Goal: Task Accomplishment & Management: Use online tool/utility

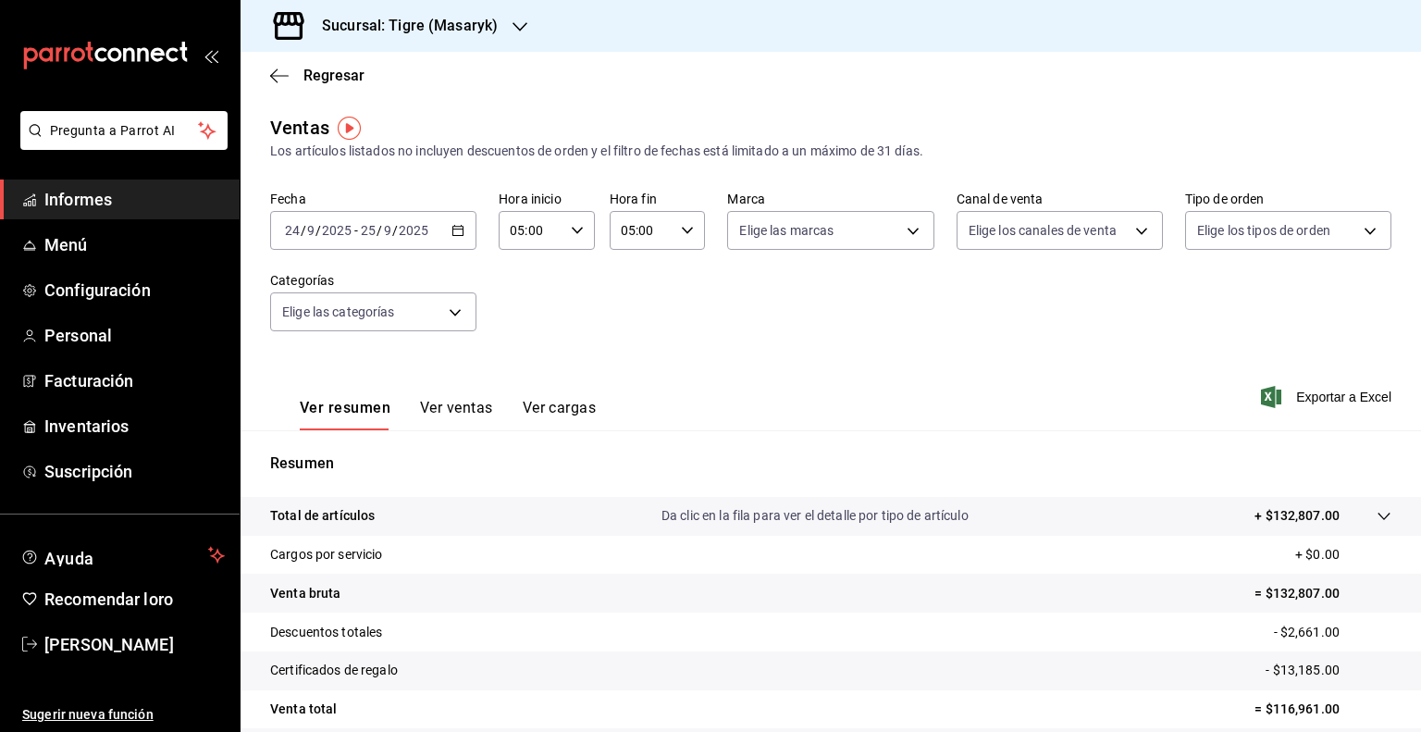
click at [124, 204] on span "Informes" at bounding box center [134, 199] width 180 height 25
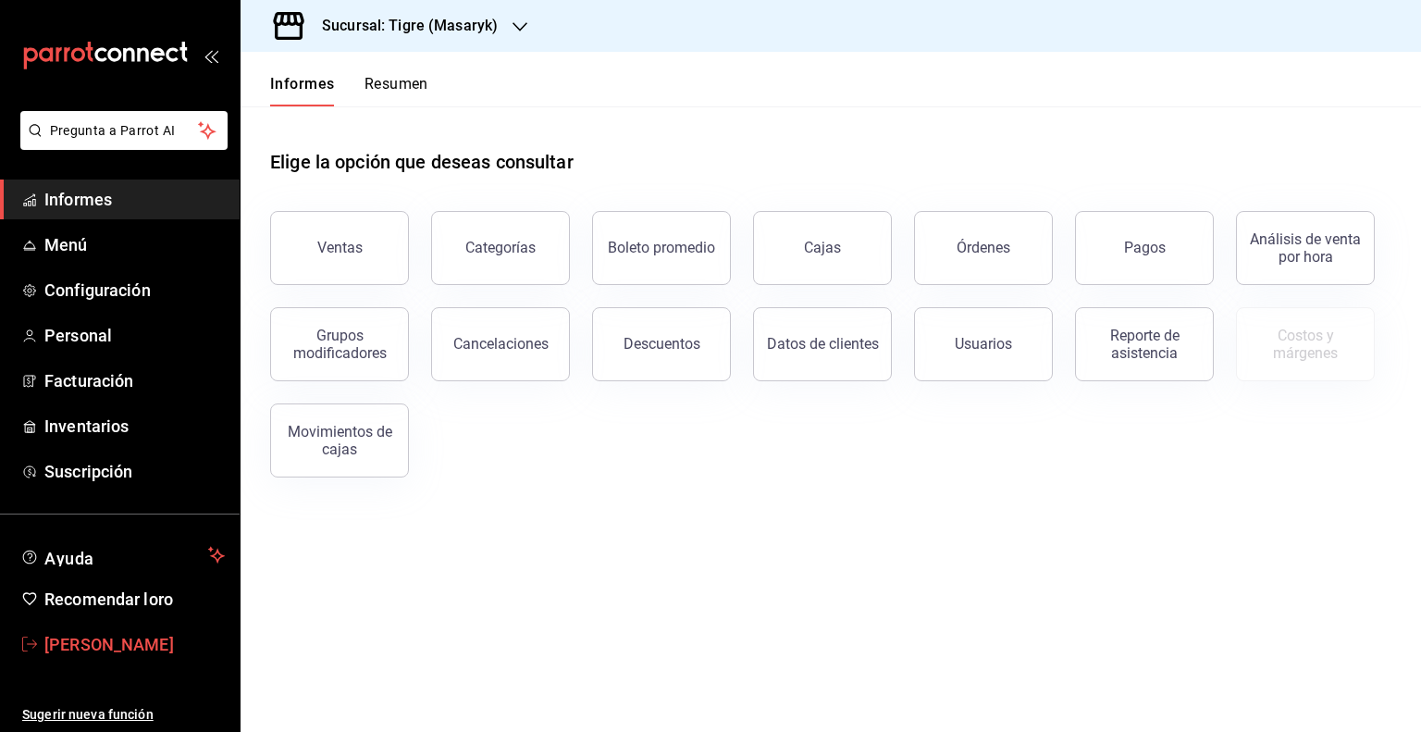
click at [145, 651] on span "[PERSON_NAME]" at bounding box center [134, 644] width 180 height 25
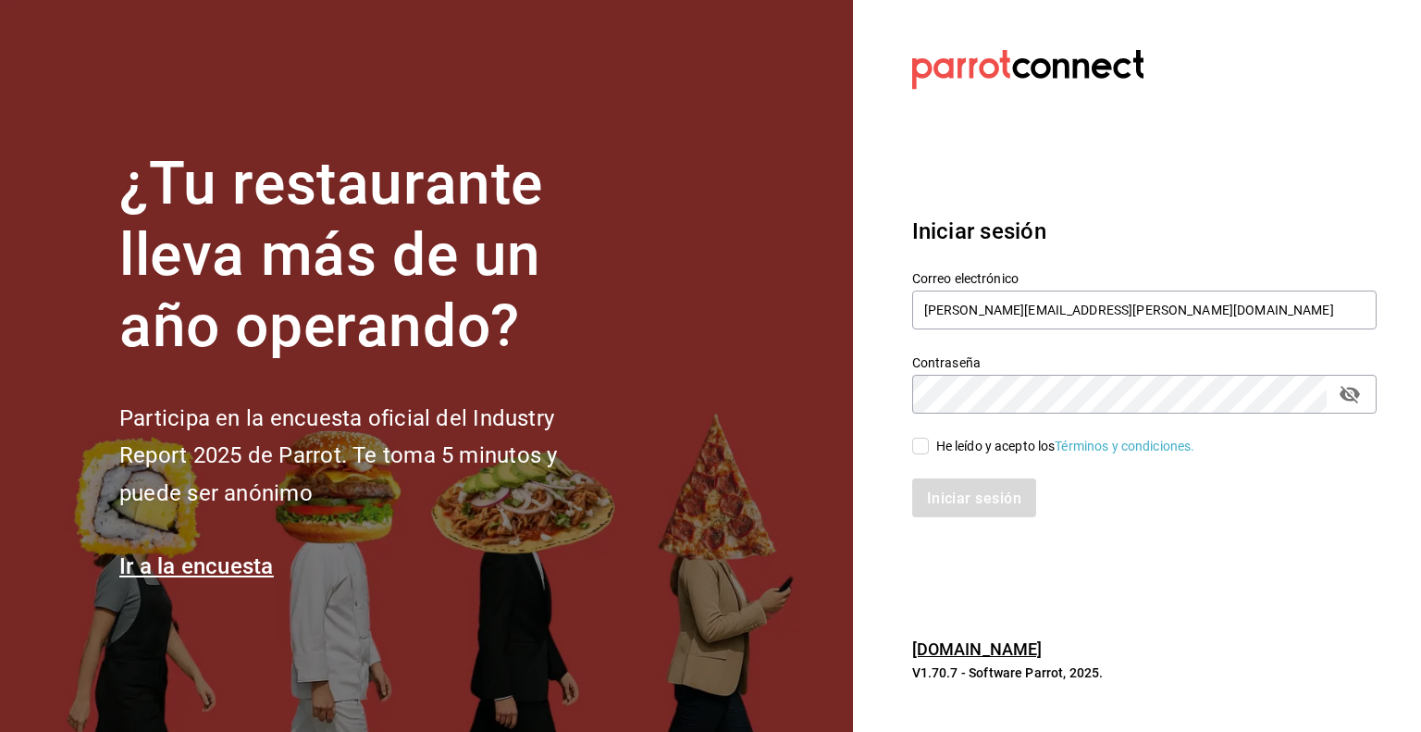
click at [918, 449] on input "He leído y acepto los Términos y condiciones." at bounding box center [920, 446] width 17 height 17
checkbox input "true"
click at [996, 488] on button "Iniciar sesión" at bounding box center [975, 497] width 126 height 39
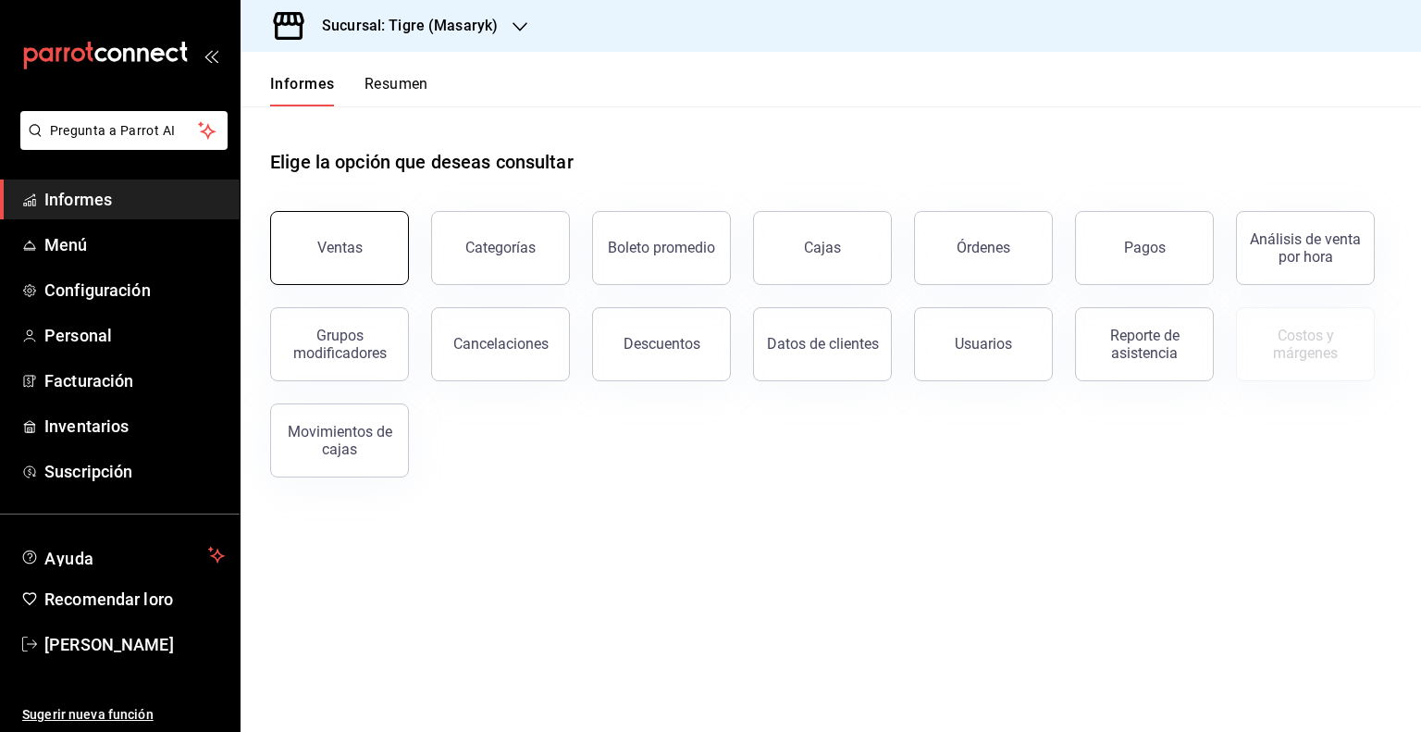
click at [361, 261] on button "Ventas" at bounding box center [339, 248] width 139 height 74
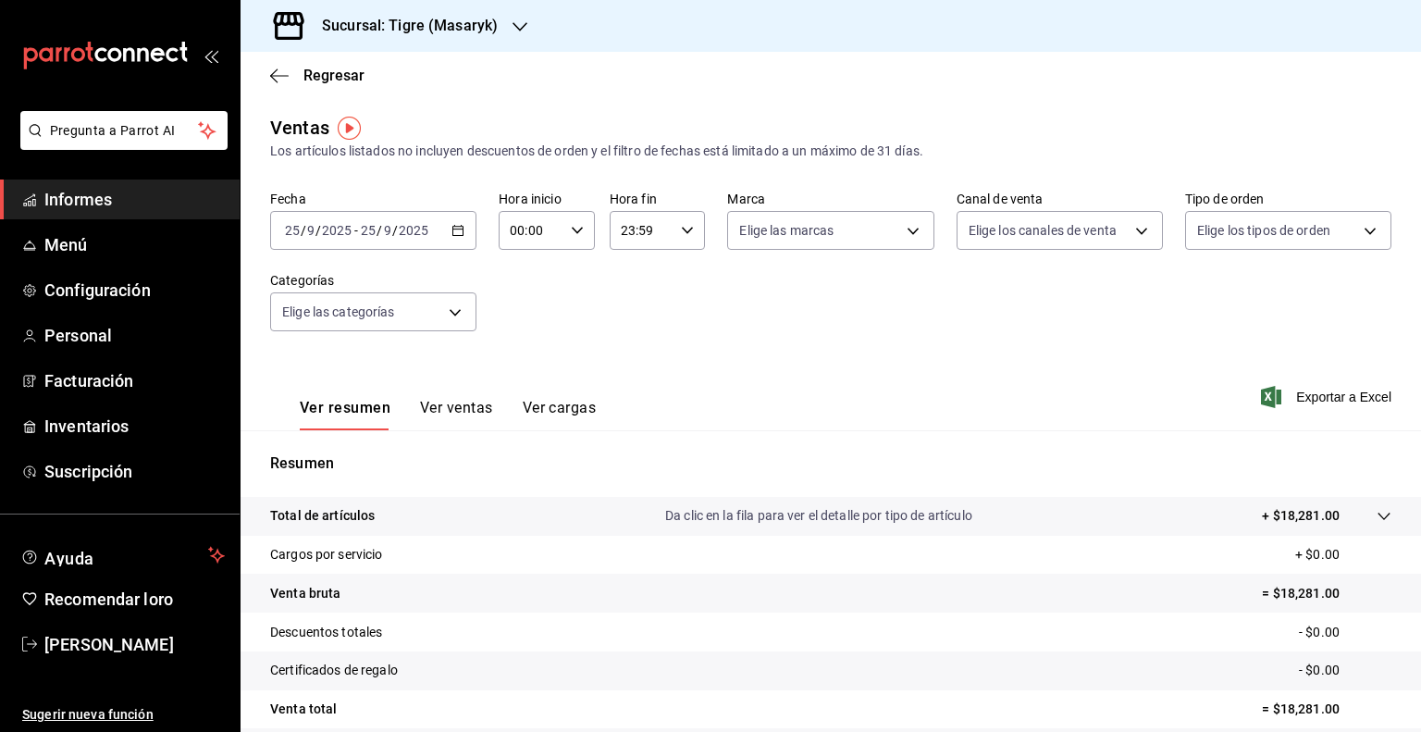
click at [455, 232] on icon "button" at bounding box center [457, 230] width 13 height 13
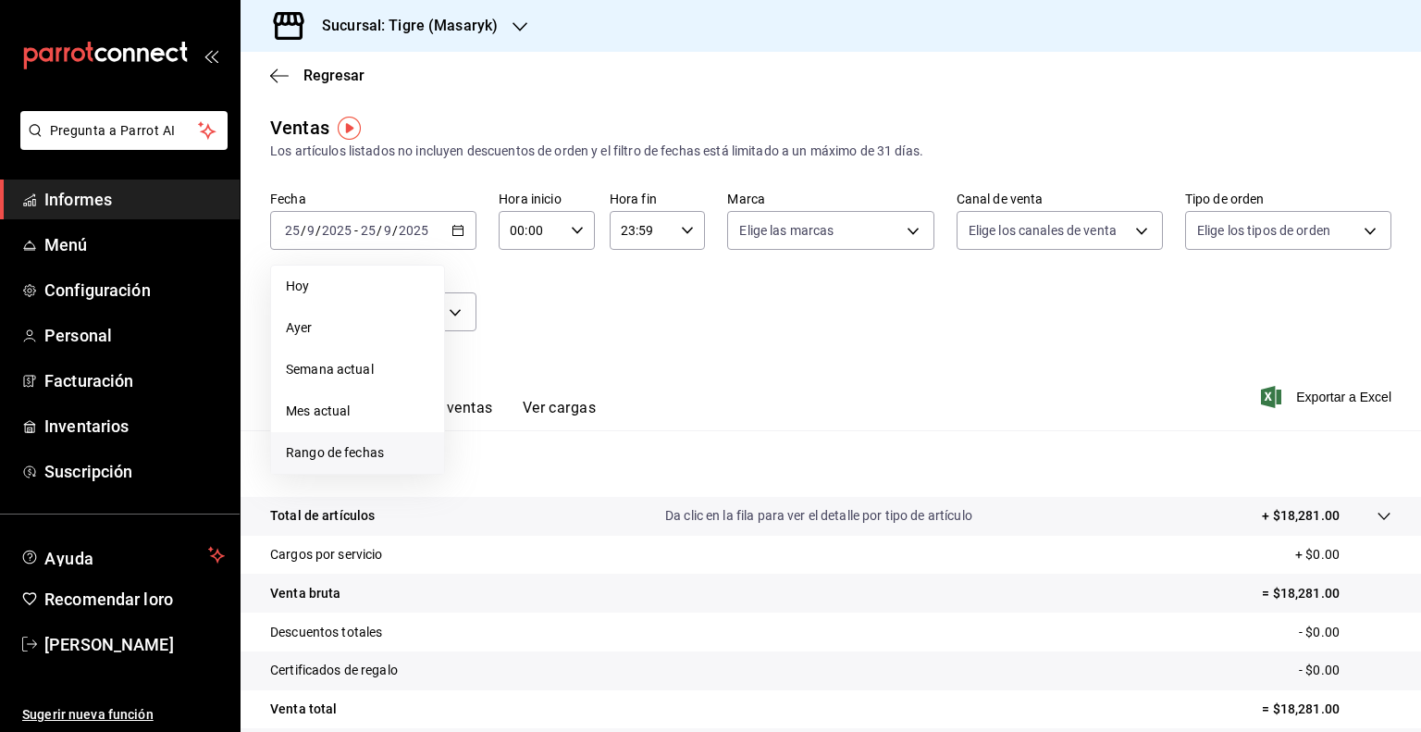
click at [352, 456] on font "Rango de fechas" at bounding box center [335, 452] width 98 height 15
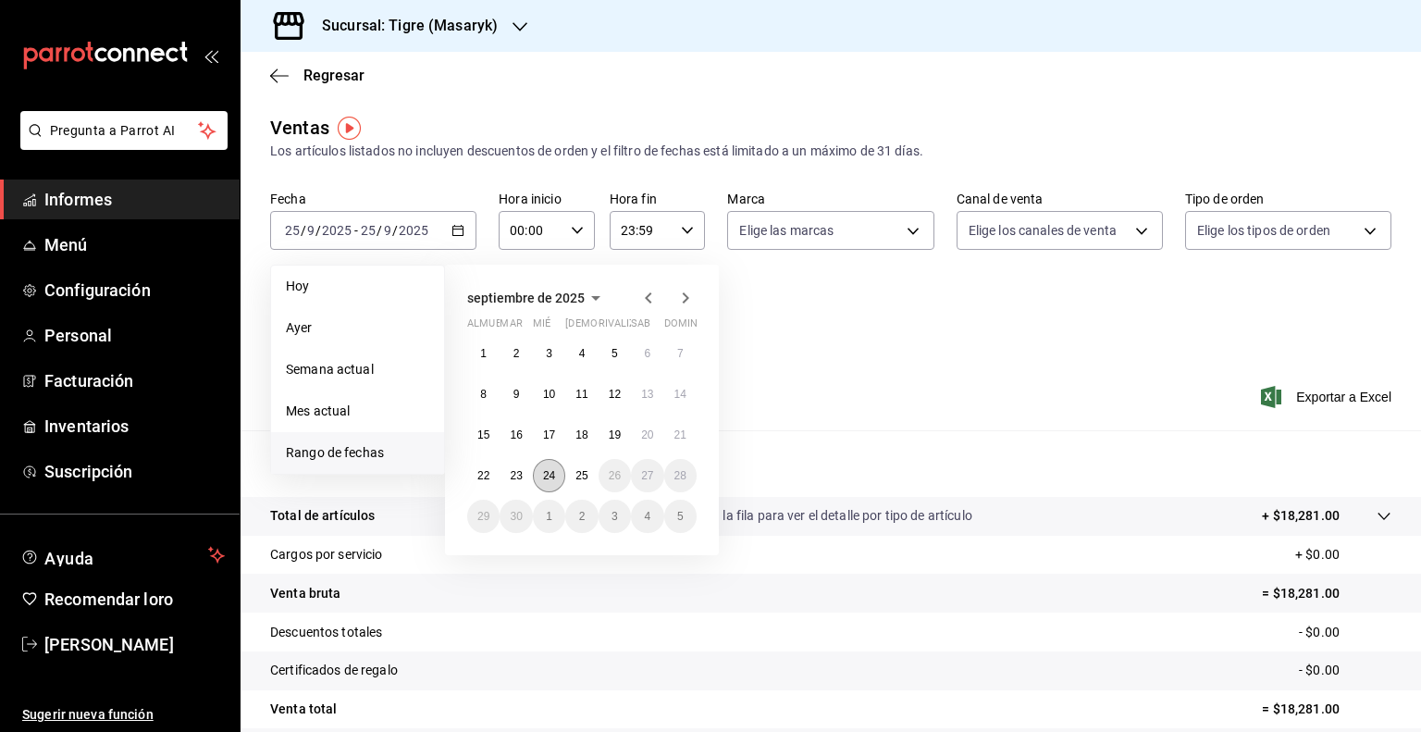
click at [535, 465] on button "24" at bounding box center [549, 475] width 32 height 33
click at [575, 470] on font "25" at bounding box center [581, 475] width 12 height 13
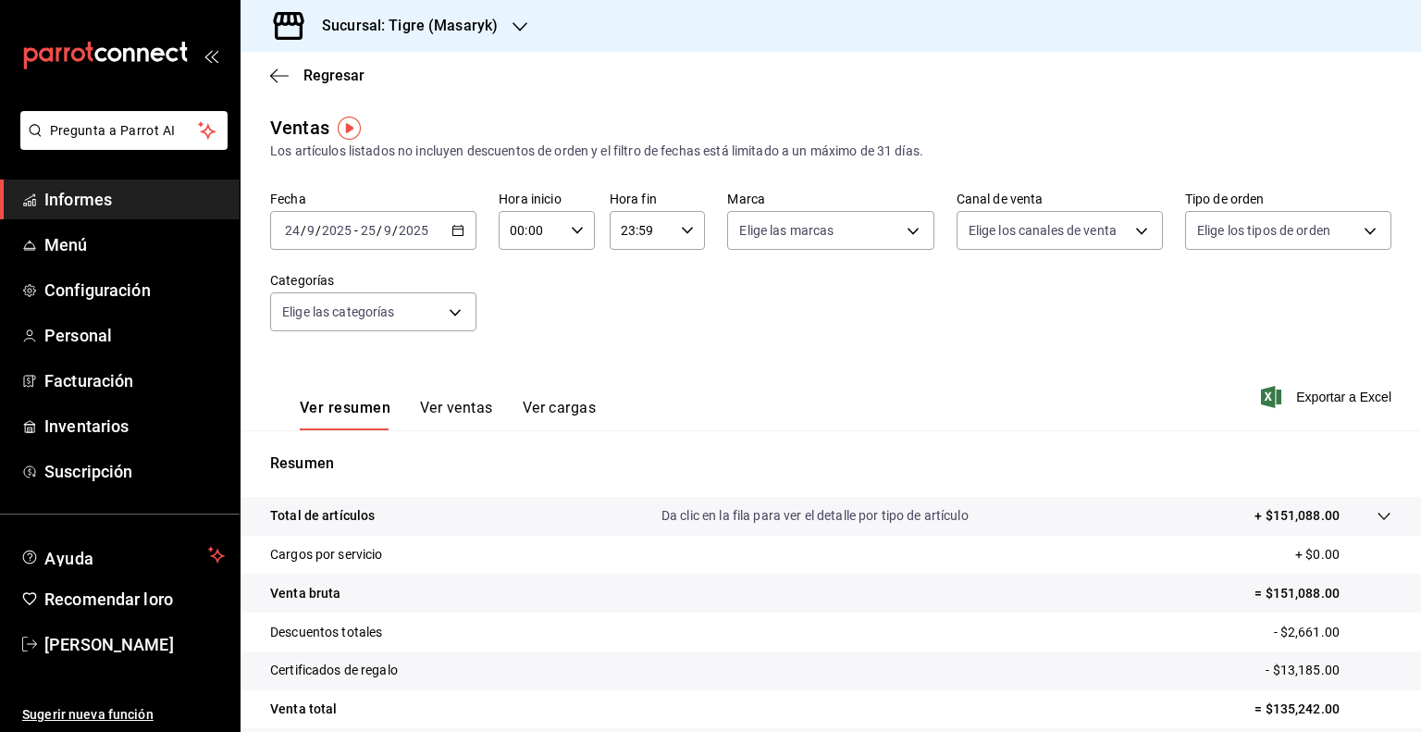
click at [571, 232] on icon "button" at bounding box center [577, 230] width 13 height 13
click at [512, 370] on font "05" at bounding box center [519, 368] width 15 height 15
type input "05:00"
click at [685, 225] on div at bounding box center [710, 366] width 1421 height 732
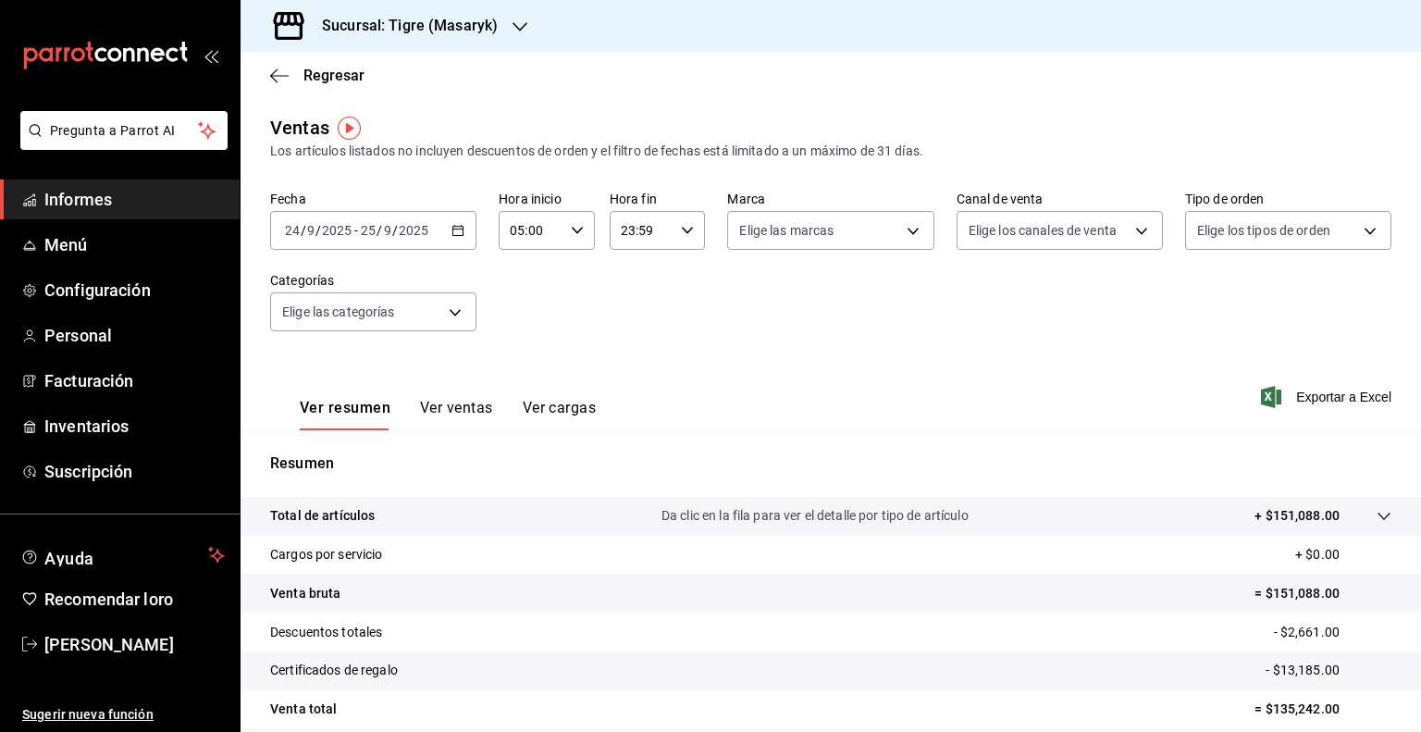
click at [685, 225] on icon "button" at bounding box center [687, 230] width 13 height 13
click at [625, 388] on font "05" at bounding box center [629, 381] width 15 height 15
click at [679, 273] on font "00" at bounding box center [676, 277] width 15 height 15
type input "05:00"
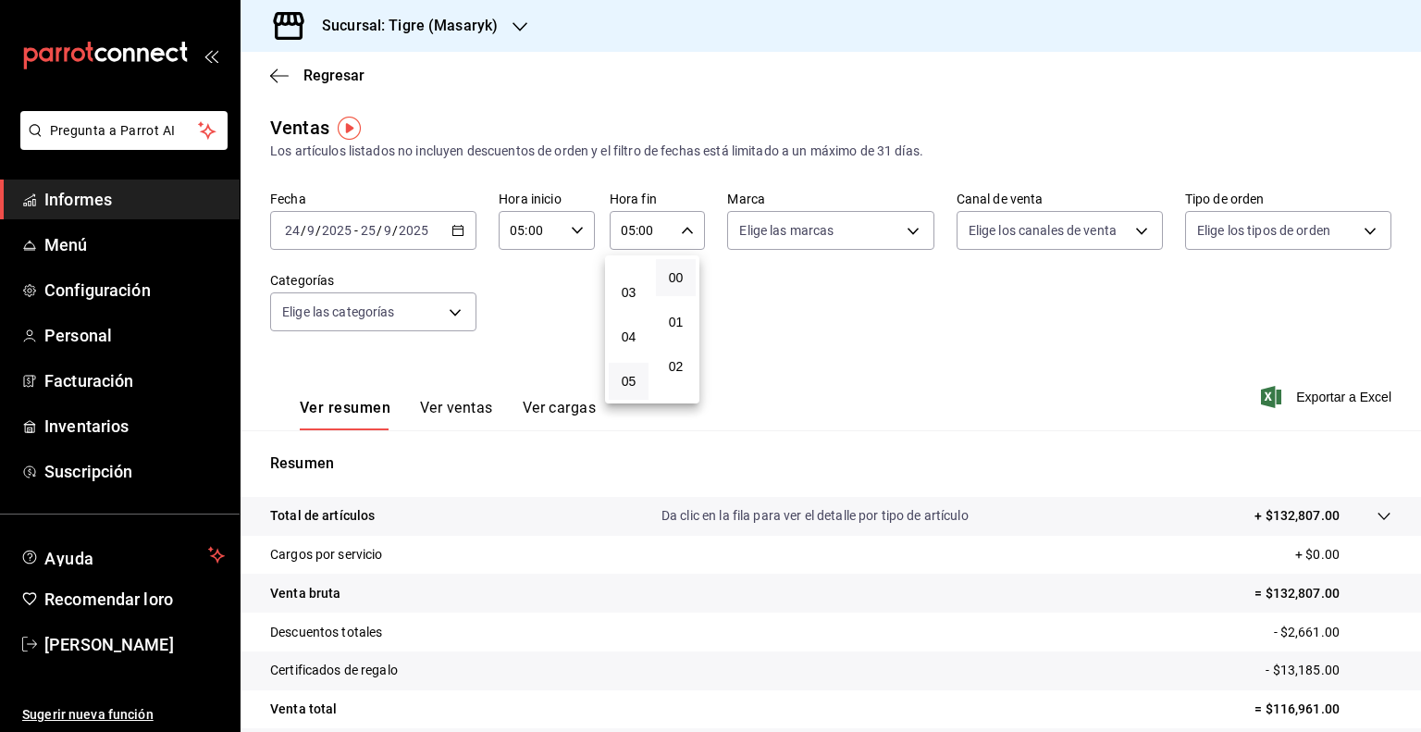
click at [911, 233] on div at bounding box center [710, 366] width 1421 height 732
click at [899, 228] on body "Pregunta a Parrot AI Informes Menú Configuración Personal Facturación Inventari…" at bounding box center [710, 366] width 1421 height 732
click at [814, 299] on font "Ver todas" at bounding box center [800, 301] width 56 height 15
type input "0f86158e-2edf-4eb8-b958-7d07c808eb5c"
checkbox input "true"
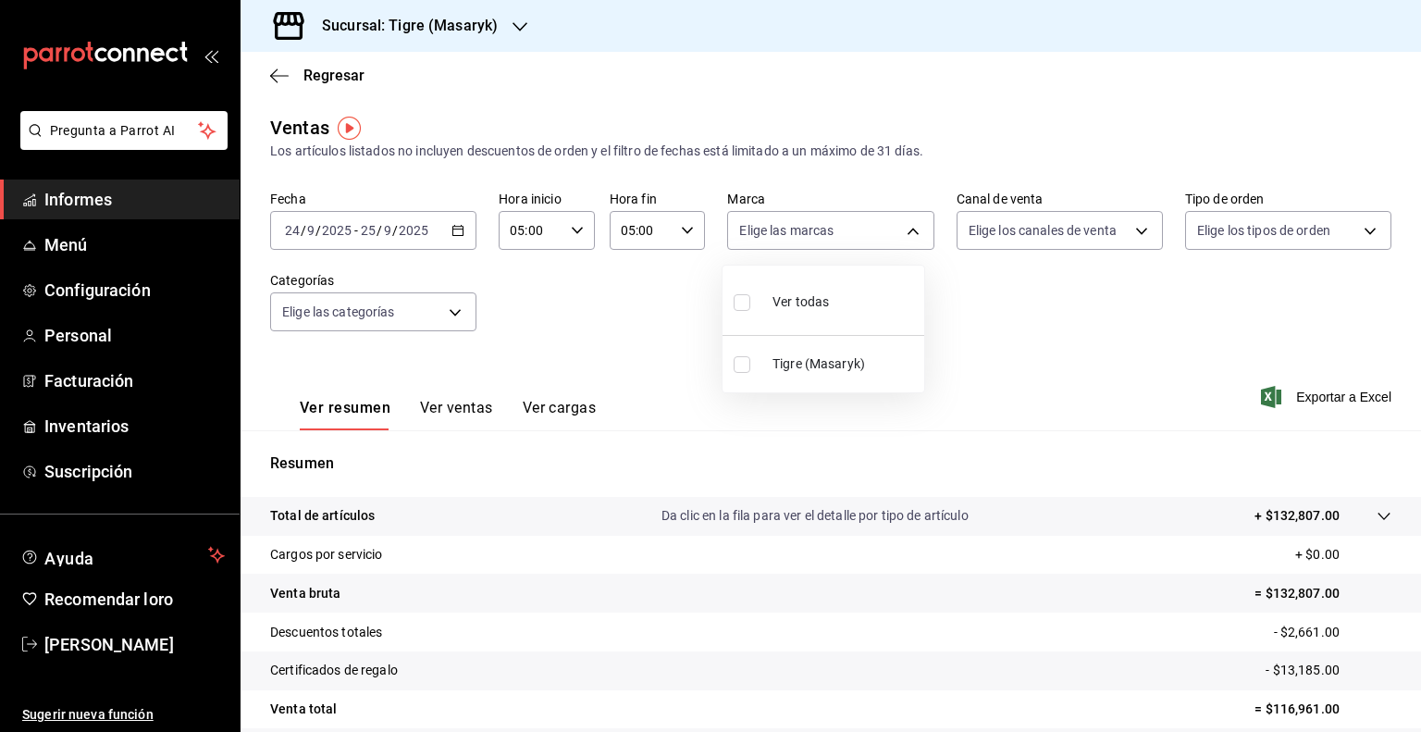
checkbox input "true"
click at [1101, 237] on div at bounding box center [710, 366] width 1421 height 732
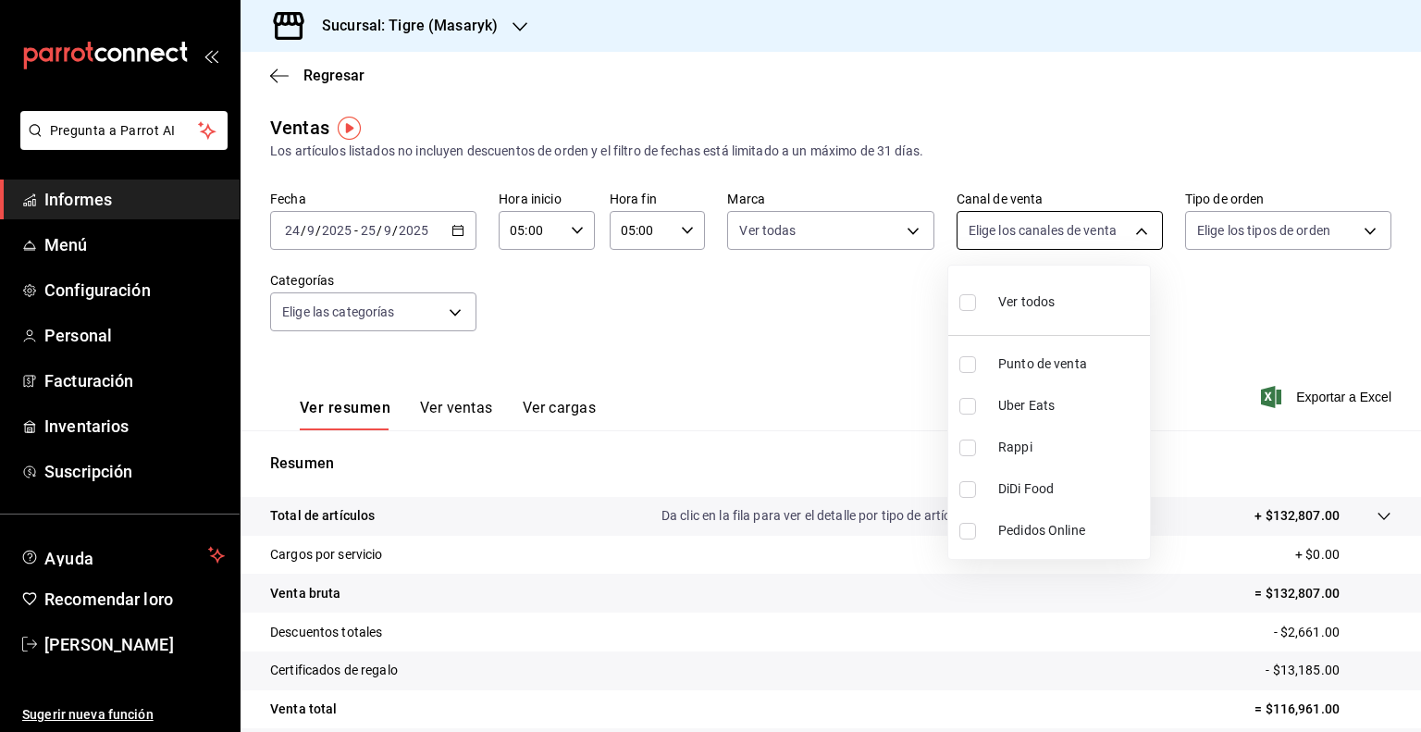
click at [1115, 236] on body "Pregunta a Parrot AI Informes Menú Configuración Personal Facturación Inventari…" at bounding box center [710, 366] width 1421 height 732
click at [1059, 296] on li "Ver todos" at bounding box center [1049, 300] width 202 height 55
type input "PARROT,UBER_EATS,RAPPI,DIDI_FOOD,ONLINE"
checkbox input "true"
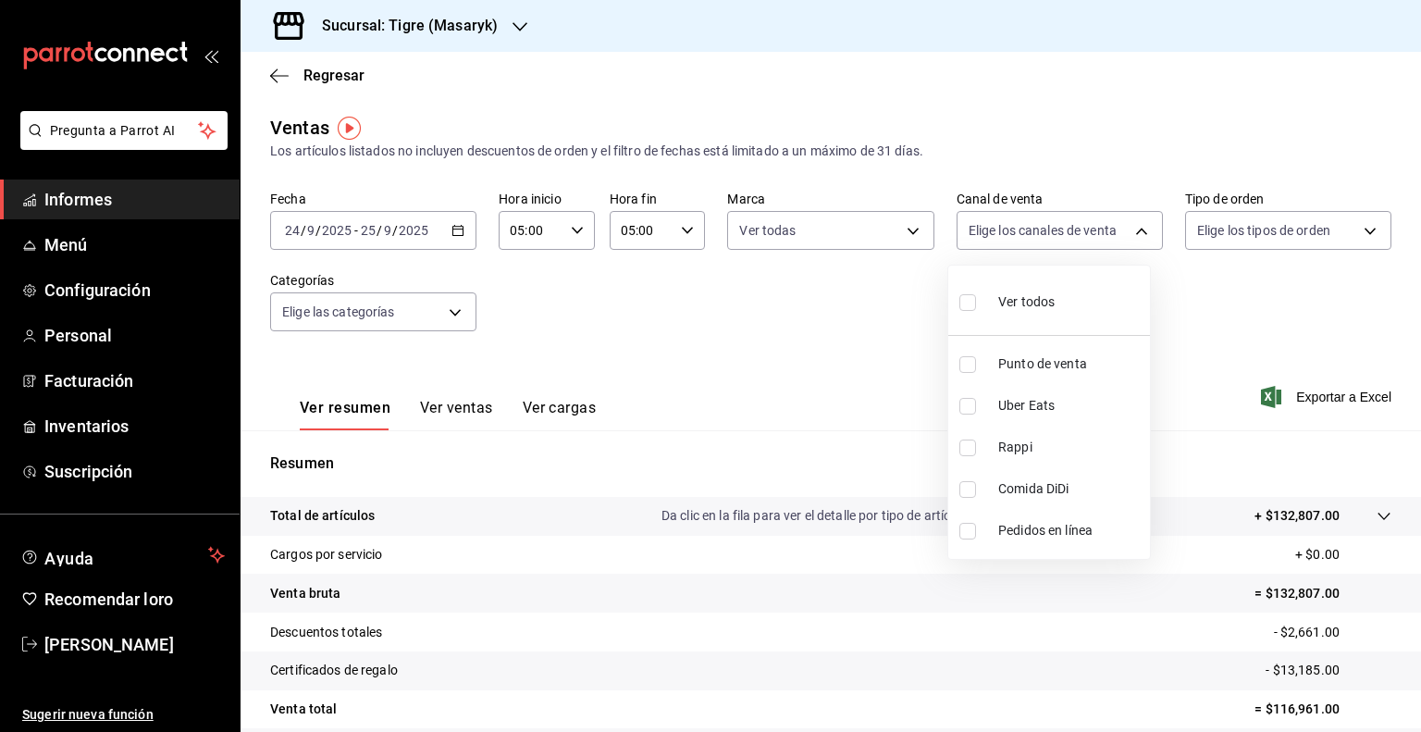
checkbox input "true"
click at [1240, 236] on div at bounding box center [710, 366] width 1421 height 732
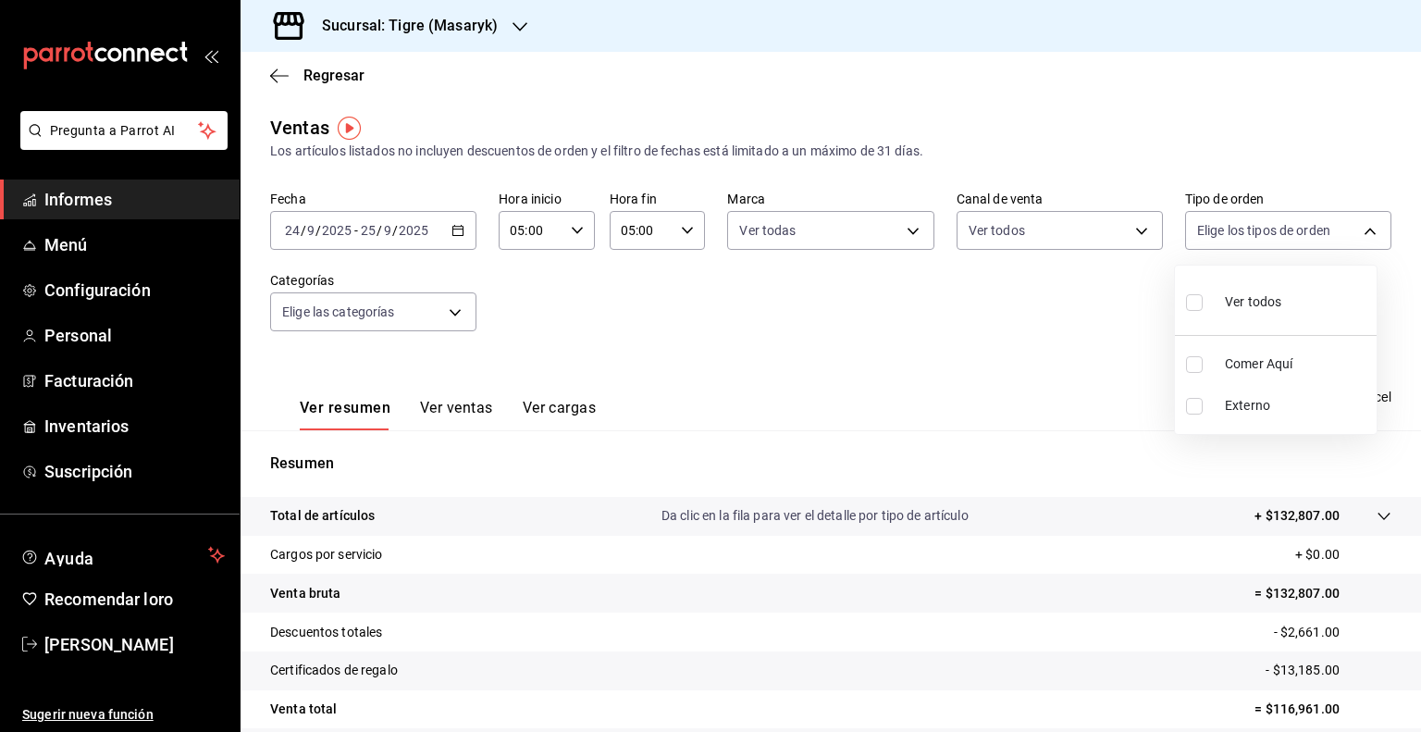
click at [1240, 236] on body "Pregunta a Parrot AI Informes Menú Configuración Personal Facturación Inventari…" at bounding box center [710, 366] width 1421 height 732
click at [1232, 275] on li "Ver todos" at bounding box center [1276, 300] width 202 height 55
type input "055f9661-bd08-44a8-b190-ece87b7249e5,EXTERNAL"
checkbox input "true"
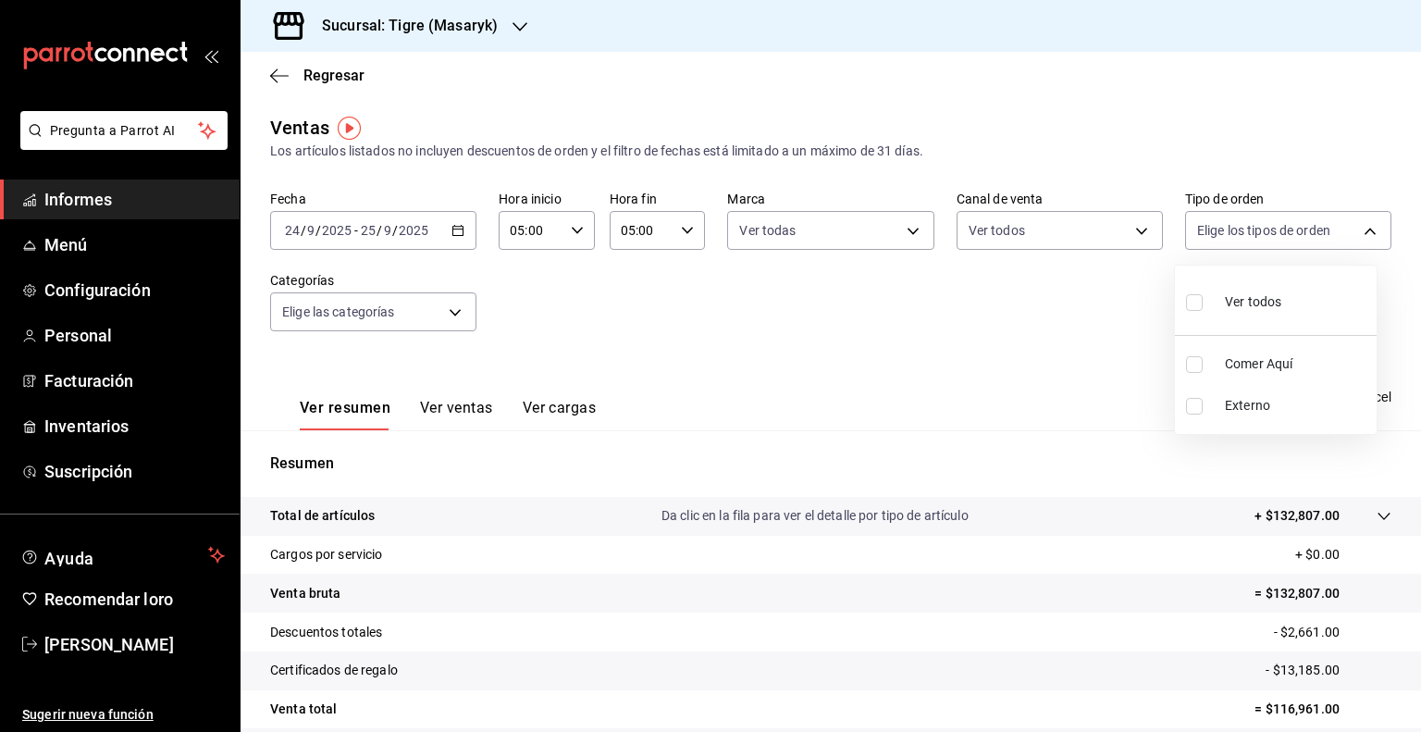
checkbox input "true"
click at [350, 327] on div at bounding box center [710, 366] width 1421 height 732
click at [350, 327] on div "Ver todos Comer Aquí Externo" at bounding box center [710, 366] width 1421 height 732
click at [381, 310] on body "Pregunta a Parrot AI Informes Menú Configuración Personal Facturación Inventari…" at bounding box center [710, 366] width 1421 height 732
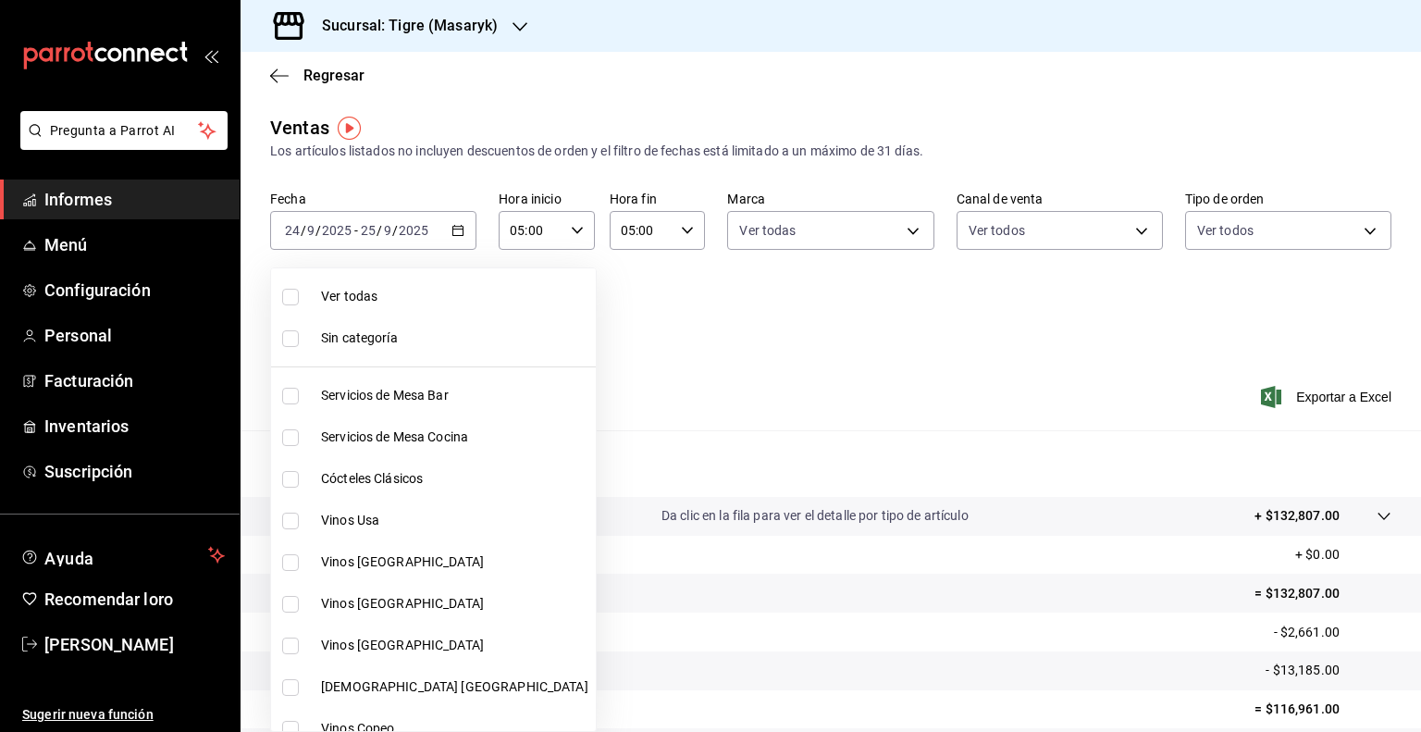
click at [392, 298] on span "Ver todas" at bounding box center [454, 296] width 267 height 19
type input "7cd27861-1019-4265-ada8-0a6349b72ebc,77c47ebf-2aa7-4ca3-900f-d4e8133ed13d,d84ff…"
checkbox input "true"
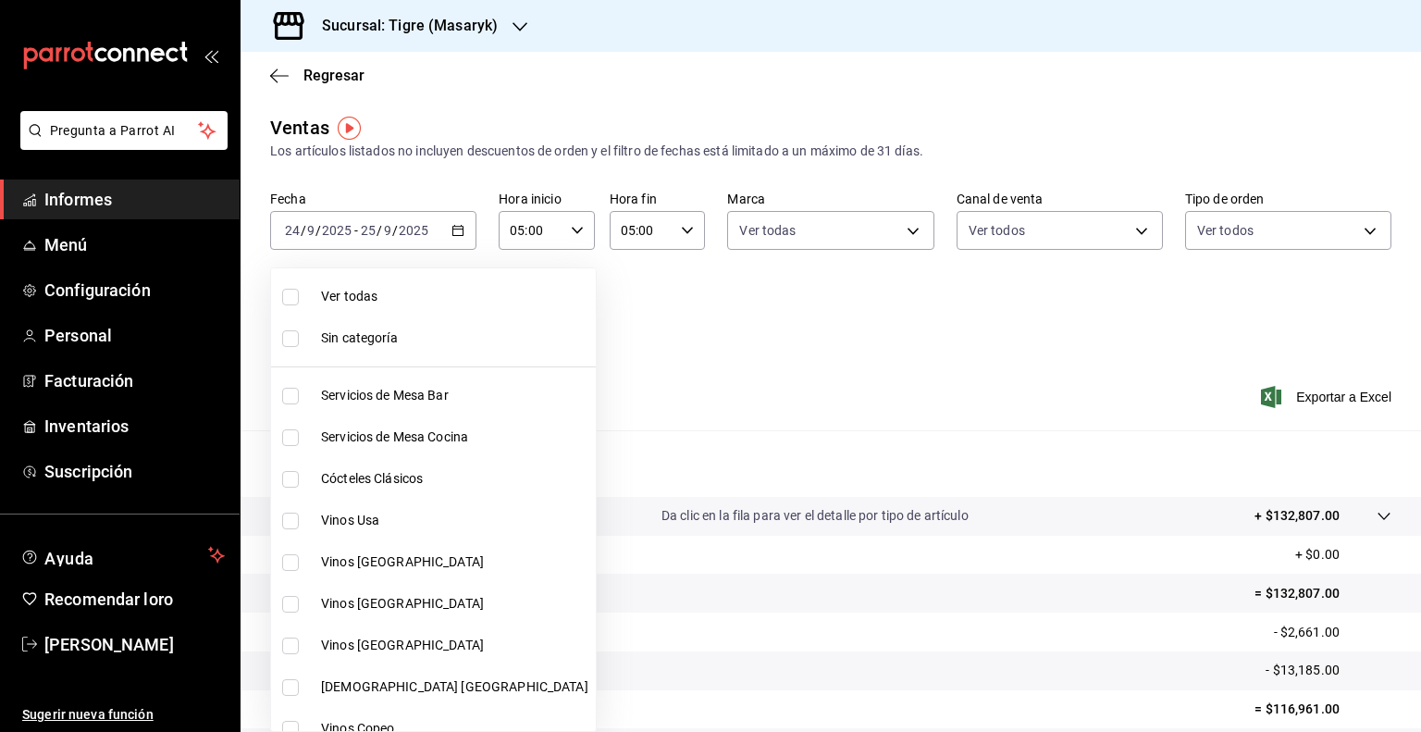
checkbox input "true"
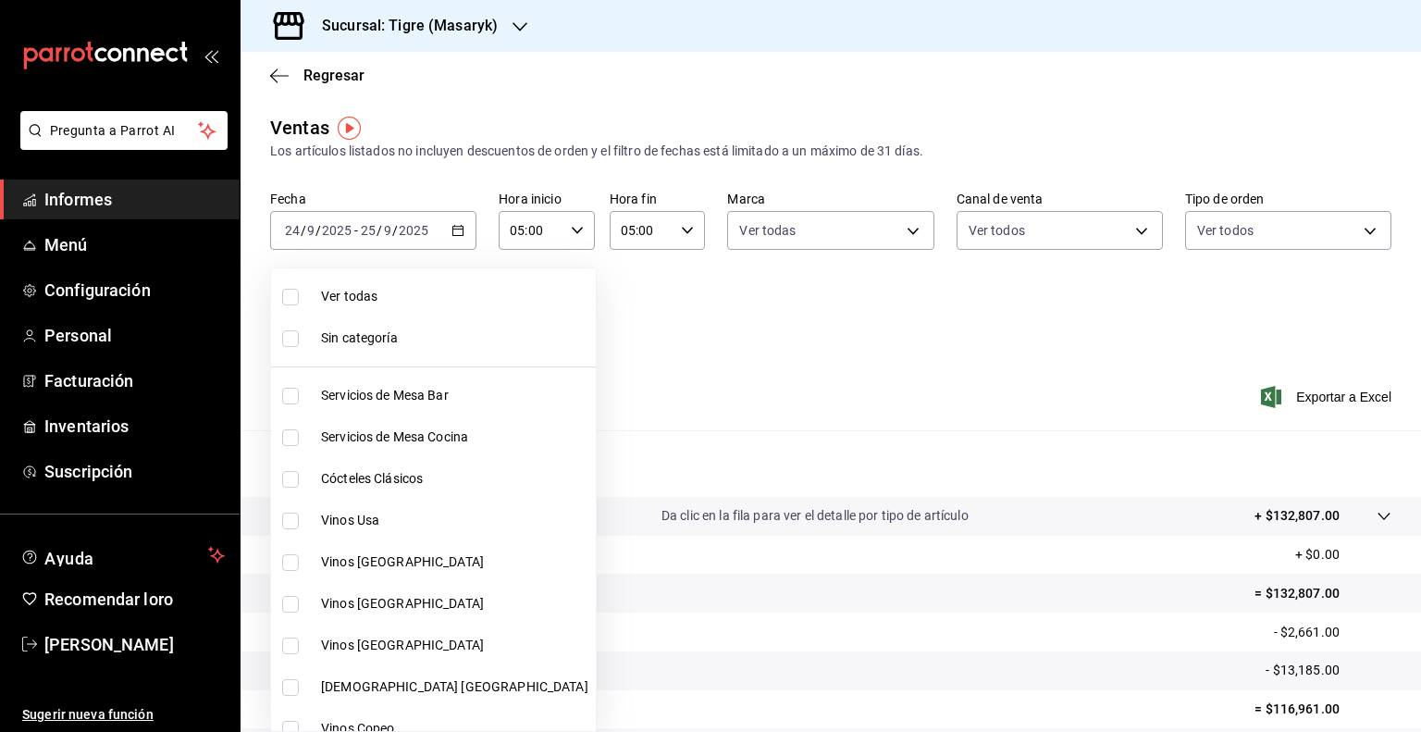
checkbox input "true"
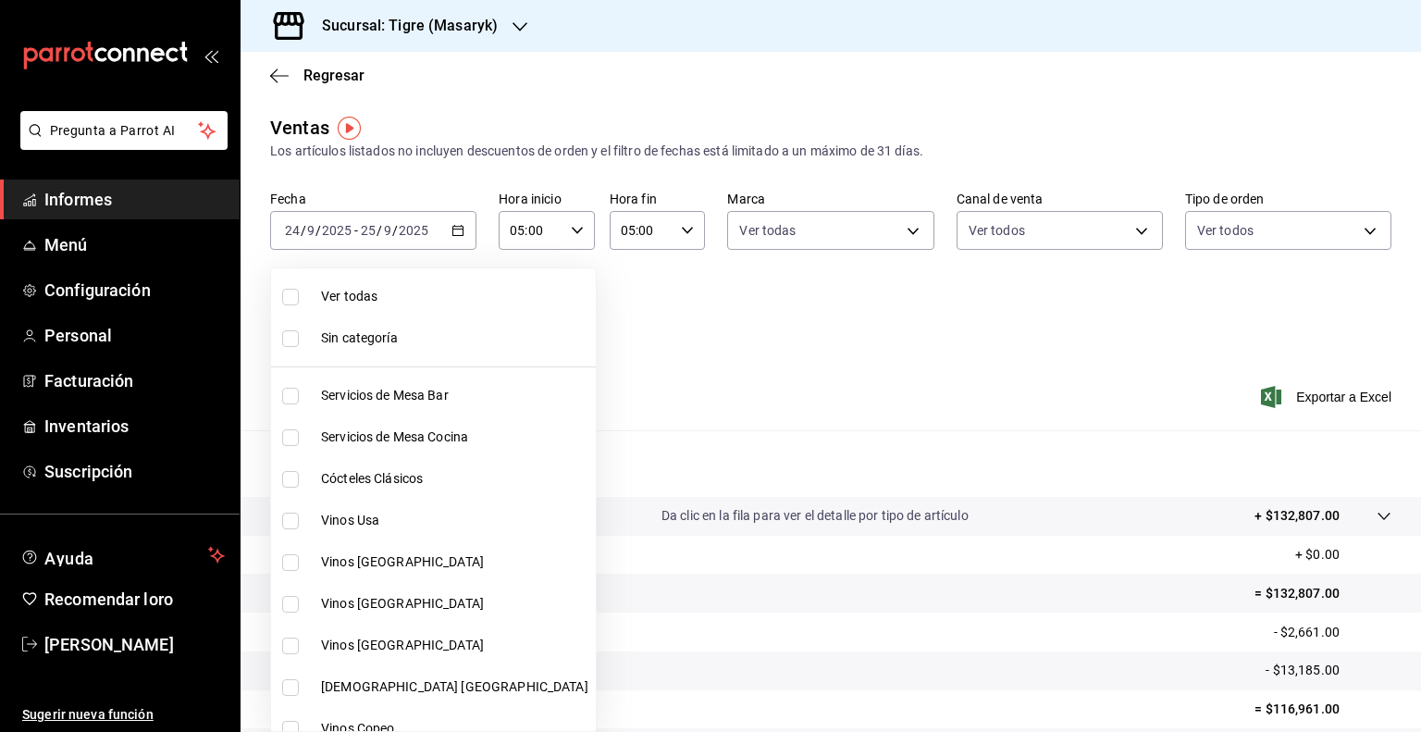
checkbox input "true"
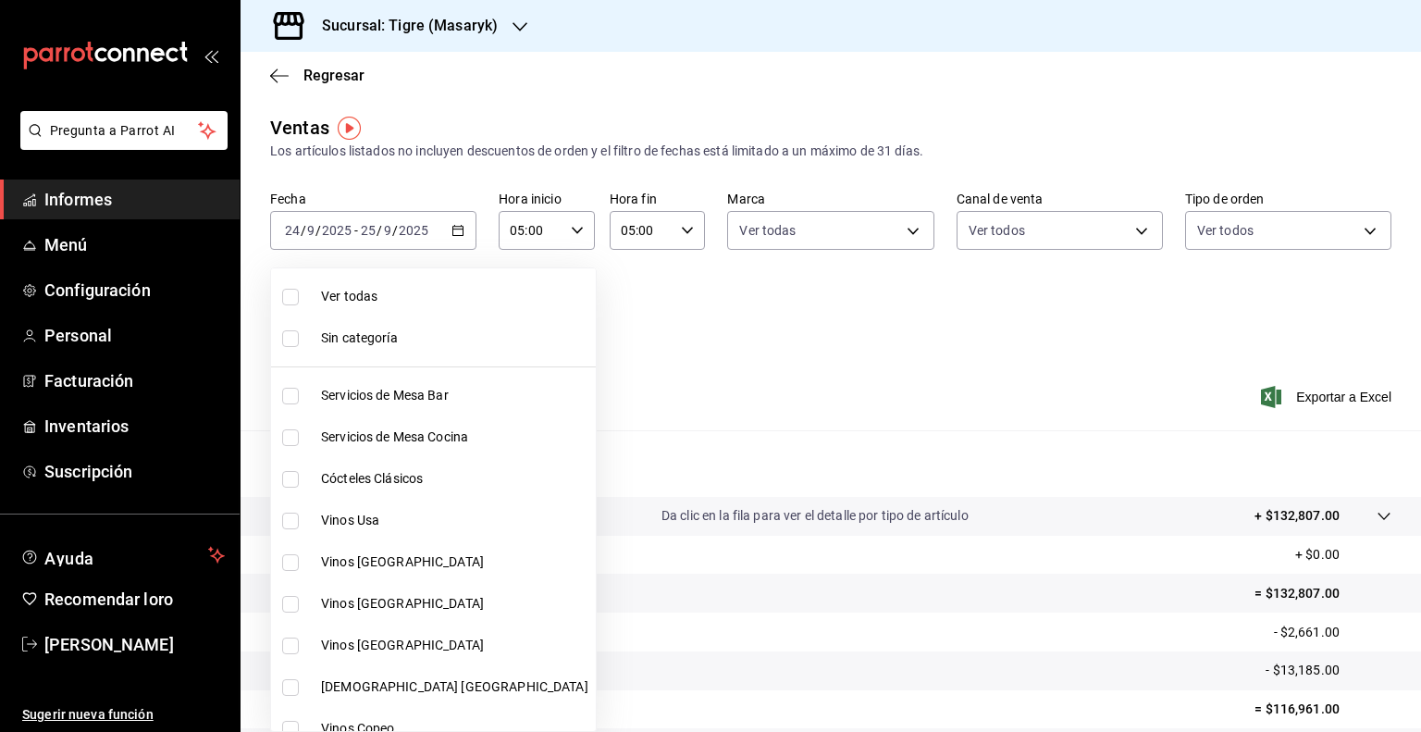
checkbox input "true"
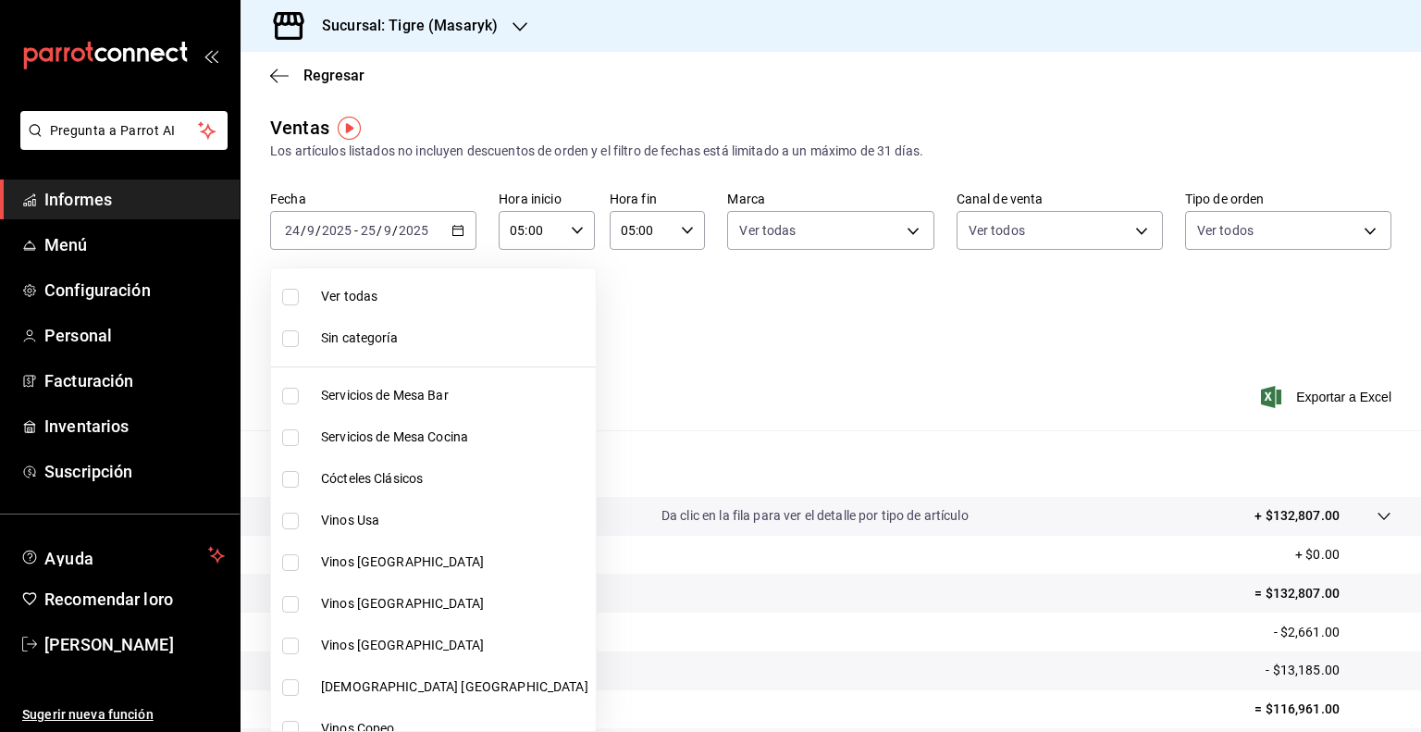
checkbox input "true"
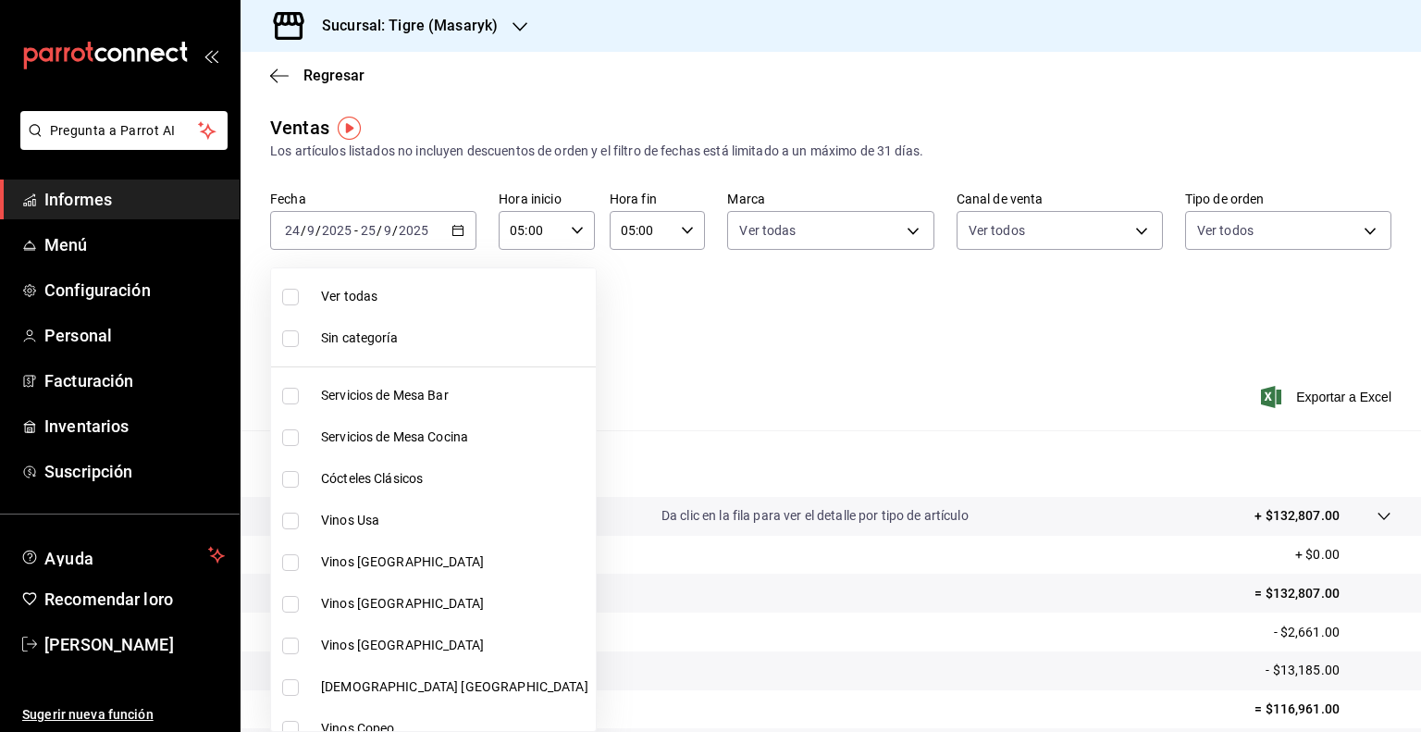
checkbox input "true"
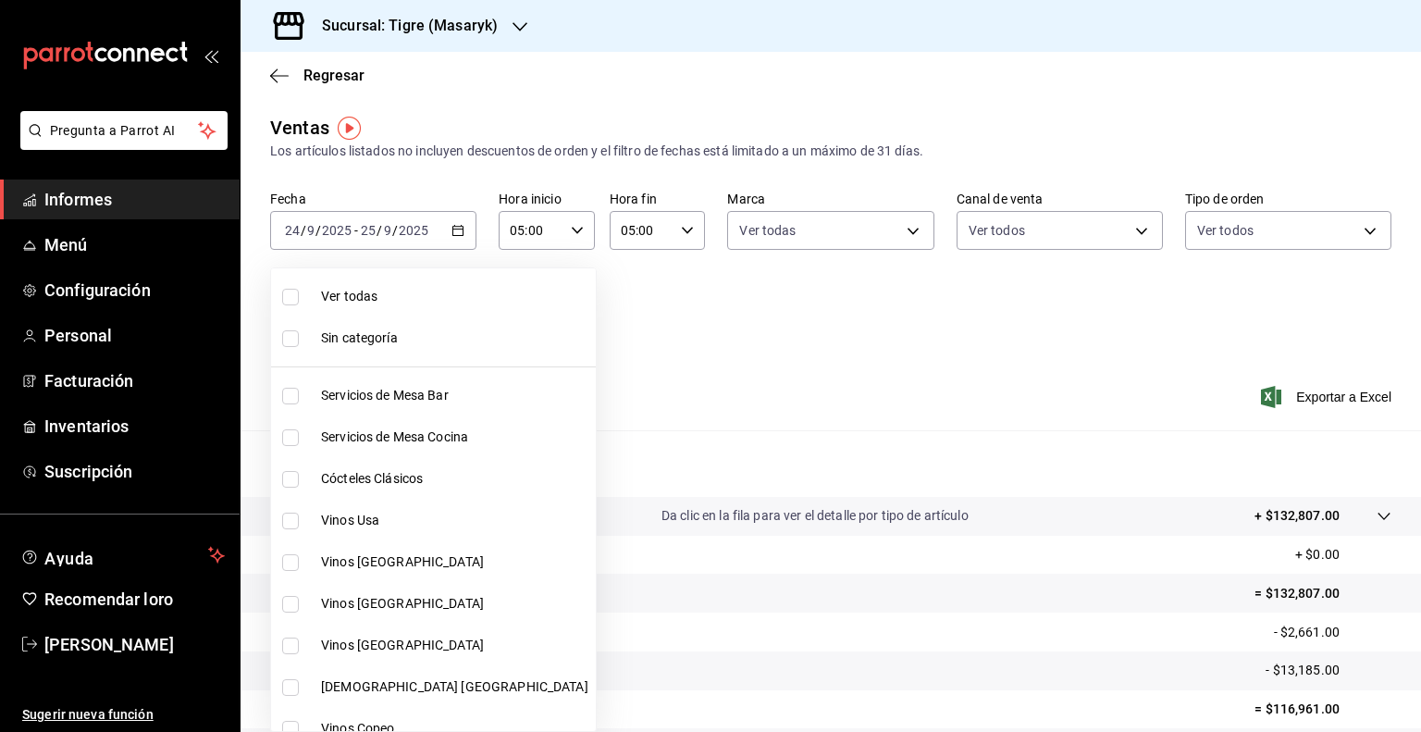
checkbox input "true"
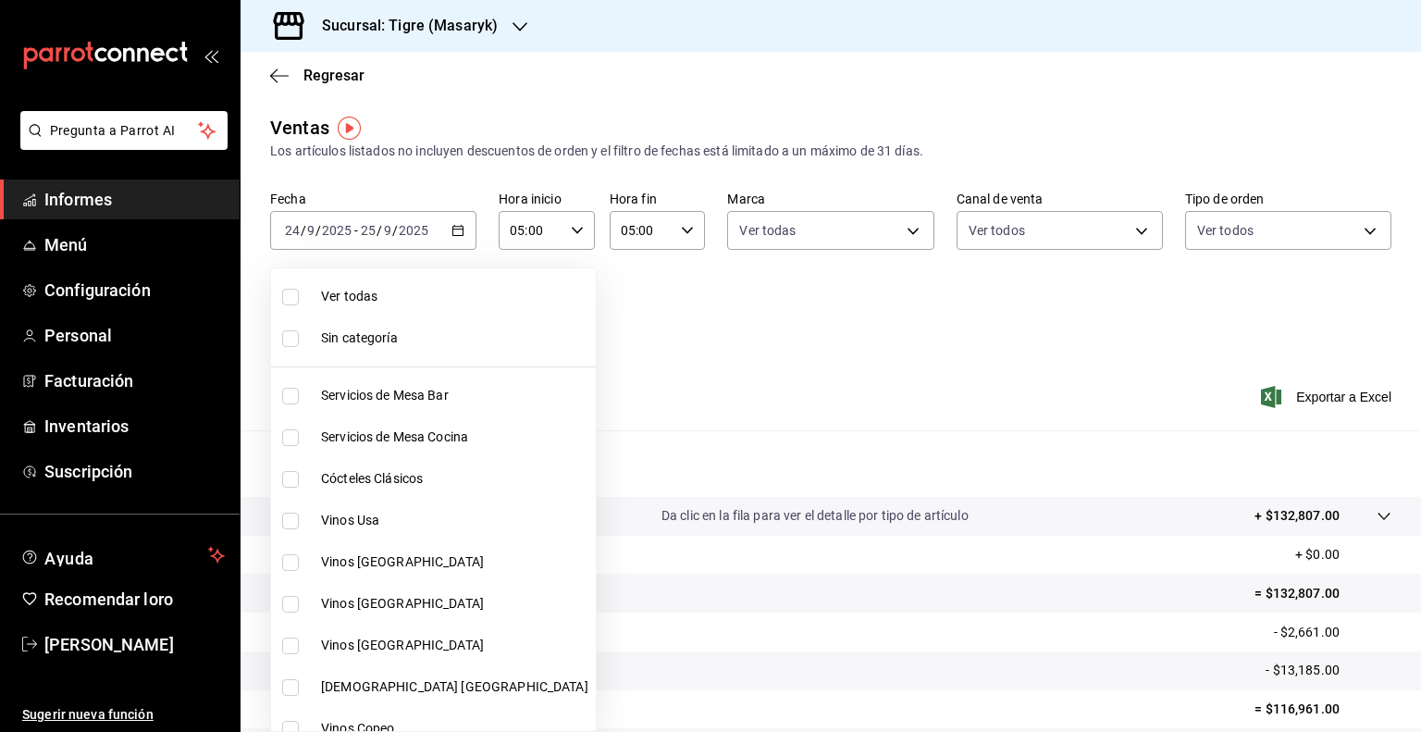
checkbox input "true"
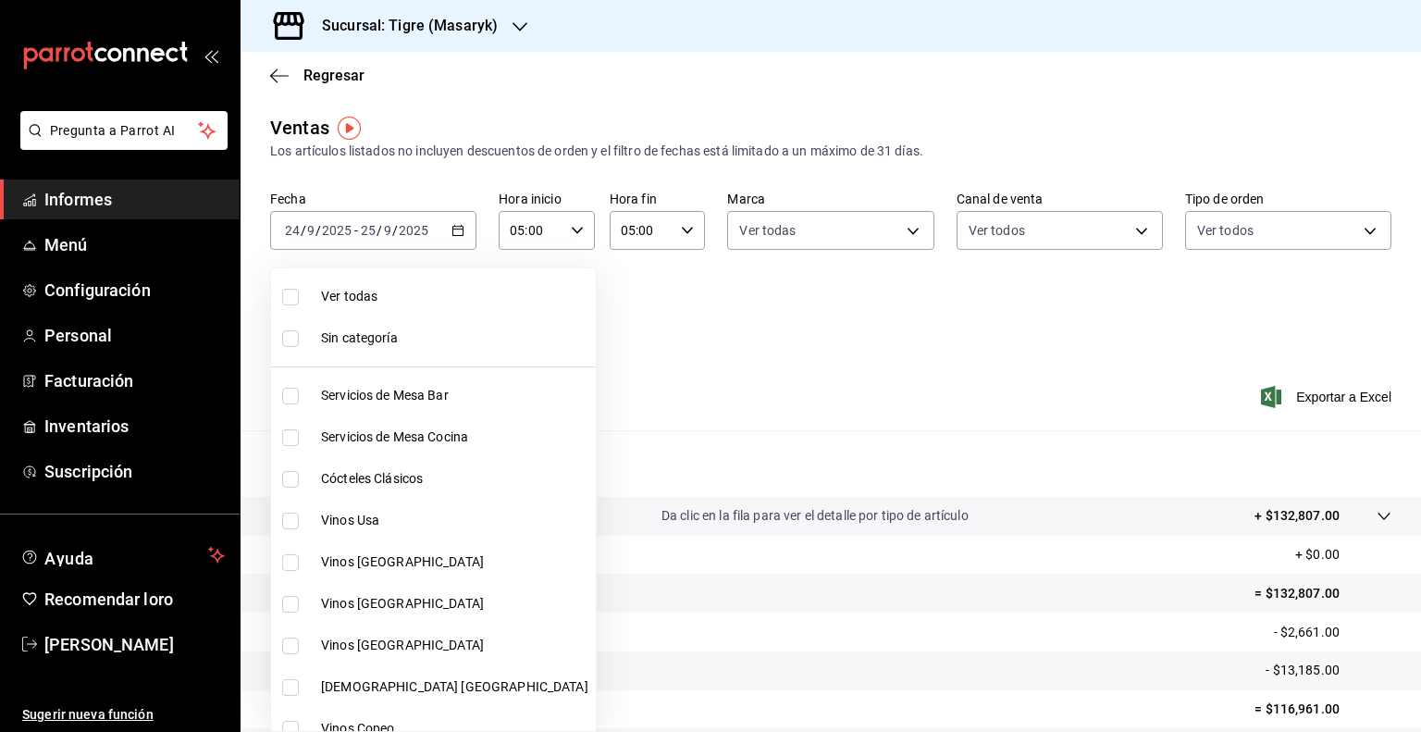
checkbox input "true"
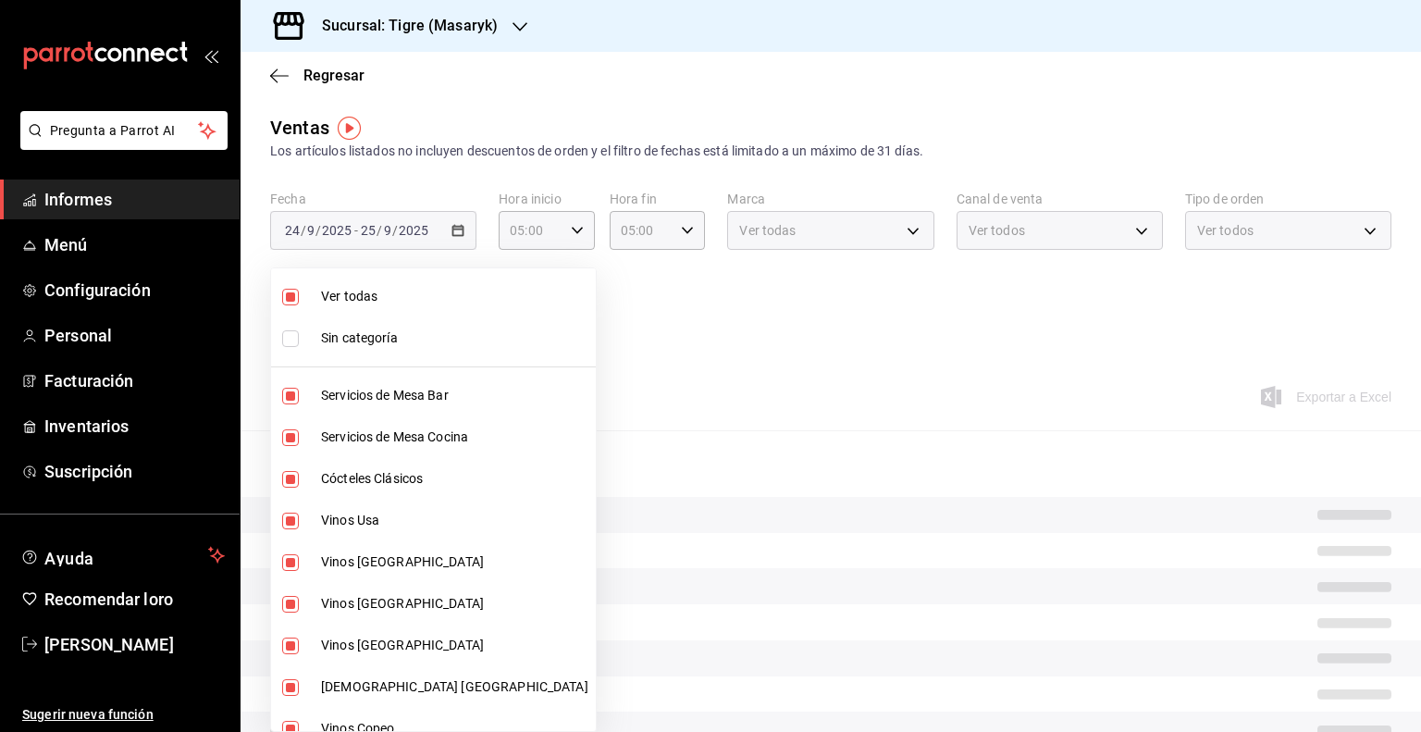
click at [818, 325] on div at bounding box center [710, 366] width 1421 height 732
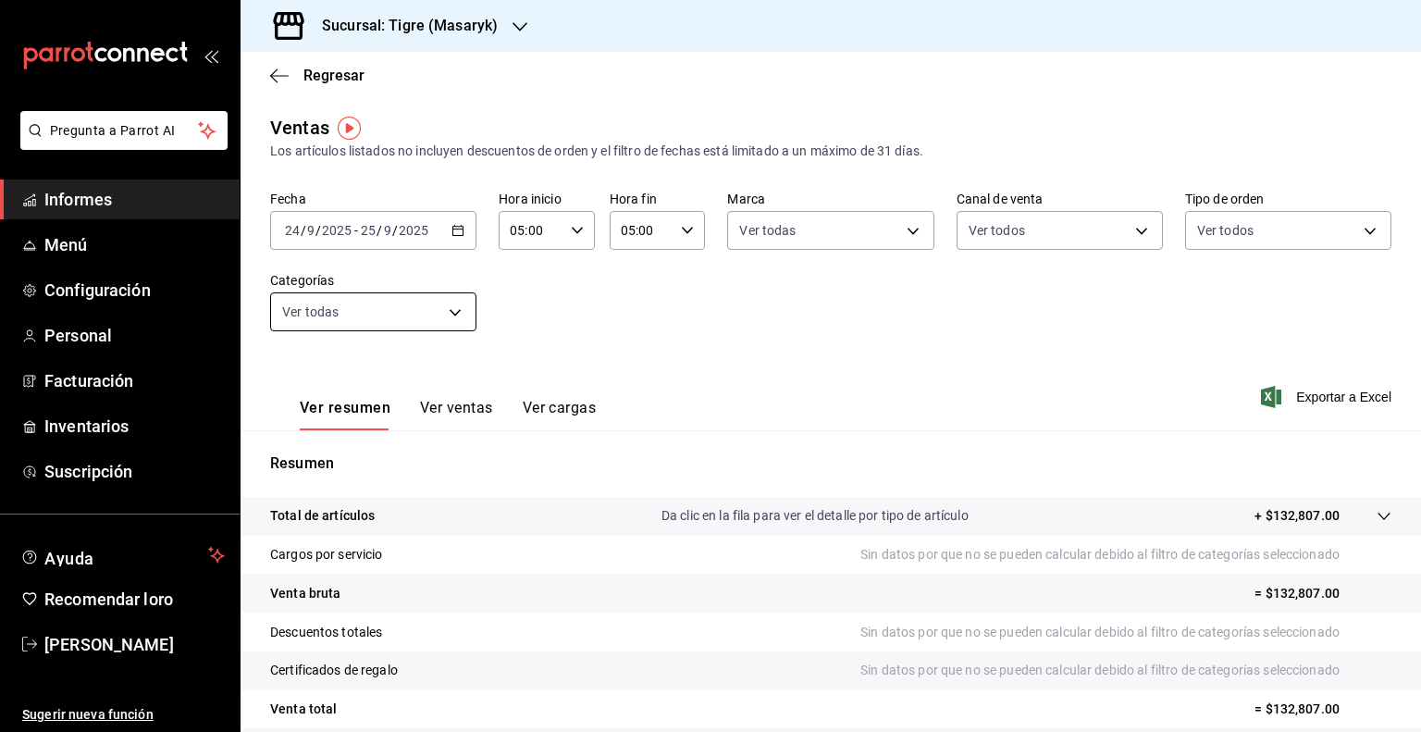
click at [456, 311] on body "Pregunta a Parrot AI Informes Menú Configuración Personal Facturación Inventari…" at bounding box center [710, 366] width 1421 height 732
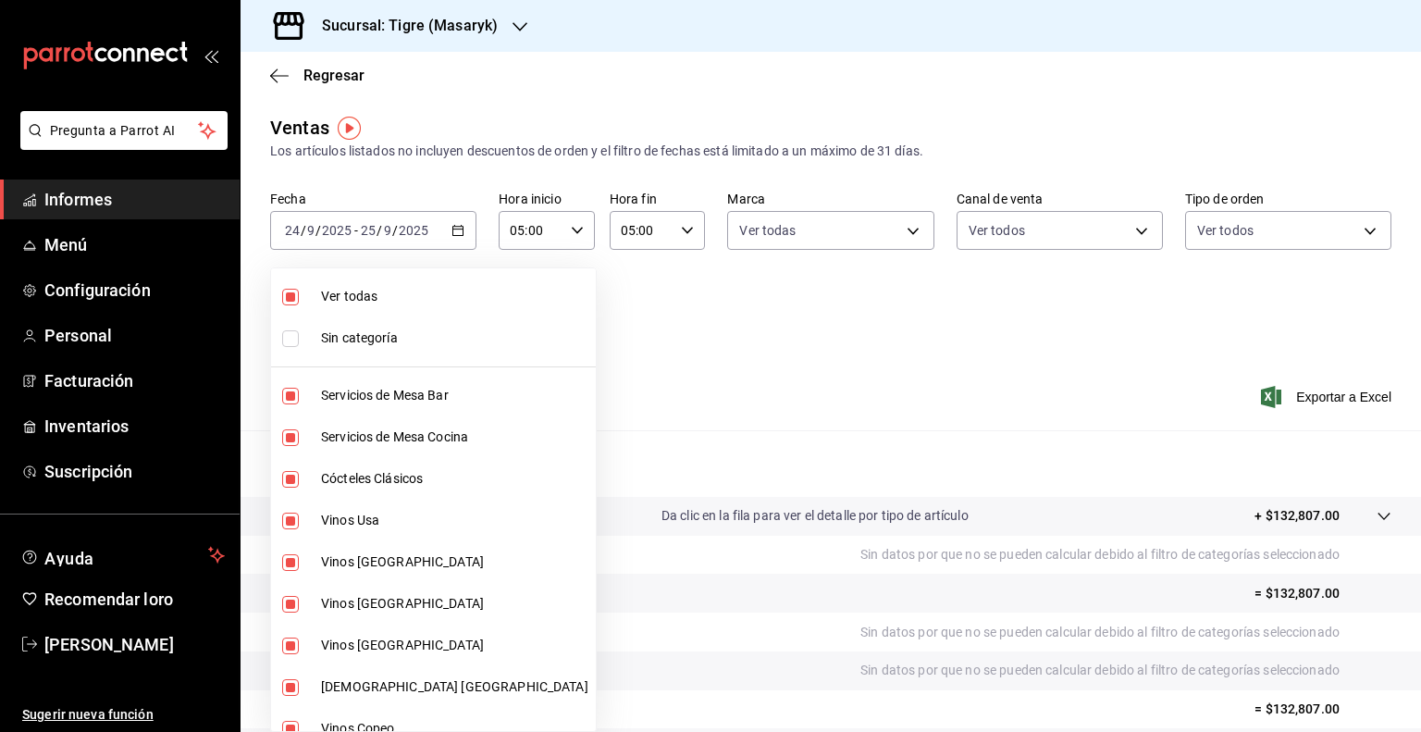
click at [285, 299] on input "checkbox" at bounding box center [290, 297] width 17 height 17
checkbox input "false"
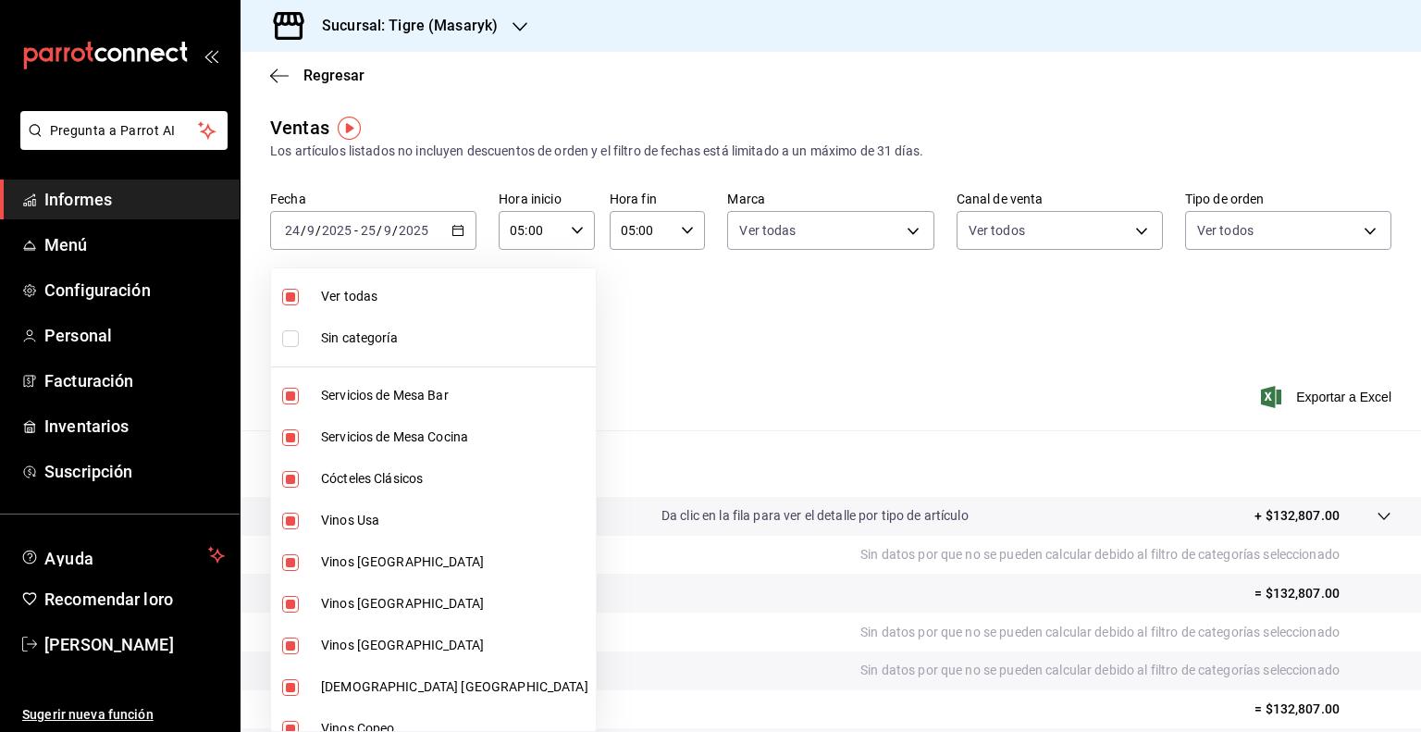
checkbox input "false"
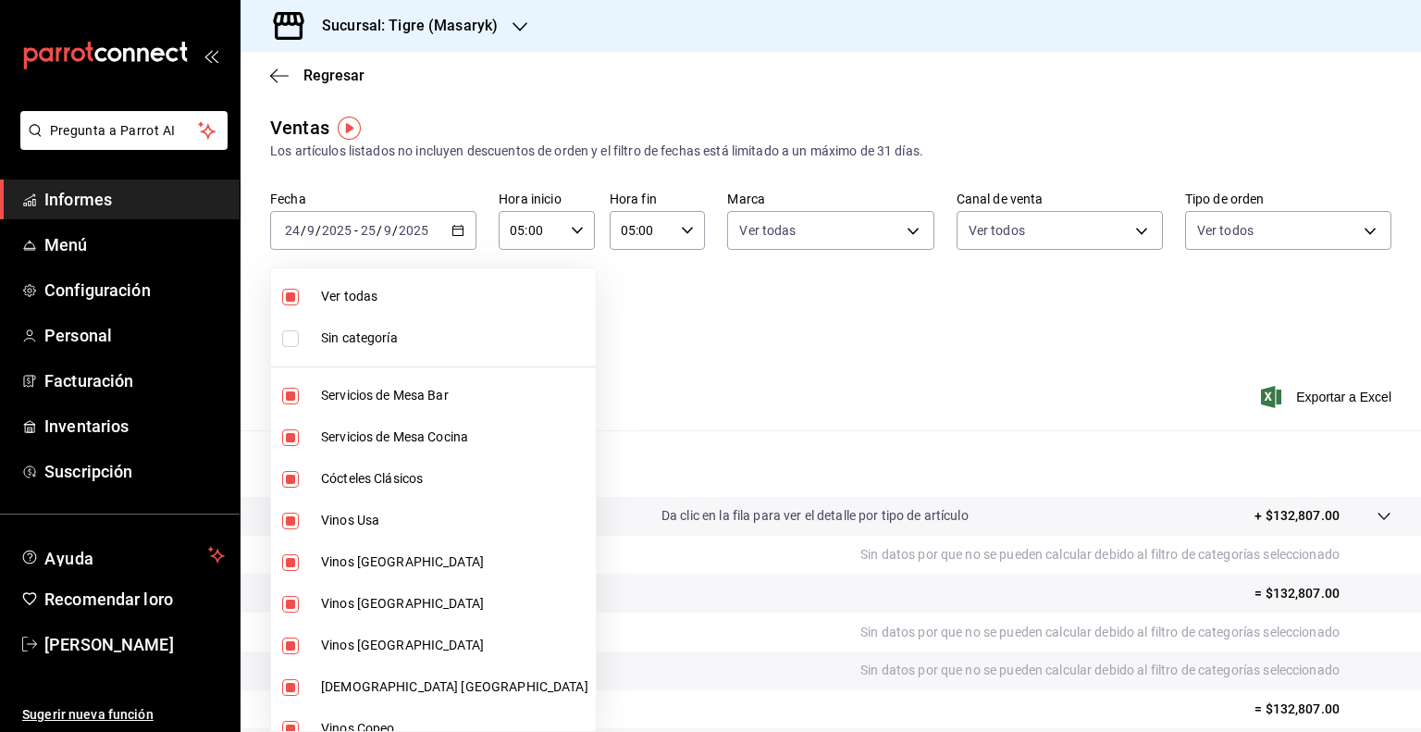
checkbox input "false"
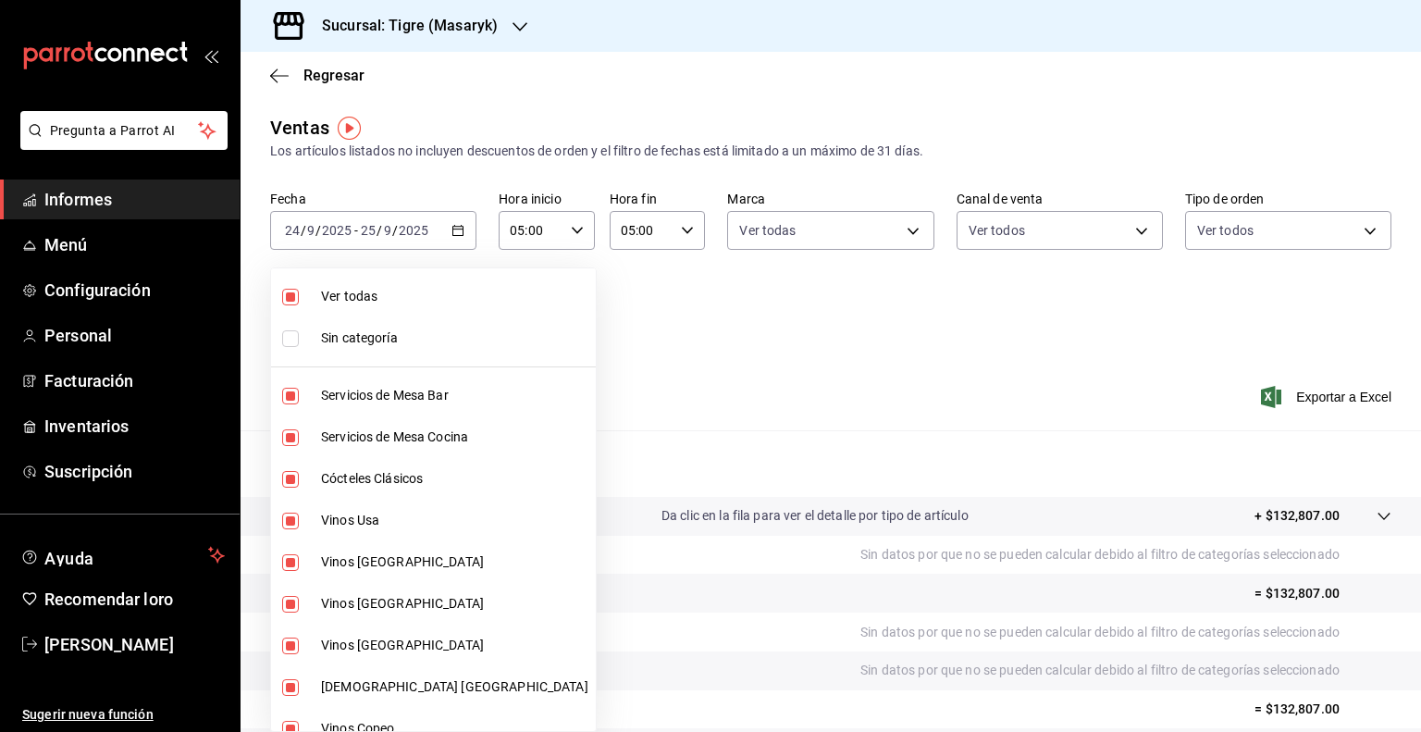
checkbox input "false"
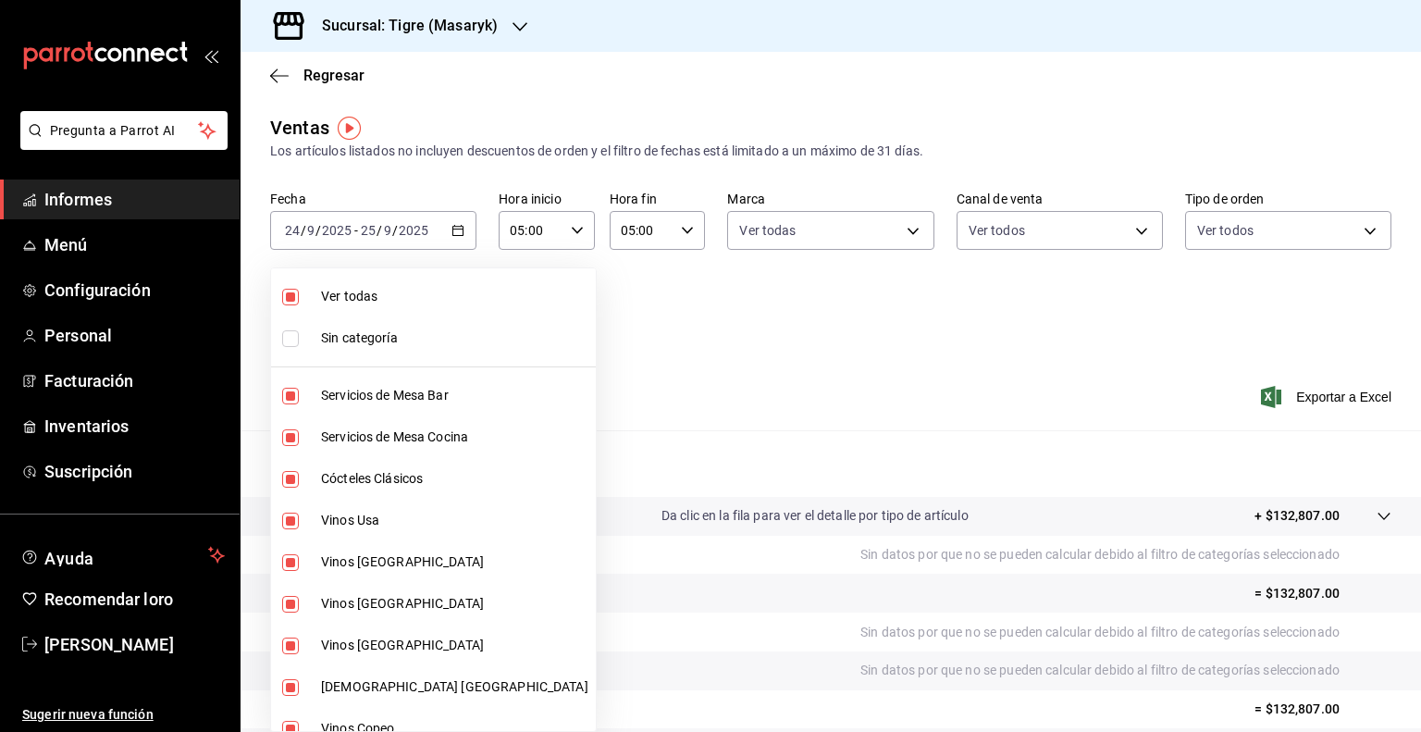
checkbox input "false"
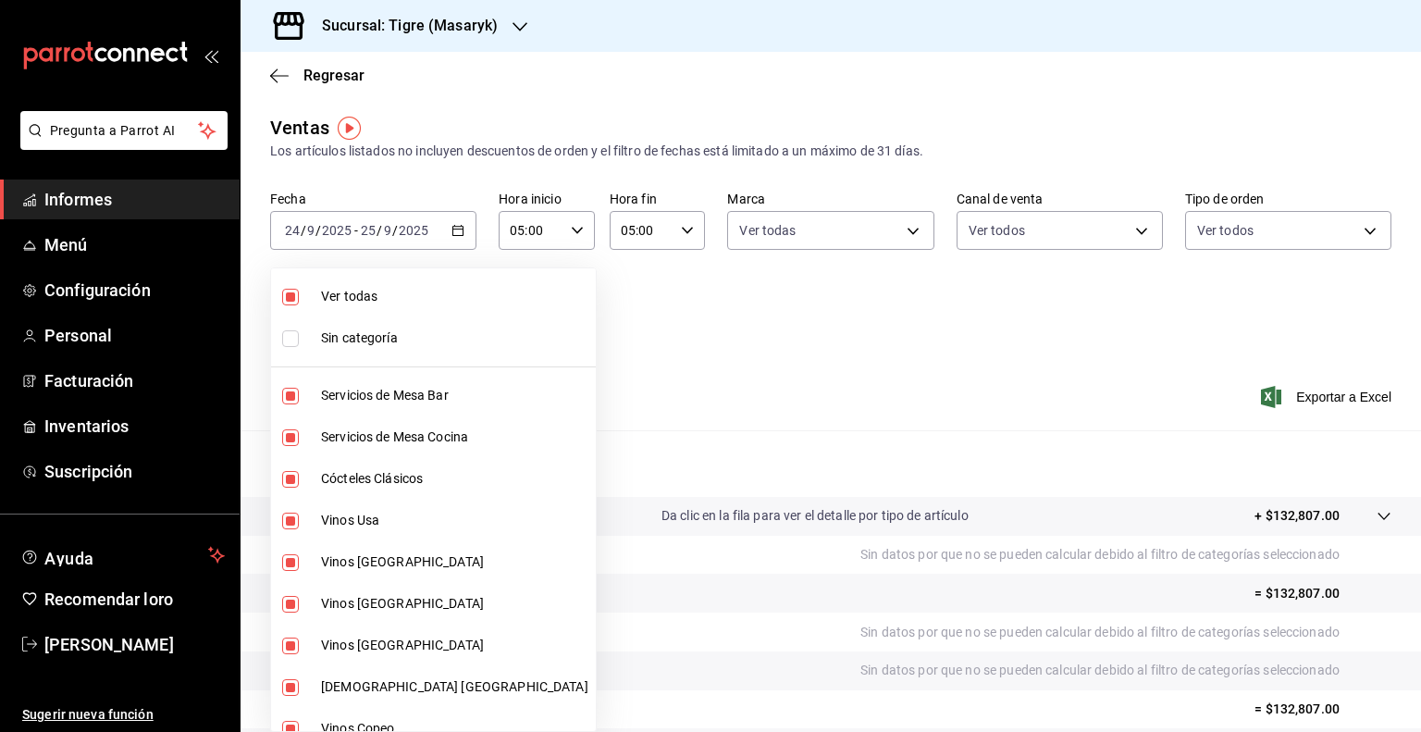
checkbox input "false"
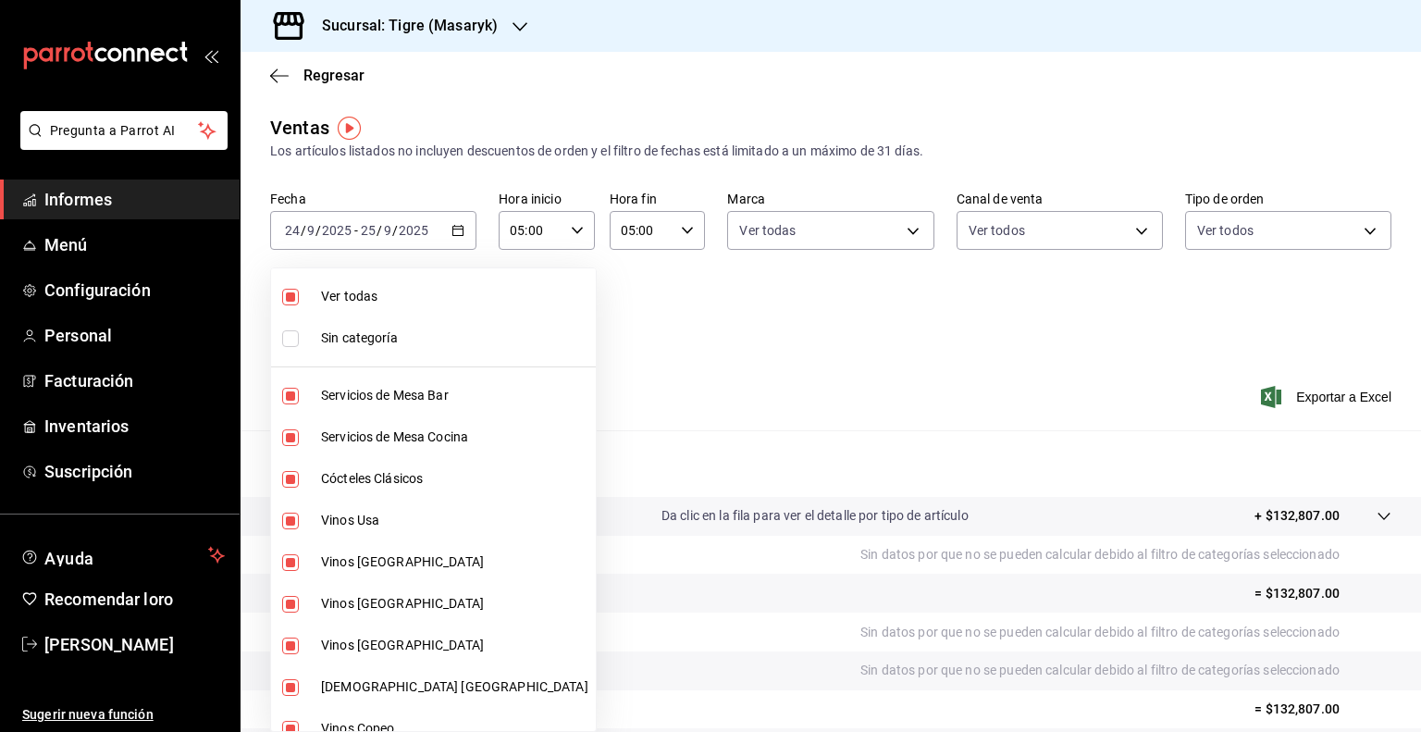
checkbox input "false"
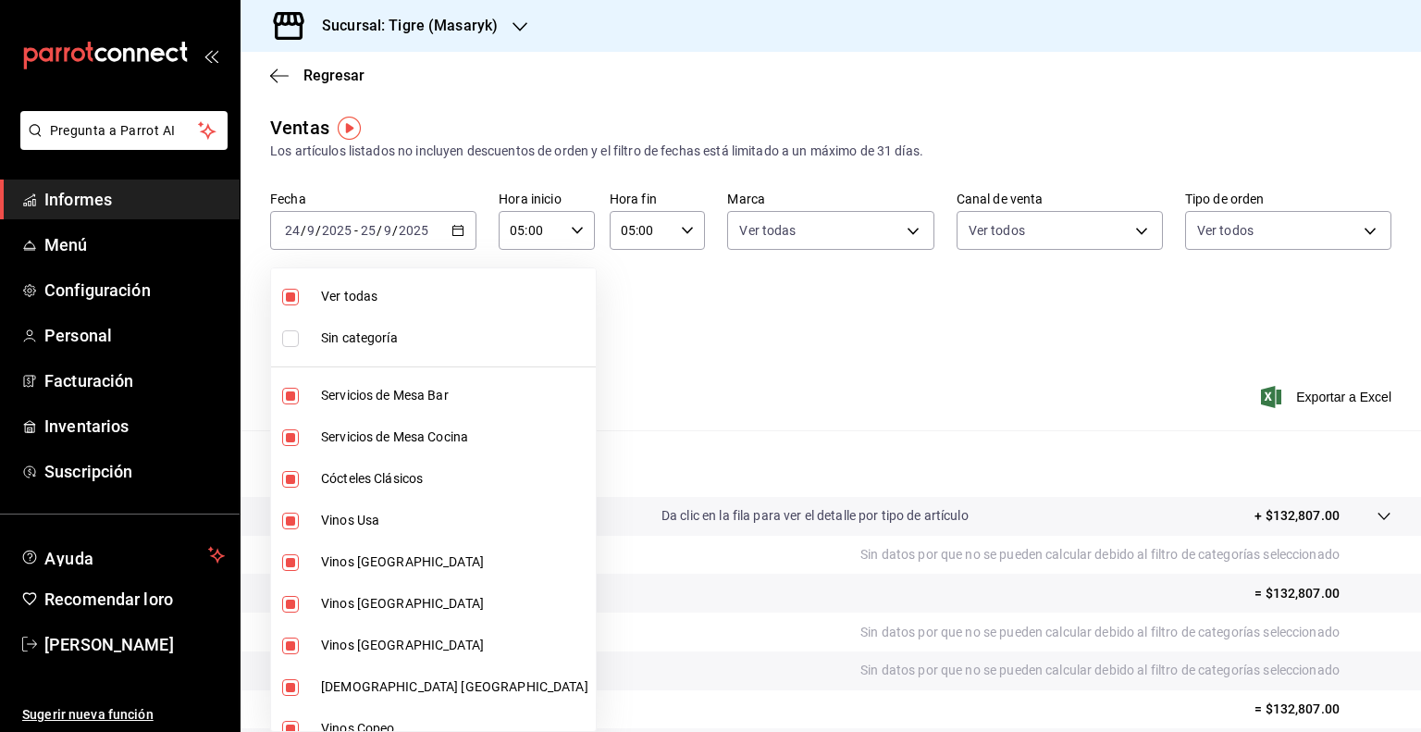
checkbox input "false"
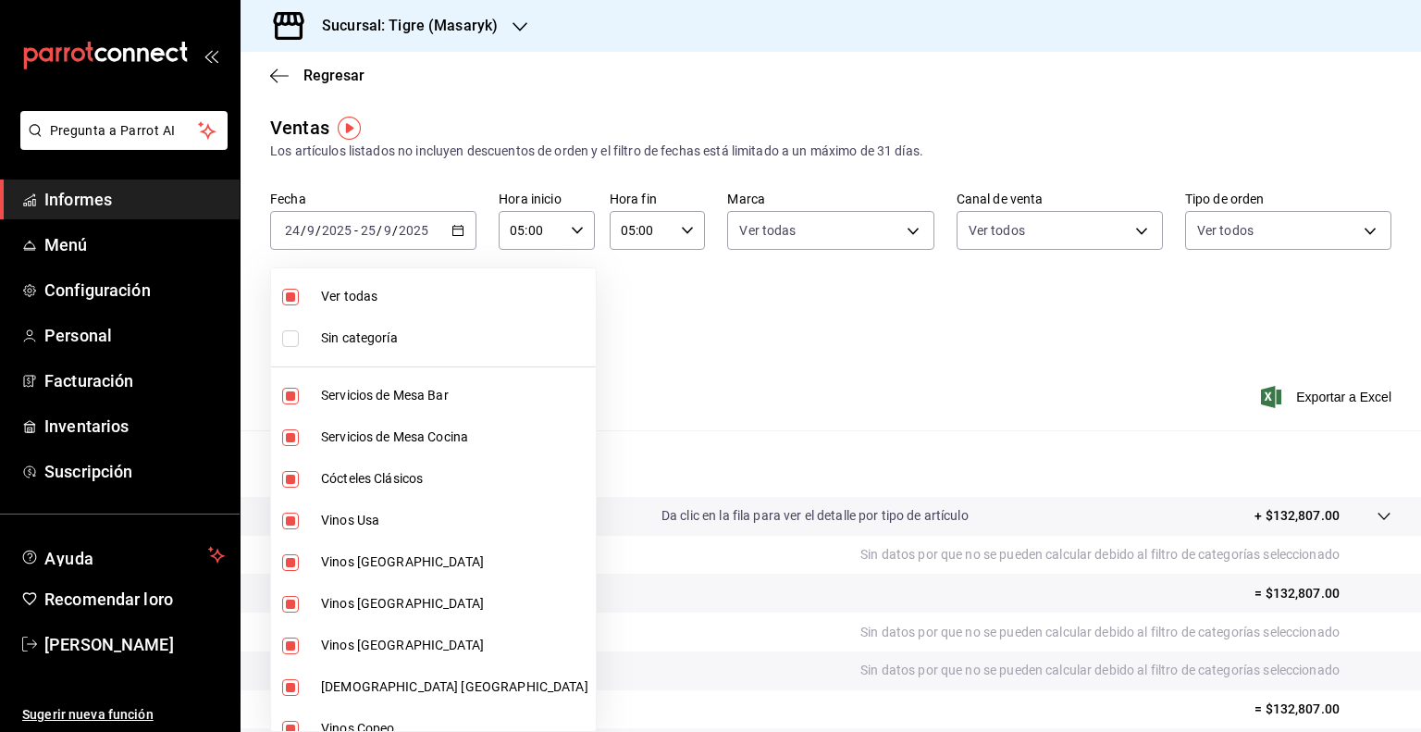
checkbox input "false"
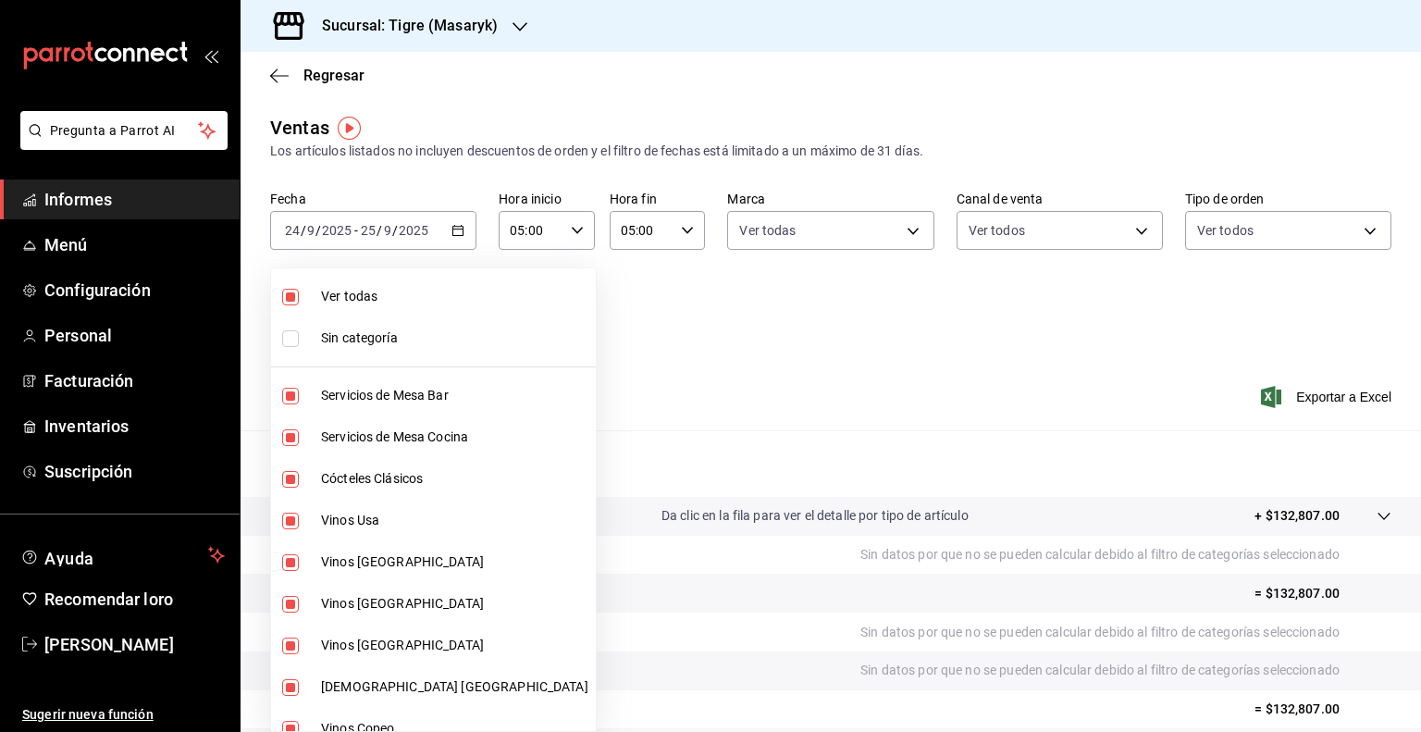
checkbox input "false"
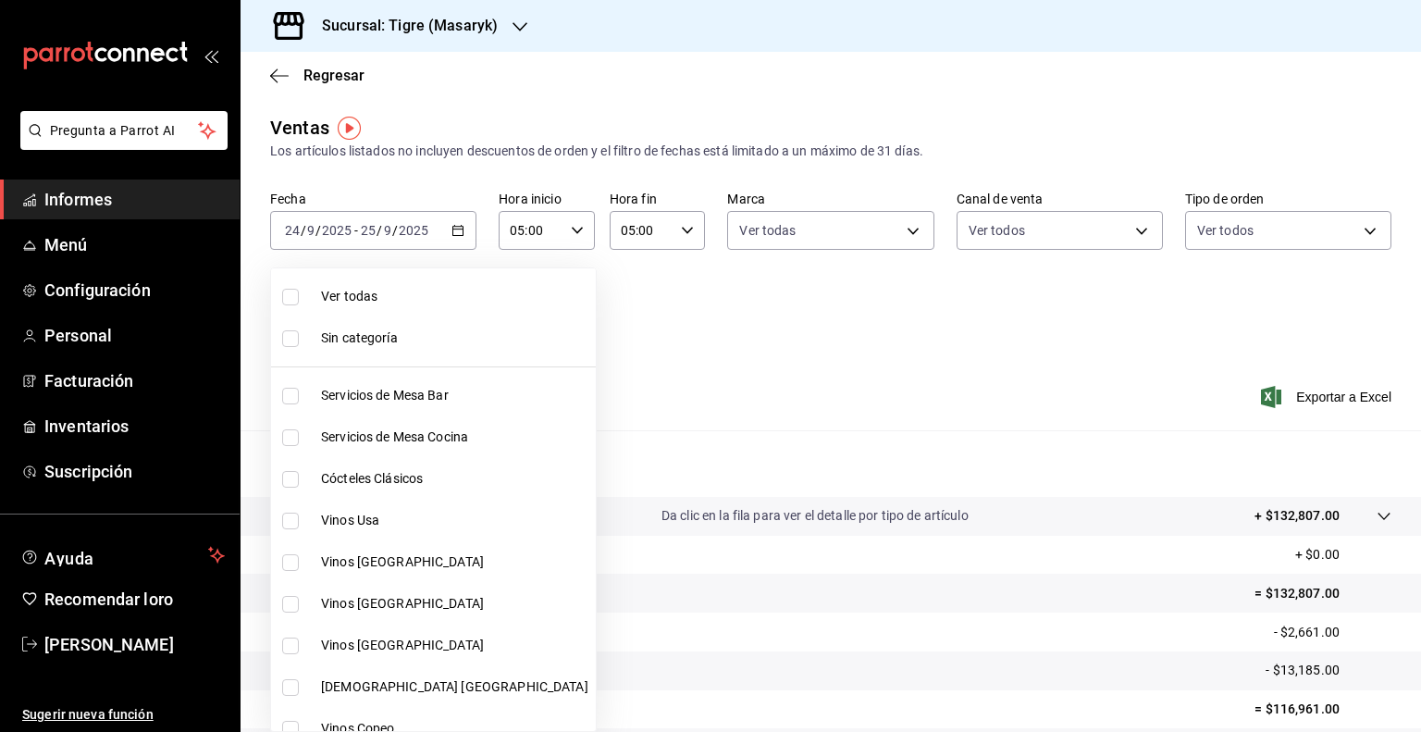
click at [282, 522] on input "checkbox" at bounding box center [290, 520] width 17 height 17
checkbox input "true"
type input "da111d8b-17b1-40ef-85d7-d142c425879c"
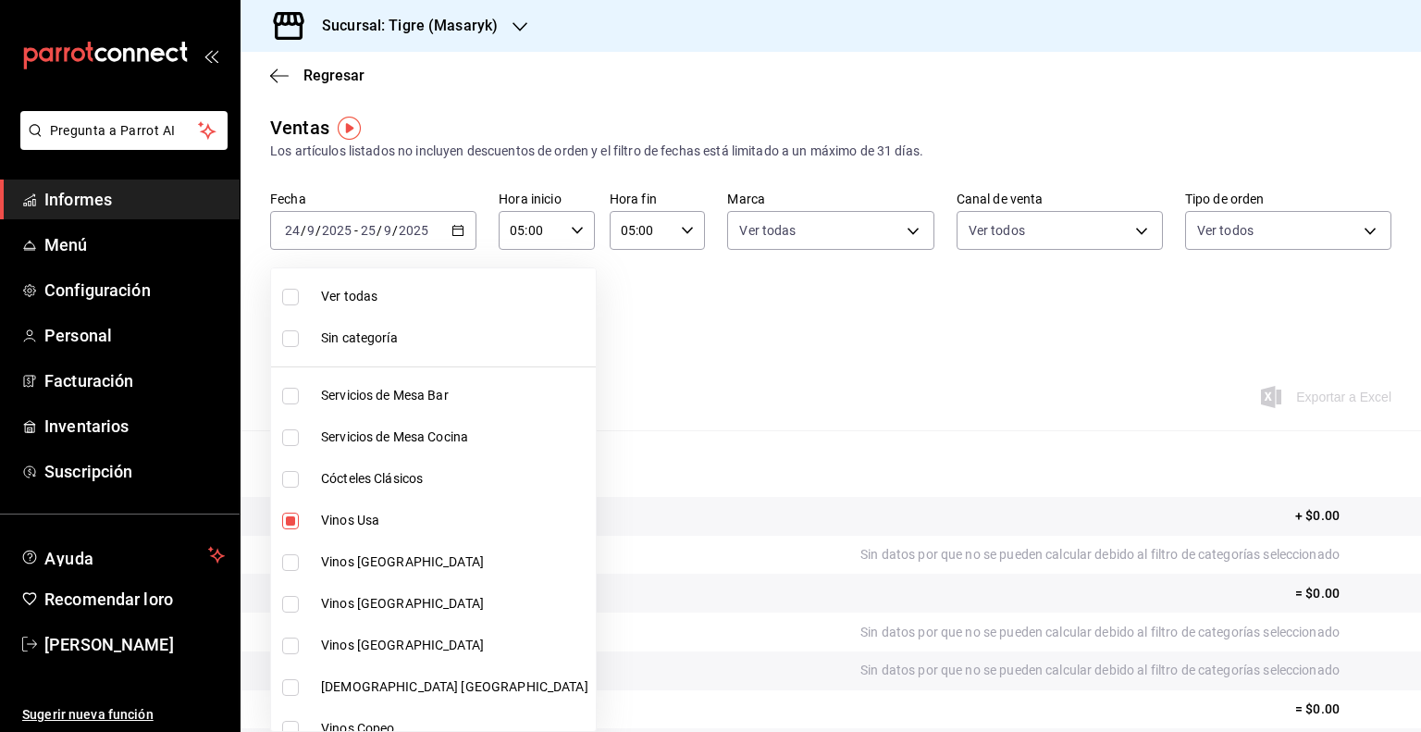
click at [284, 554] on input "checkbox" at bounding box center [290, 562] width 17 height 17
checkbox input "true"
type input "da111d8b-17b1-40ef-85d7-d142c425879c,57fa0ecf-a0c4-4225-b634-0bd42df937a1"
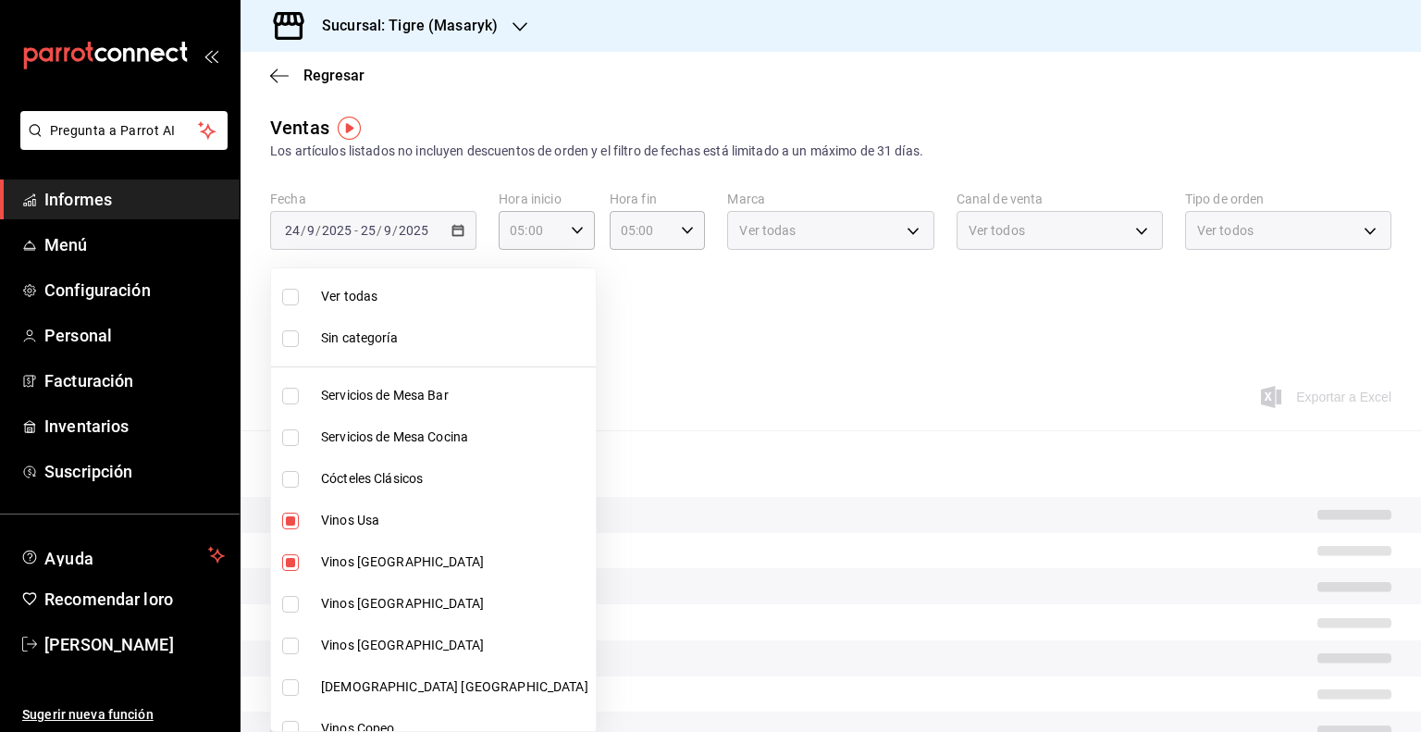
click at [286, 596] on input "checkbox" at bounding box center [290, 604] width 17 height 17
checkbox input "true"
type input "da111d8b-17b1-40ef-85d7-d142c425879c,57fa0ecf-a0c4-4225-b634-0bd42df937a1,8e2b4…"
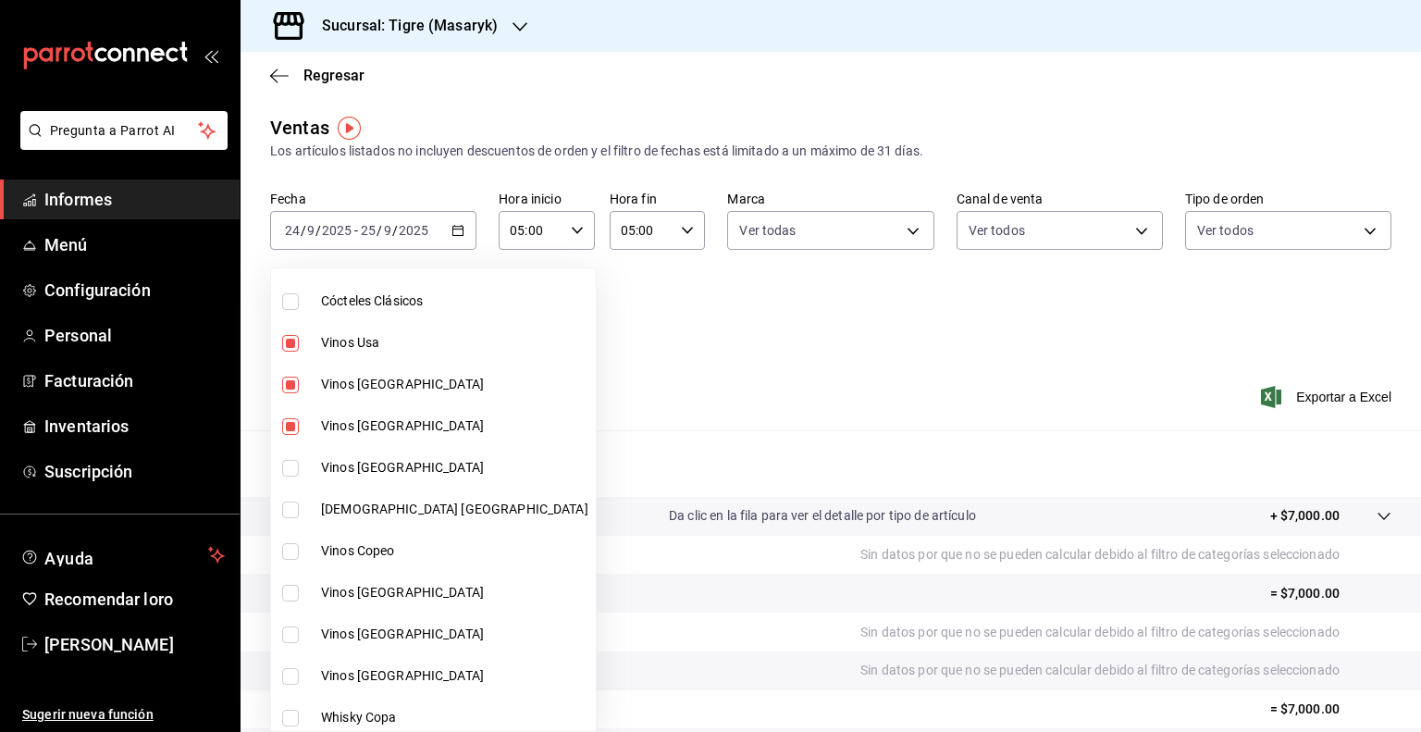
scroll to position [185, 0]
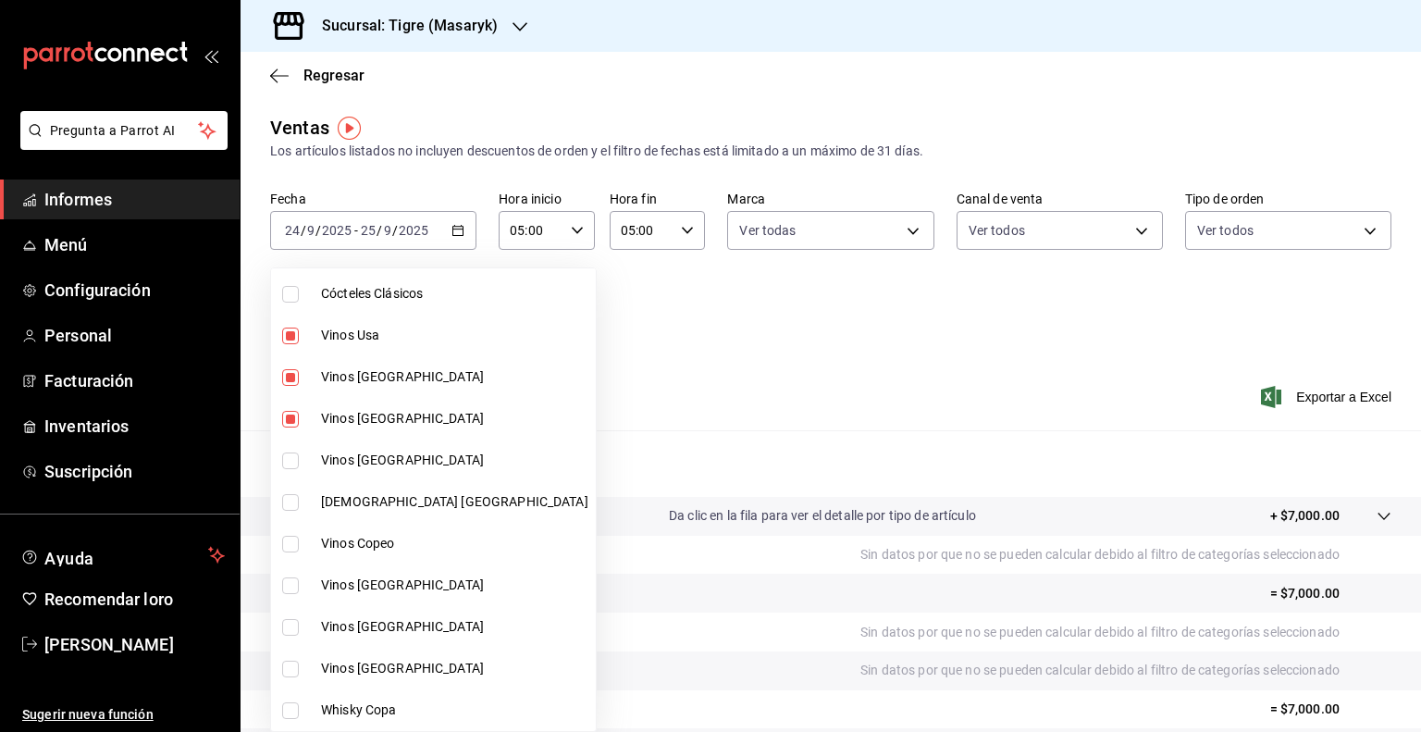
click at [288, 460] on input "checkbox" at bounding box center [290, 460] width 17 height 17
checkbox input "true"
type input "da111d8b-17b1-40ef-85d7-d142c425879c,57fa0ecf-a0c4-4225-b634-0bd42df937a1,8e2b4…"
click at [287, 507] on input "checkbox" at bounding box center [290, 502] width 17 height 17
checkbox input "true"
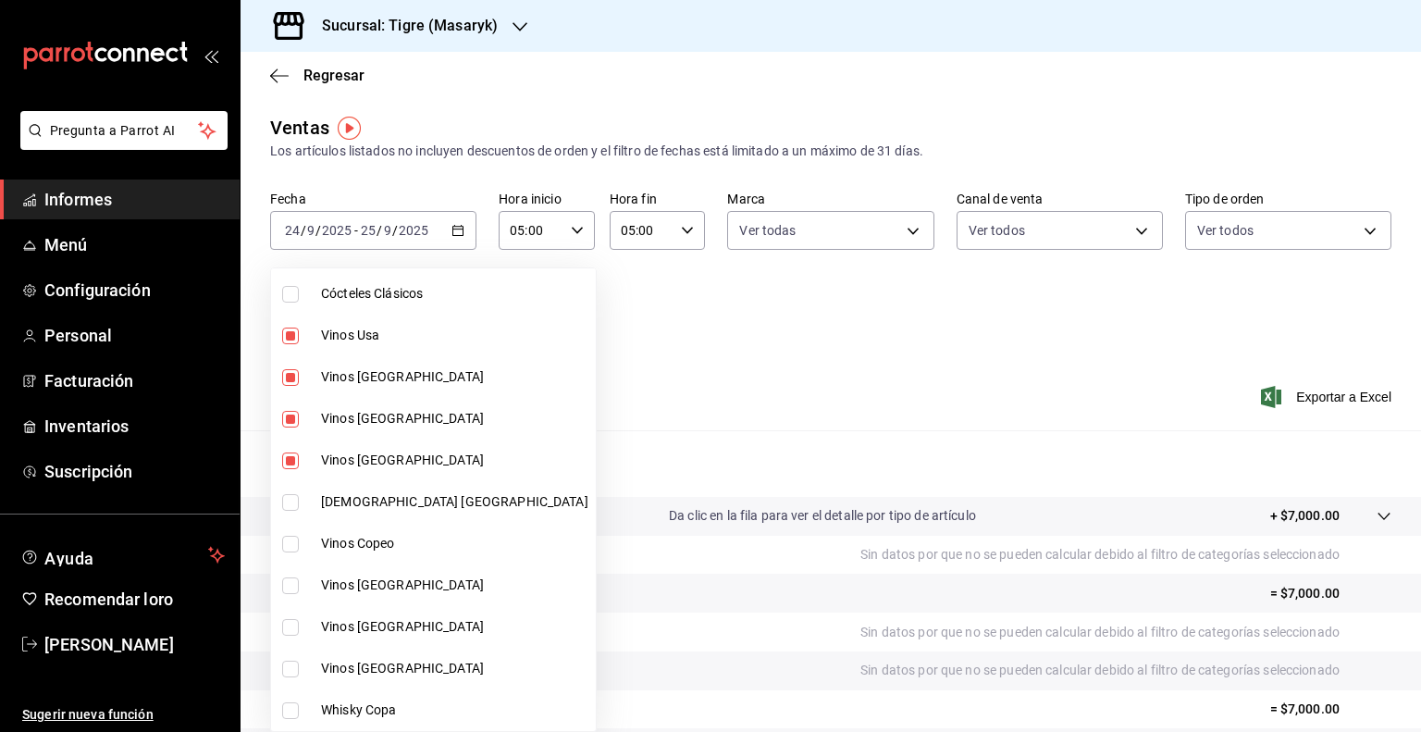
type input "da111d8b-17b1-40ef-85d7-d142c425879c,57fa0ecf-a0c4-4225-b634-0bd42df937a1,8e2b4…"
click at [289, 543] on input "checkbox" at bounding box center [290, 544] width 17 height 17
checkbox input "true"
type input "da111d8b-17b1-40ef-85d7-d142c425879c,57fa0ecf-a0c4-4225-b634-0bd42df937a1,8e2b4…"
click at [290, 585] on input "checkbox" at bounding box center [290, 585] width 17 height 17
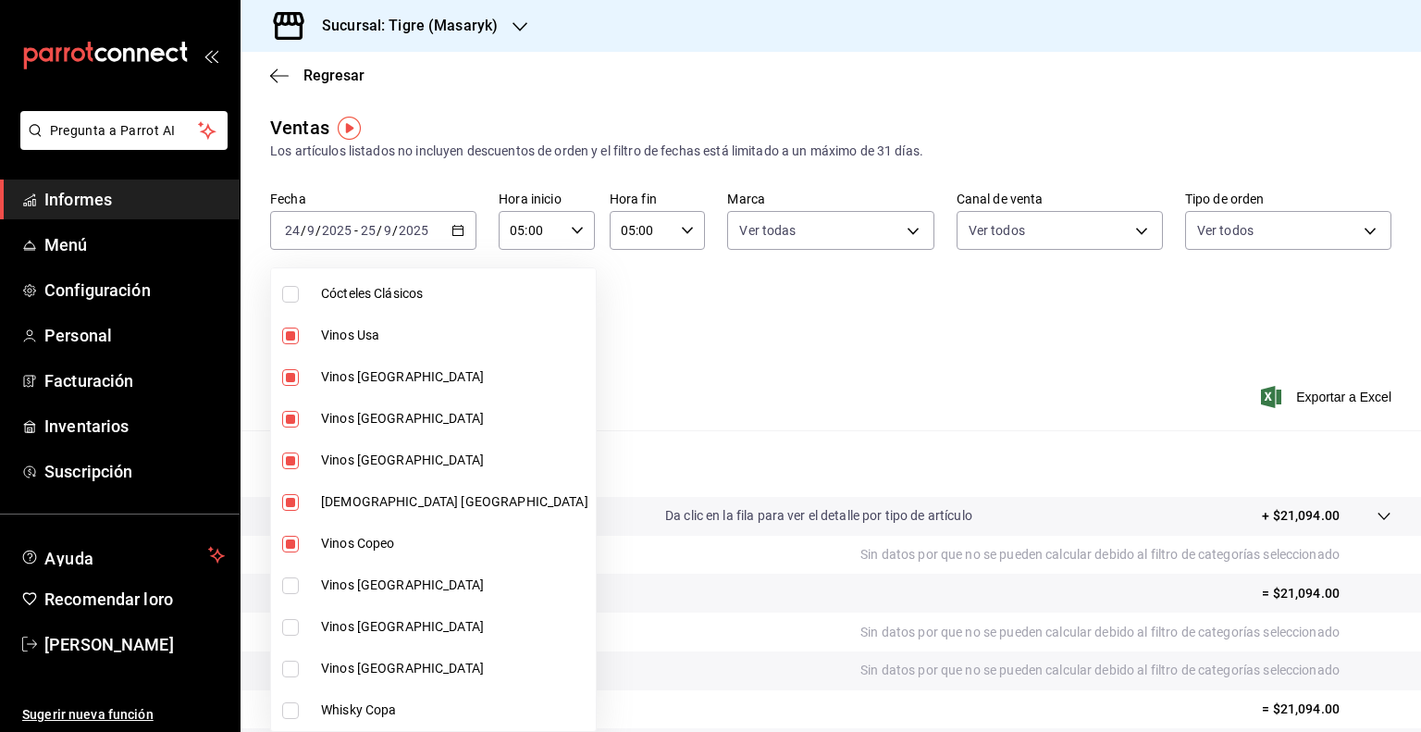
checkbox input "true"
type input "da111d8b-17b1-40ef-85d7-d142c425879c,57fa0ecf-a0c4-4225-b634-0bd42df937a1,8e2b4…"
click at [292, 630] on input "checkbox" at bounding box center [290, 627] width 17 height 17
checkbox input "true"
type input "da111d8b-17b1-40ef-85d7-d142c425879c,57fa0ecf-a0c4-4225-b634-0bd42df937a1,8e2b4…"
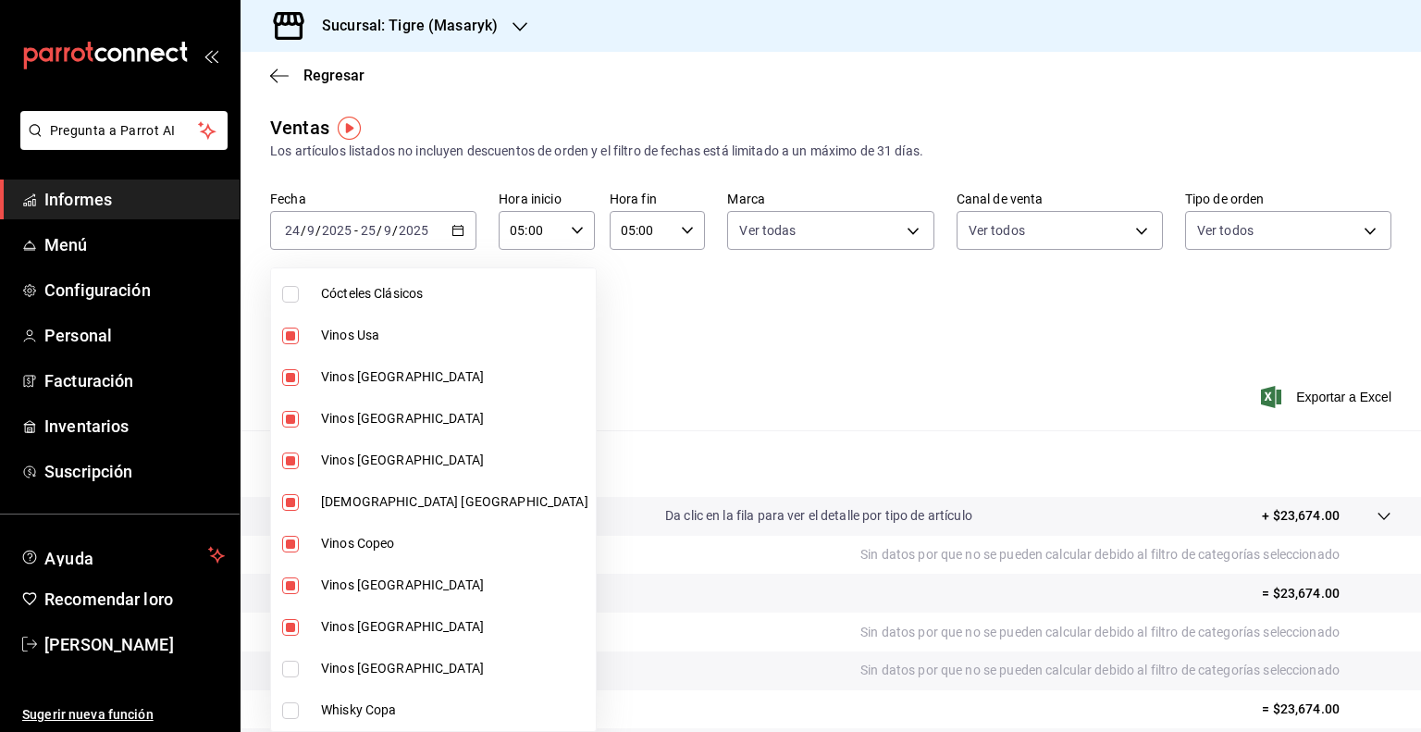
click at [283, 661] on input "checkbox" at bounding box center [290, 669] width 17 height 17
checkbox input "true"
click at [1411, 724] on div at bounding box center [710, 366] width 1421 height 732
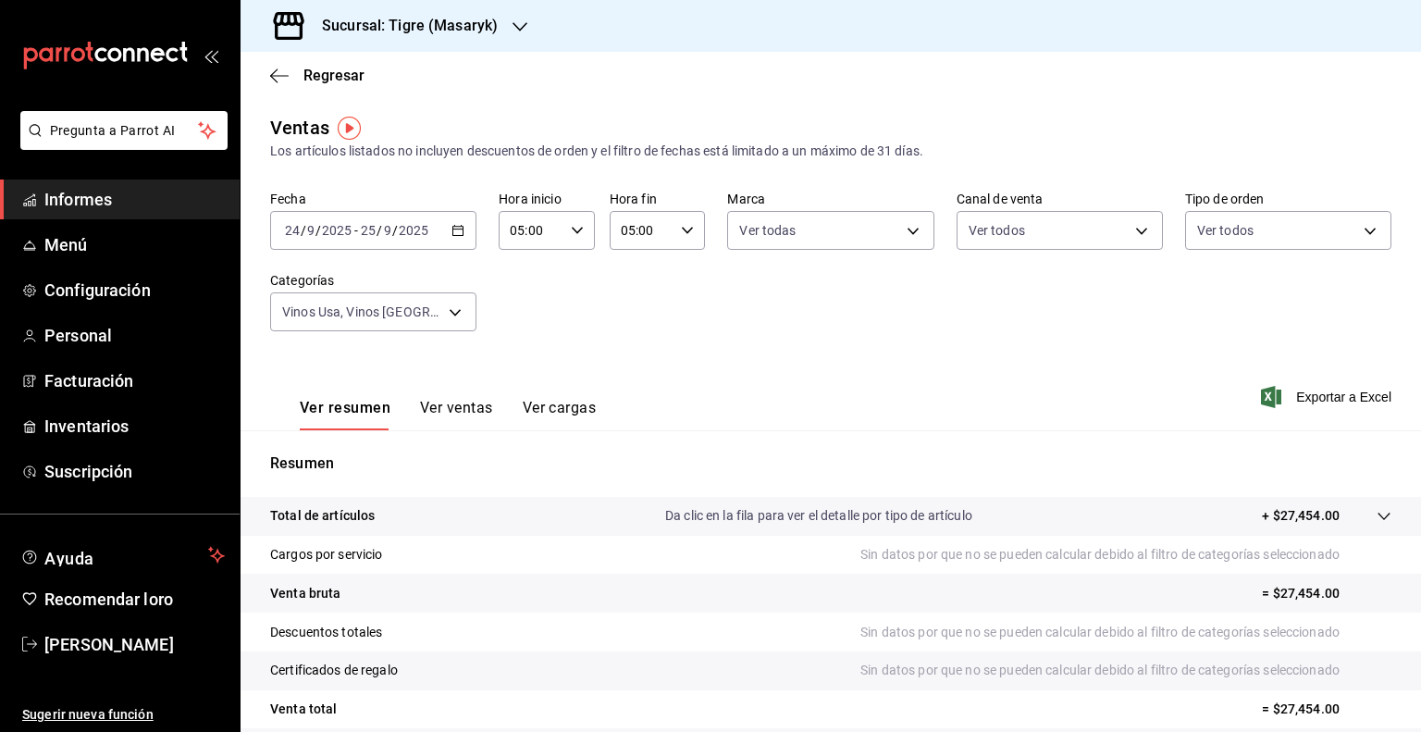
click at [1411, 724] on div "Ver todas Sin categoría Servicios [PERSON_NAME] Bar Servicios [PERSON_NAME] Coc…" at bounding box center [710, 366] width 1421 height 732
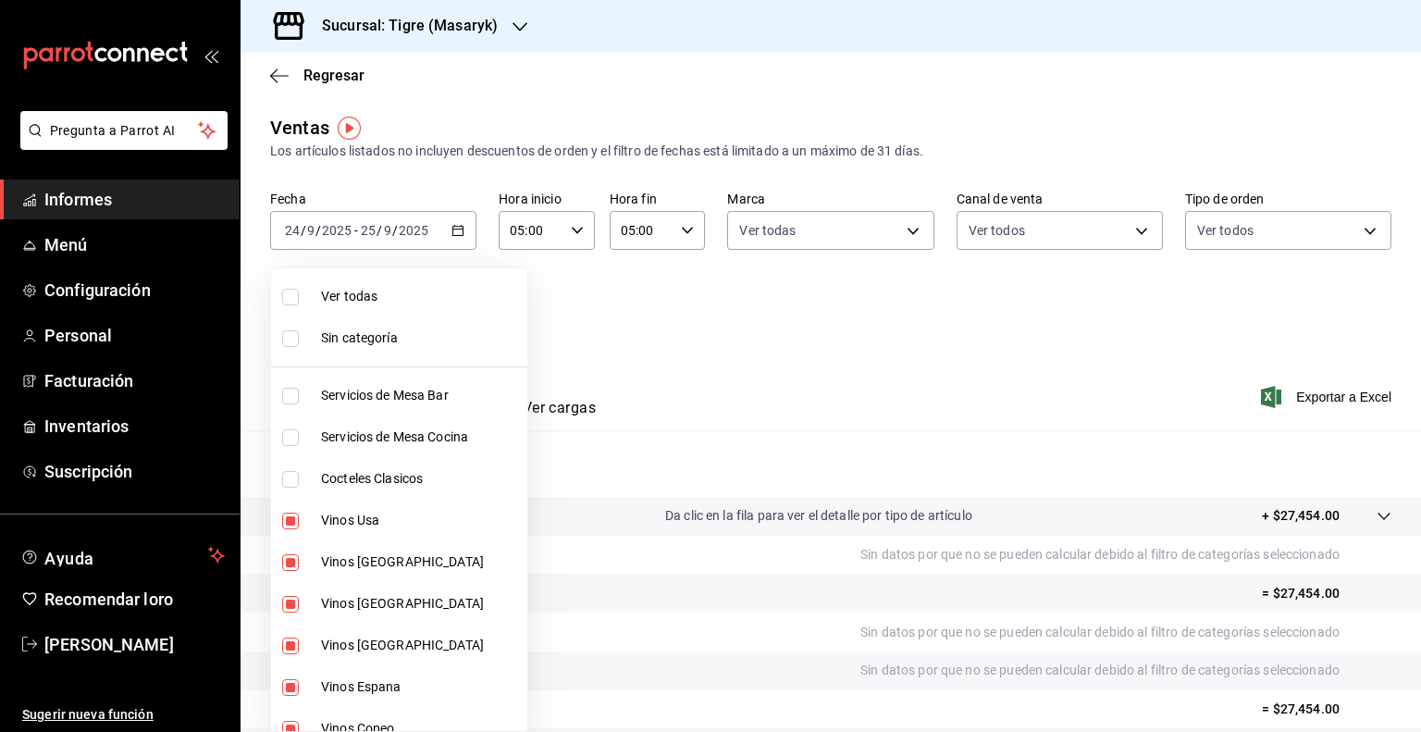
click at [447, 315] on body "Pregunta a Parrot AI Informes Menú Configuración Personal Facturación Inventari…" at bounding box center [710, 366] width 1421 height 732
click at [364, 308] on li "Ver todas" at bounding box center [433, 297] width 325 height 42
type input "7cd27861-1019-4265-ada8-0a6349b72ebc,77c47ebf-2aa7-4ca3-900f-d4e8133ed13d,d84ff…"
checkbox input "true"
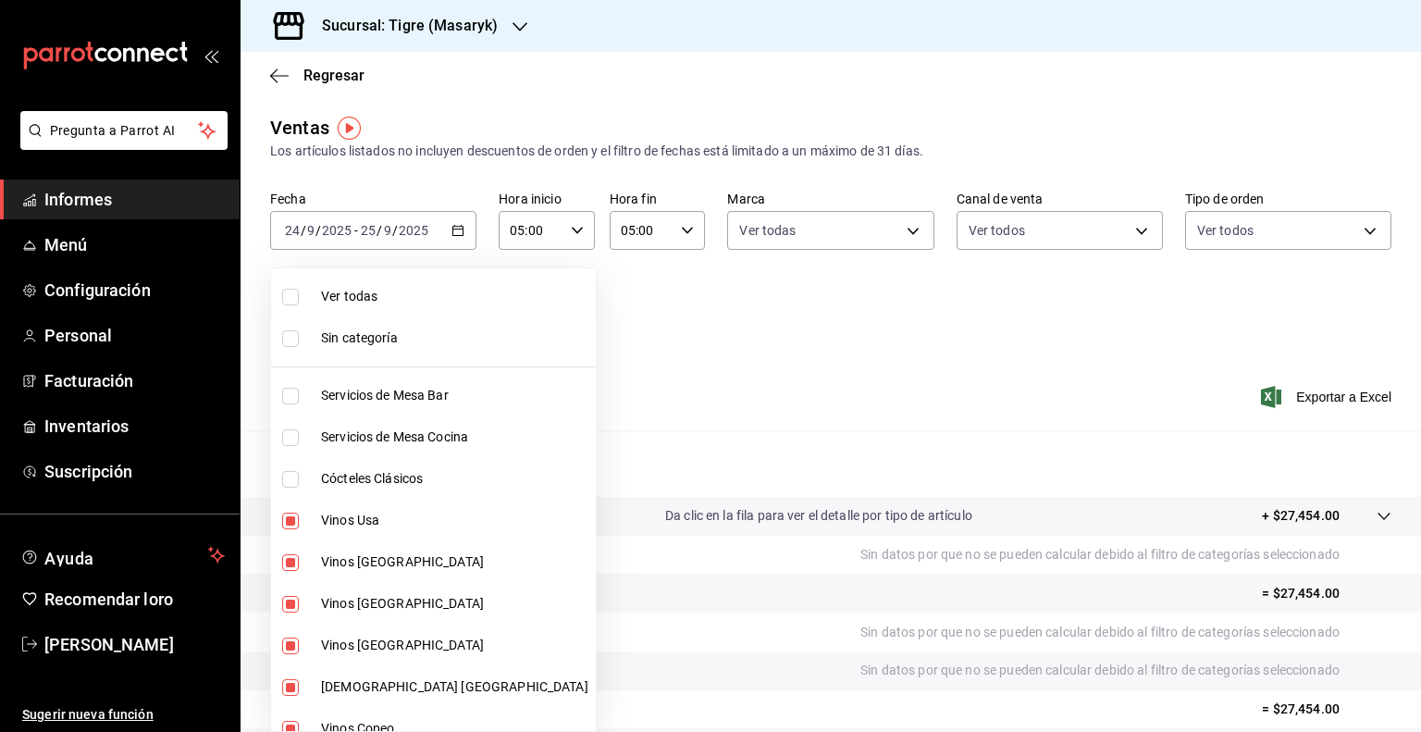
checkbox input "true"
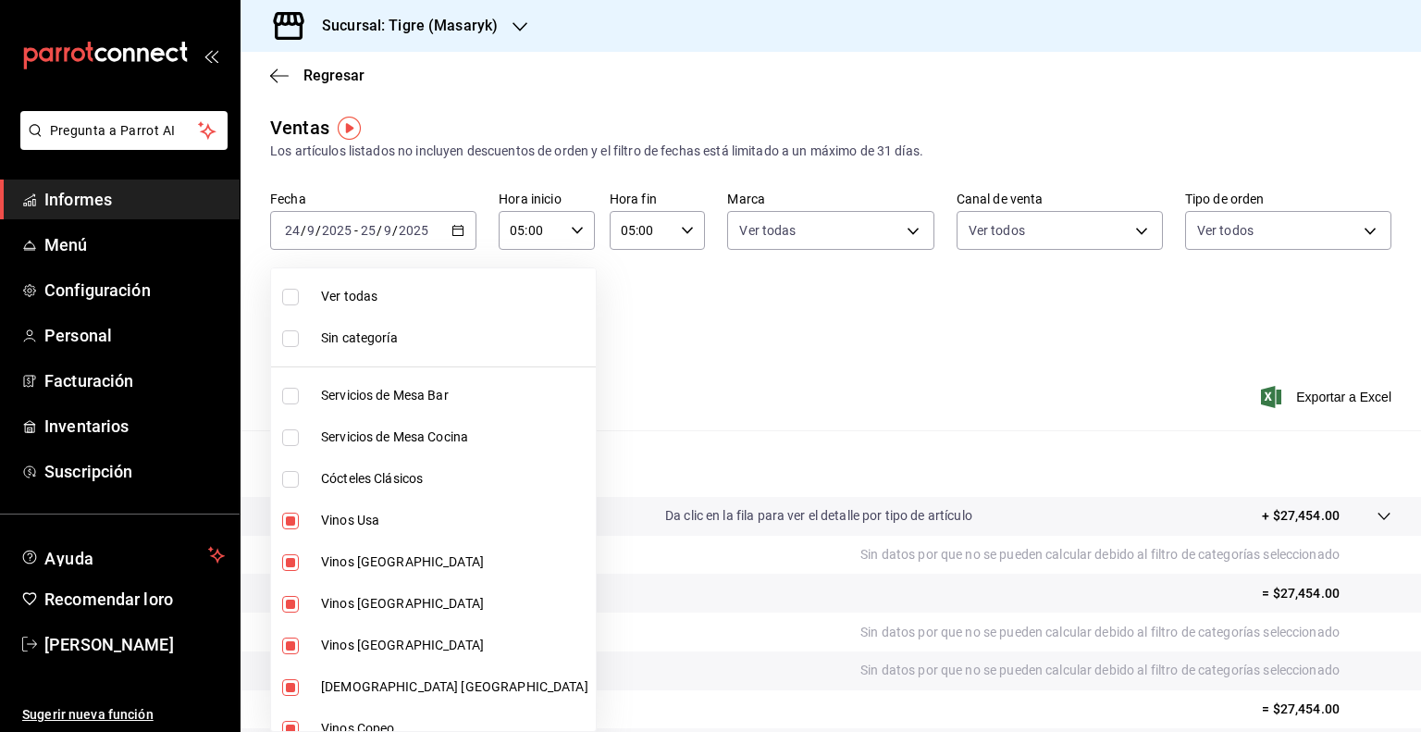
checkbox input "true"
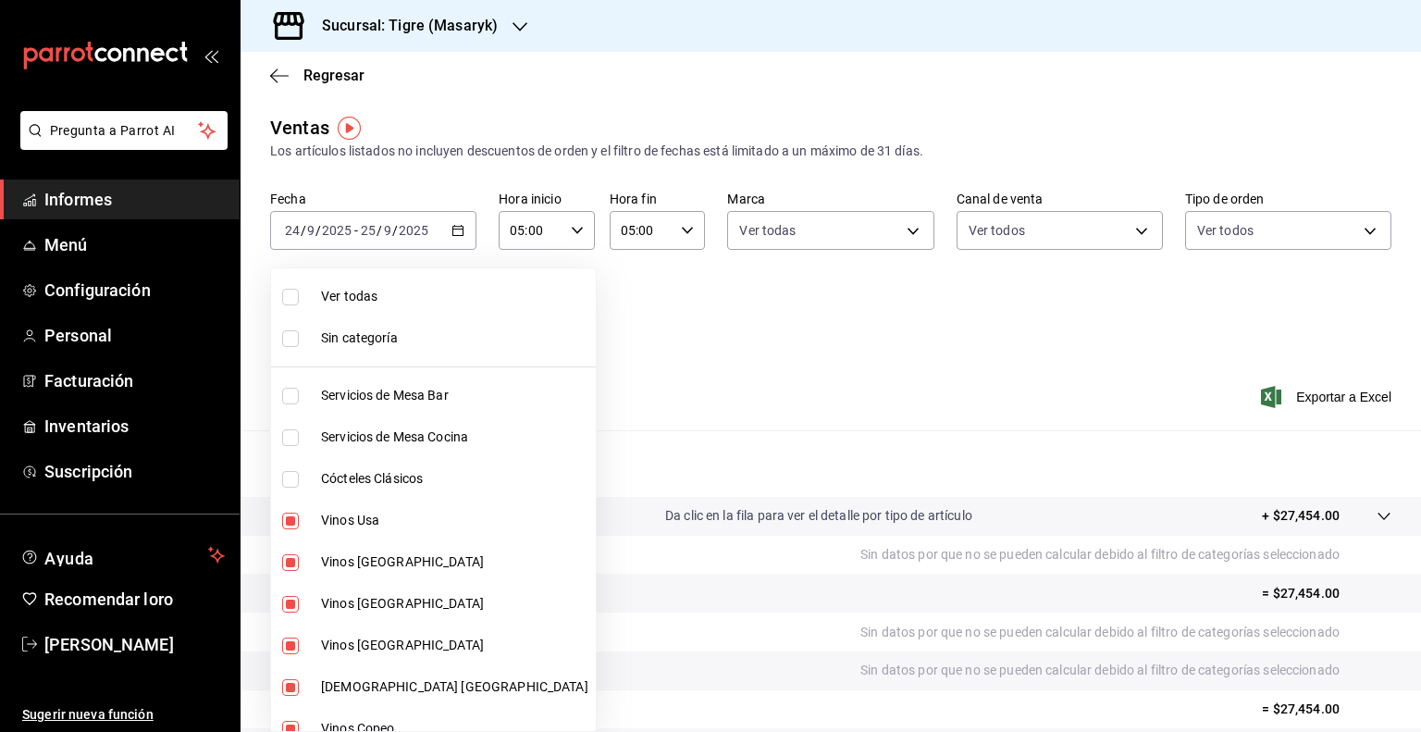
checkbox input "true"
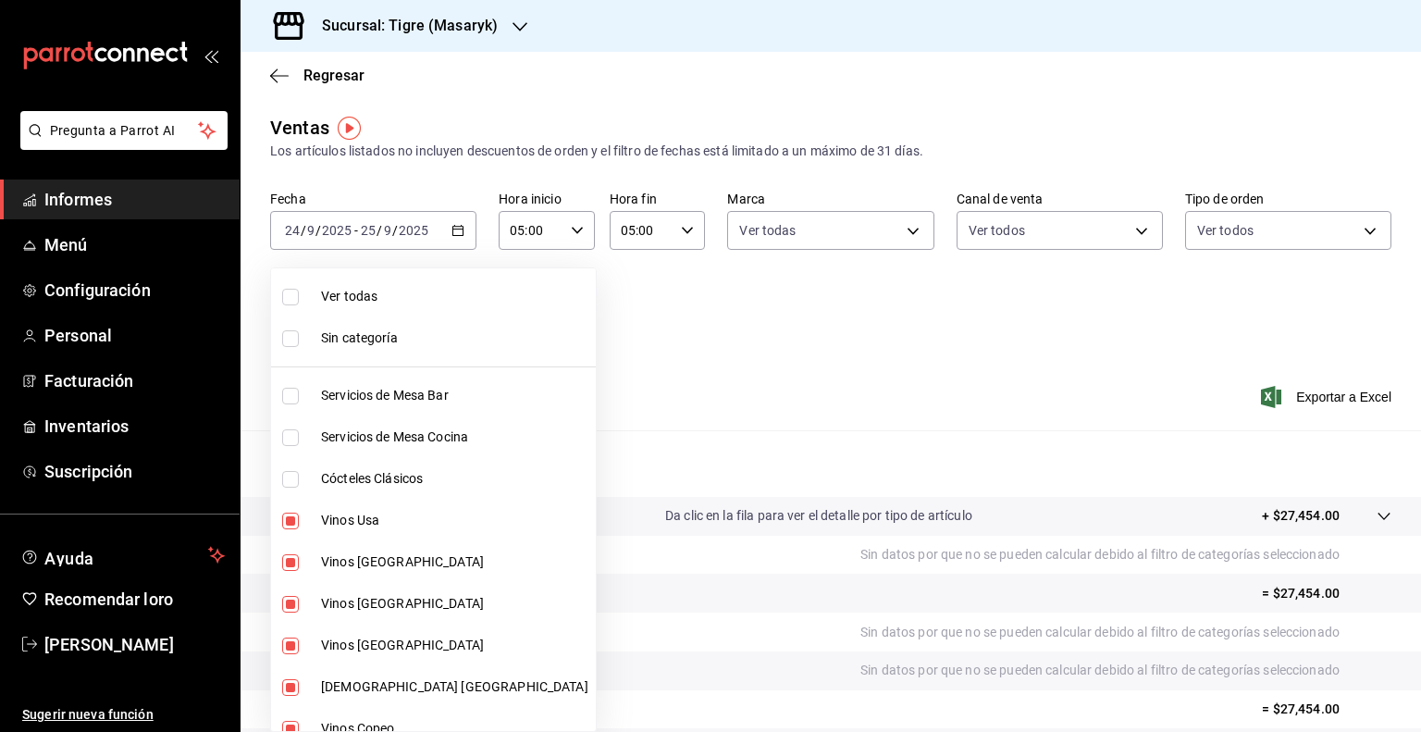
checkbox input "true"
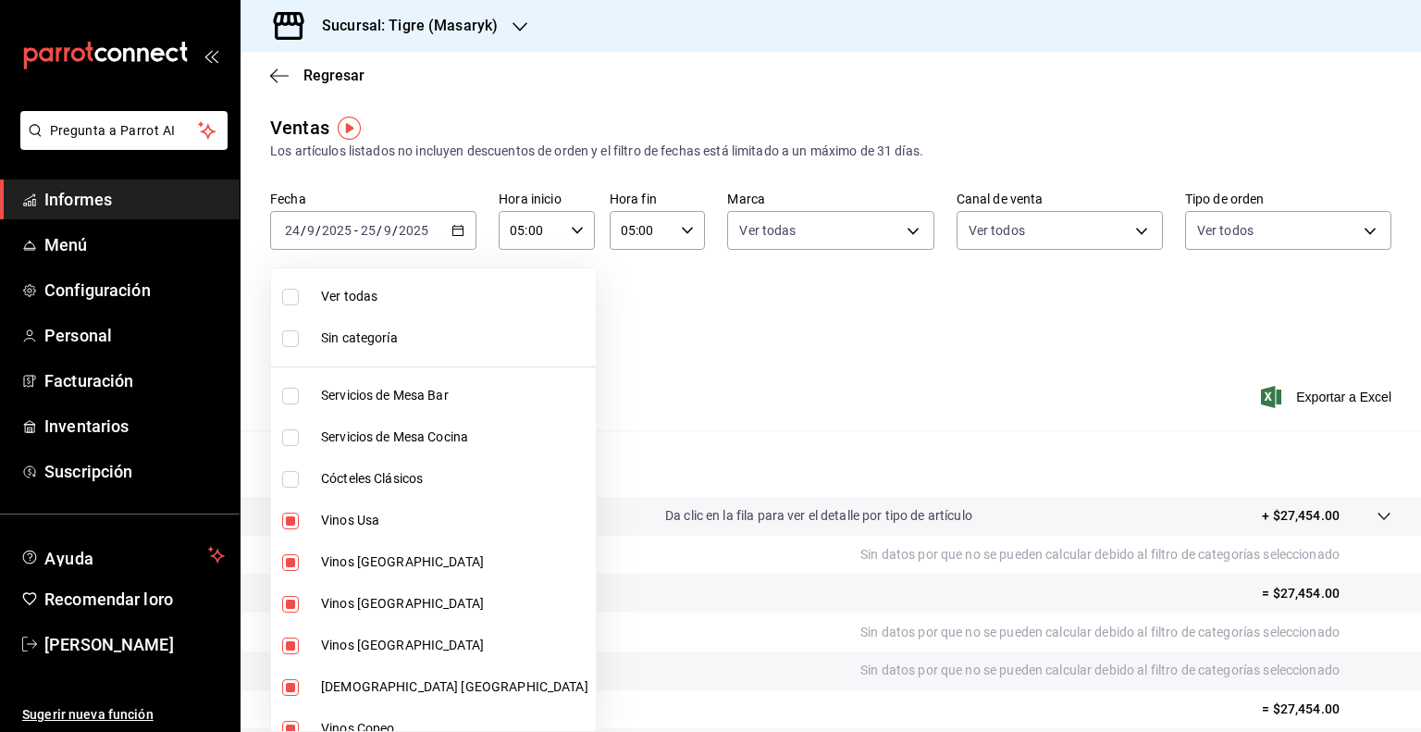
checkbox input "true"
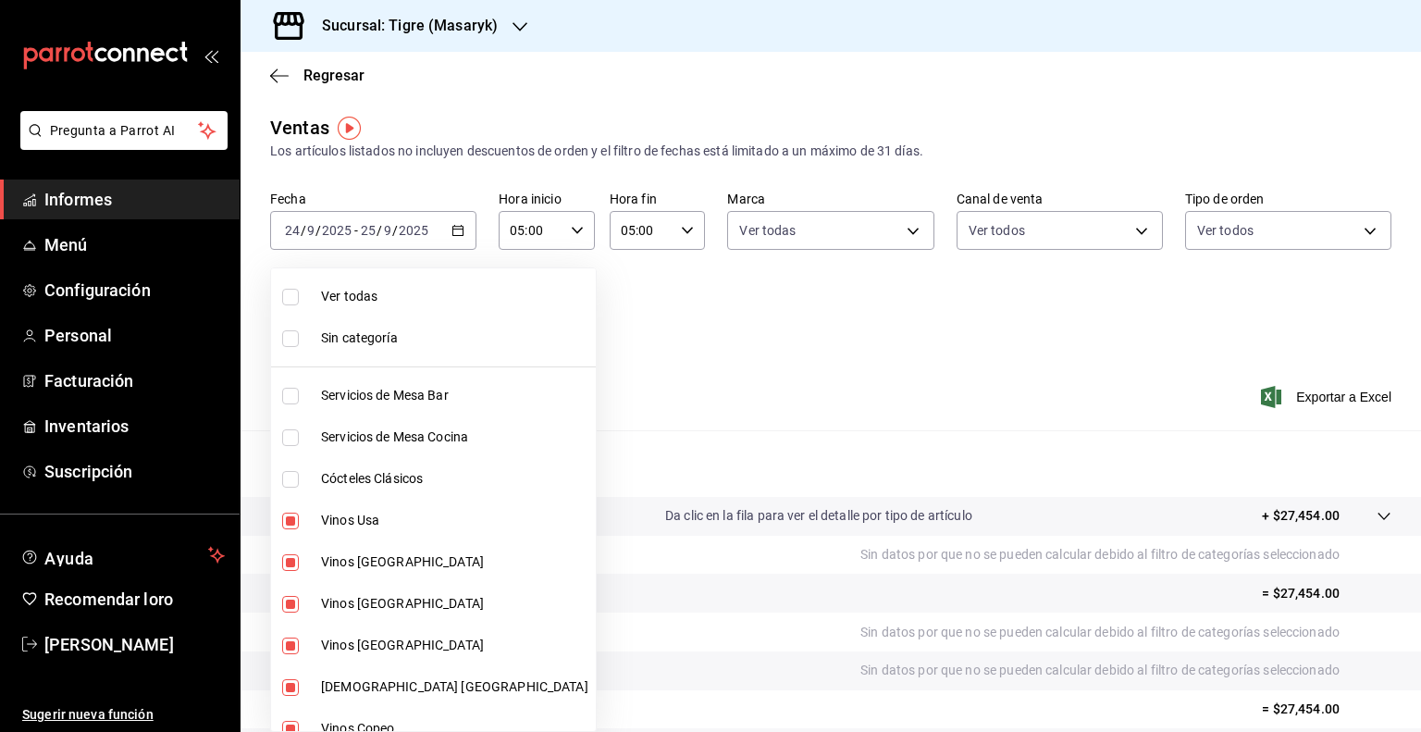
checkbox input "true"
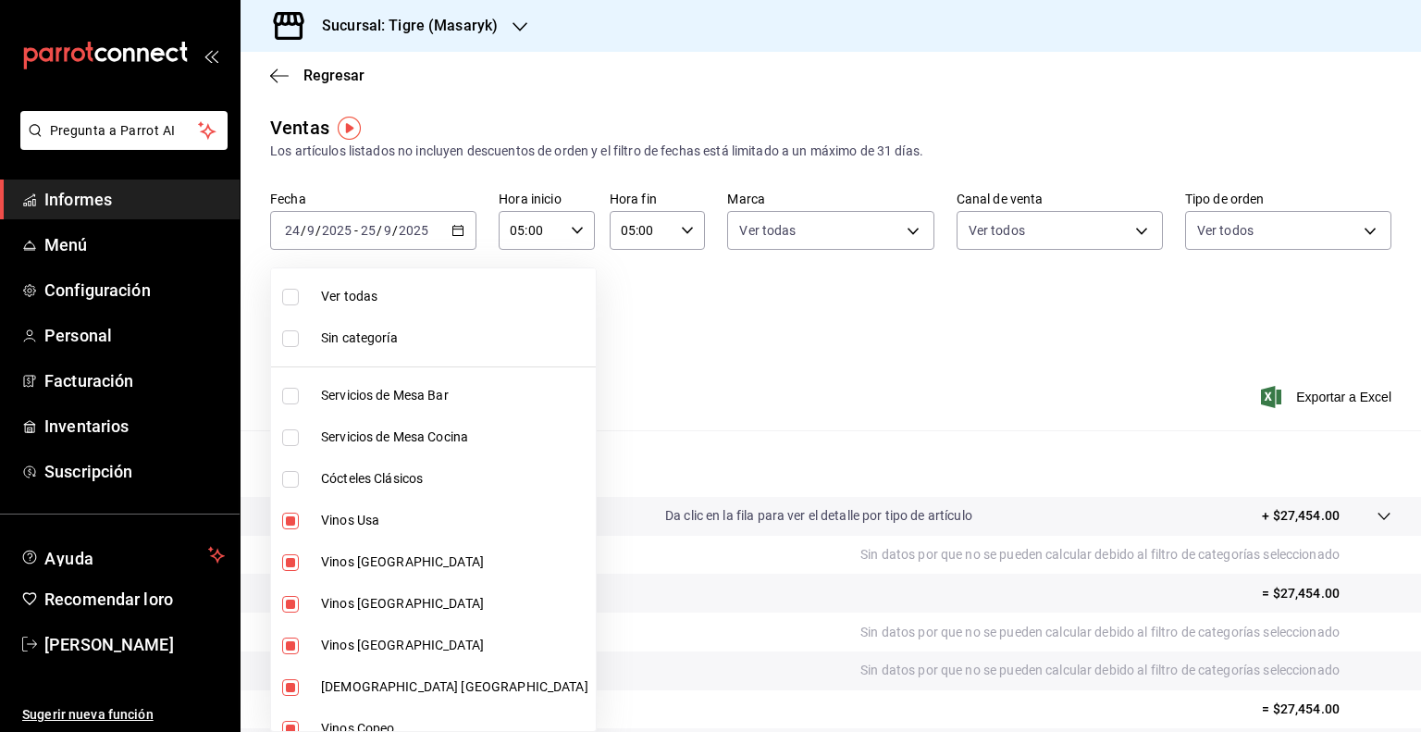
checkbox input "true"
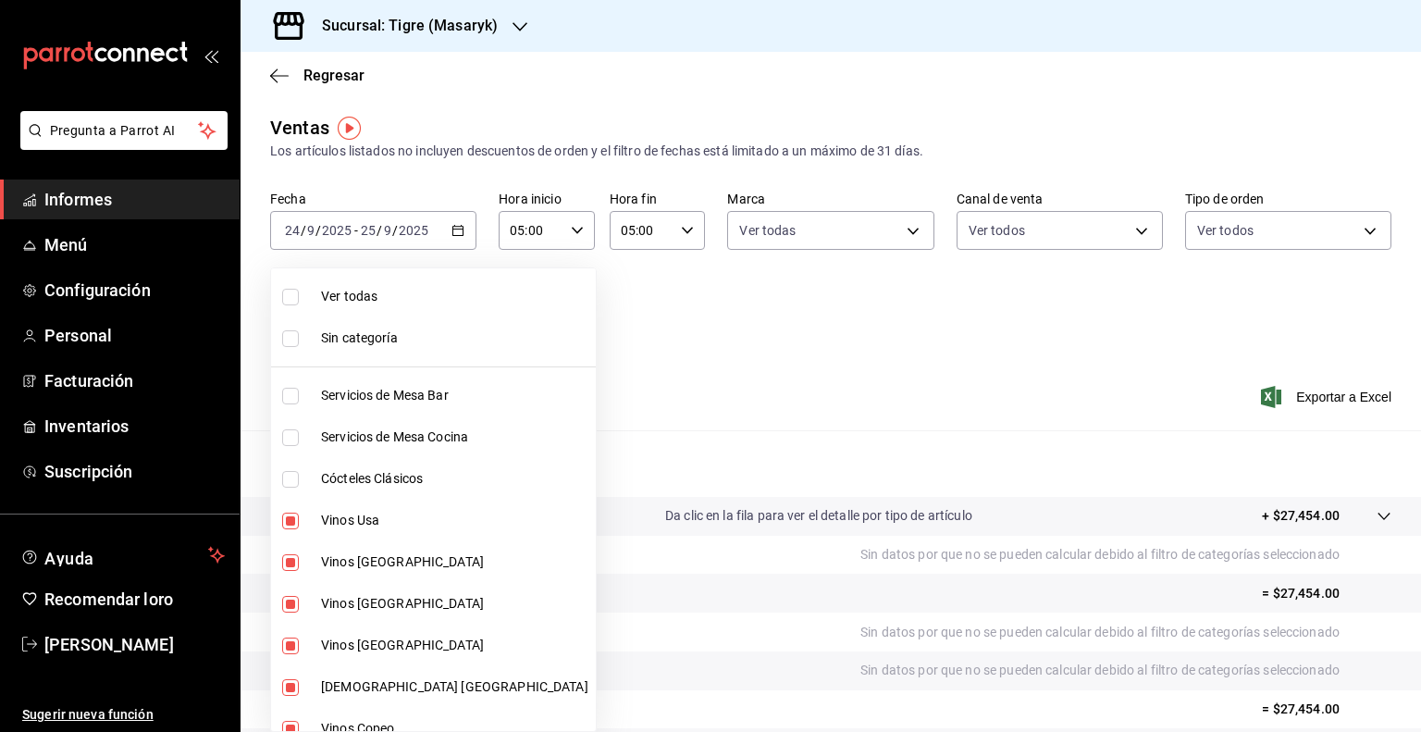
checkbox input "true"
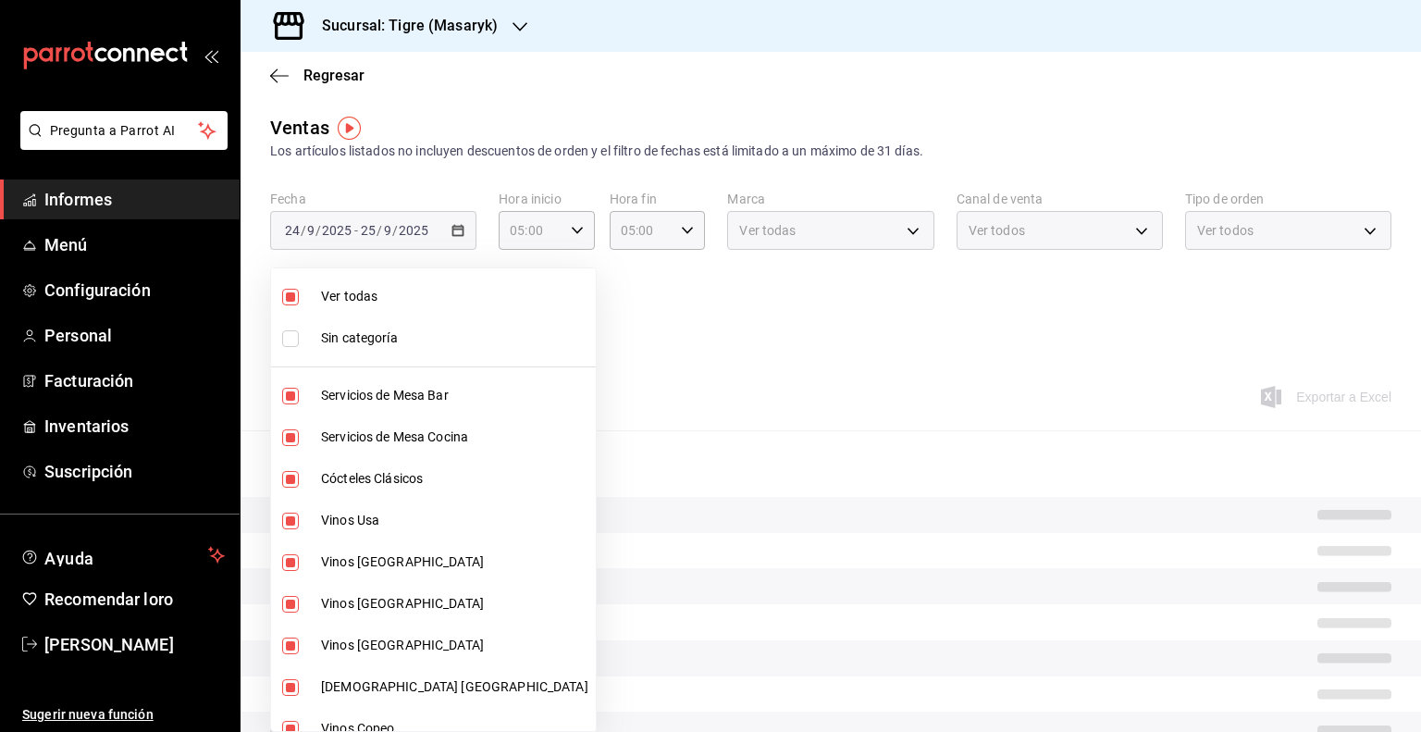
click at [685, 325] on div at bounding box center [710, 366] width 1421 height 732
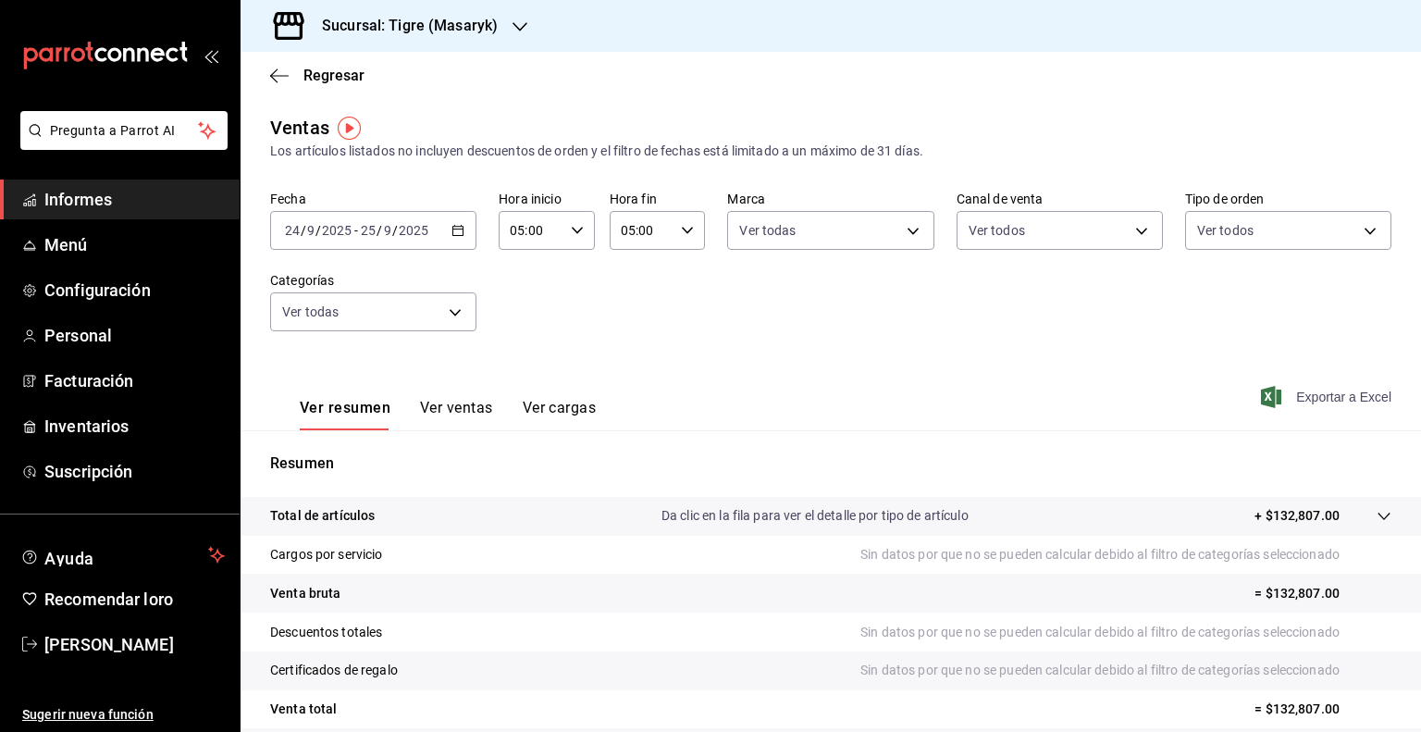
click at [1296, 402] on font "Exportar a Excel" at bounding box center [1343, 396] width 95 height 15
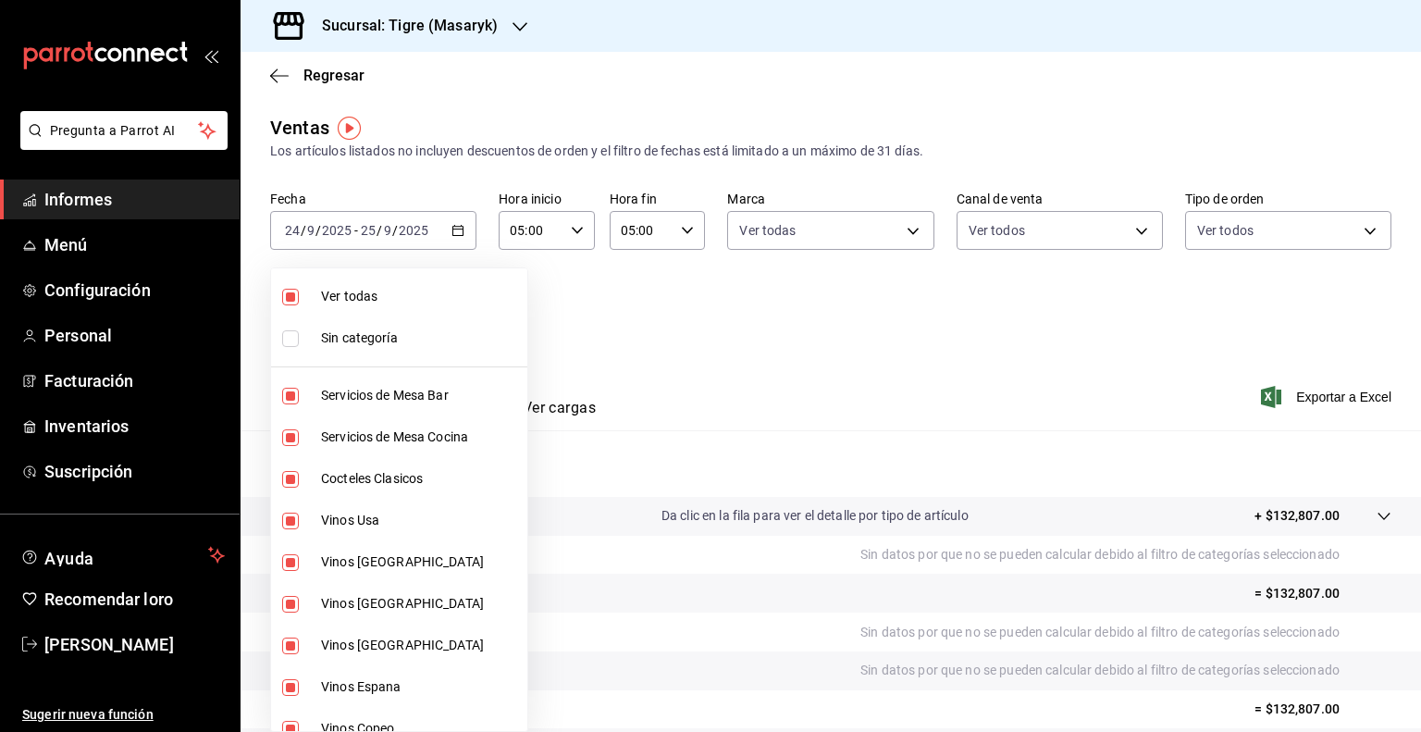
click at [435, 310] on body "Pregunta a Parrot AI Informes Menú Configuración Personal Facturación Inventari…" at bounding box center [710, 366] width 1421 height 732
click at [1091, 385] on div at bounding box center [710, 366] width 1421 height 732
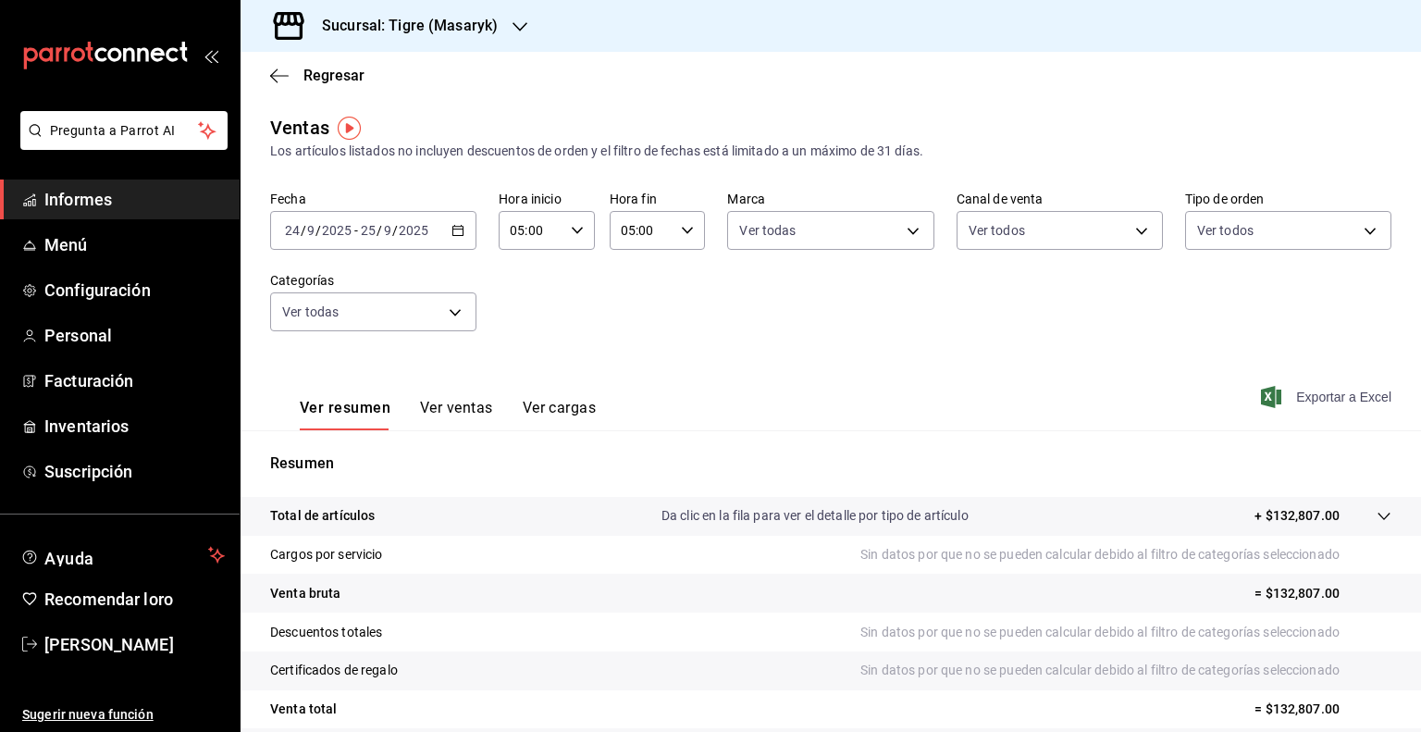
click at [1297, 389] on font "Exportar a Excel" at bounding box center [1343, 396] width 95 height 15
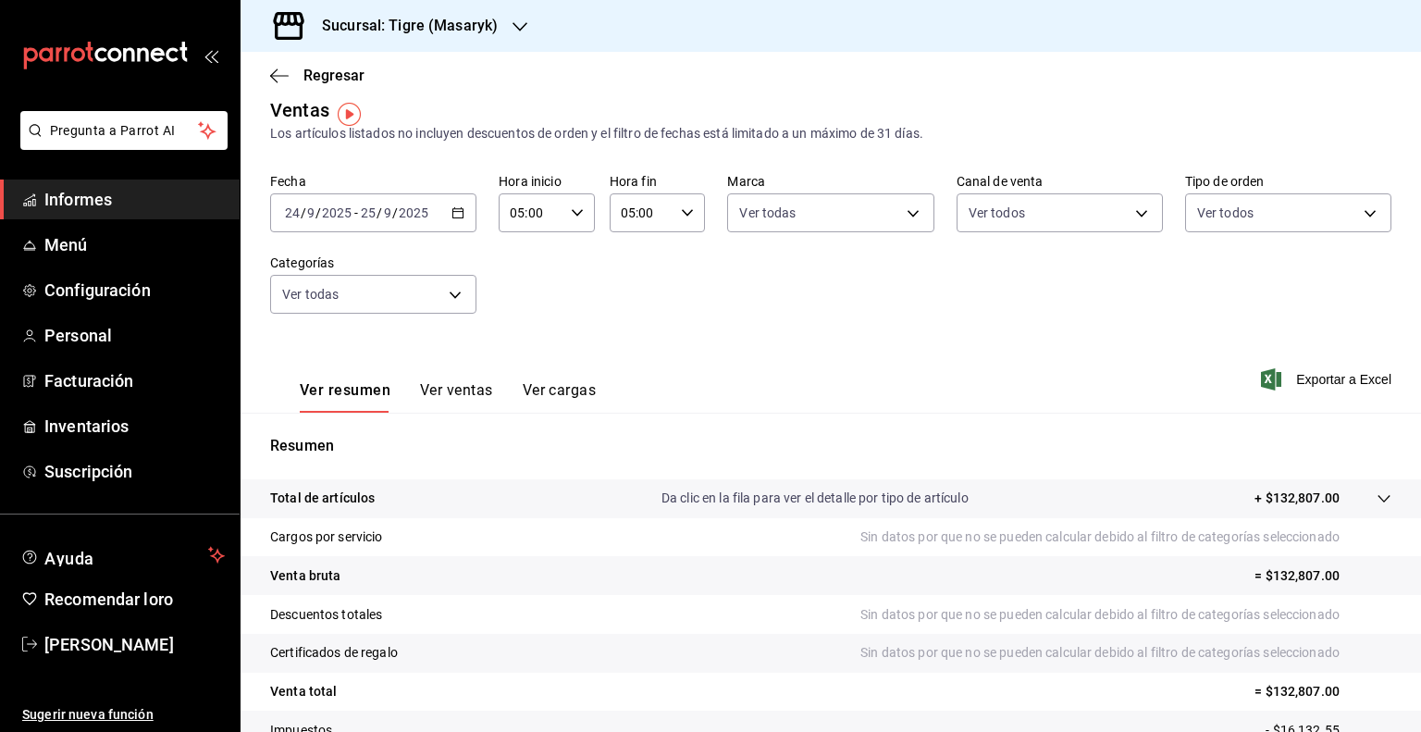
scroll to position [14, 0]
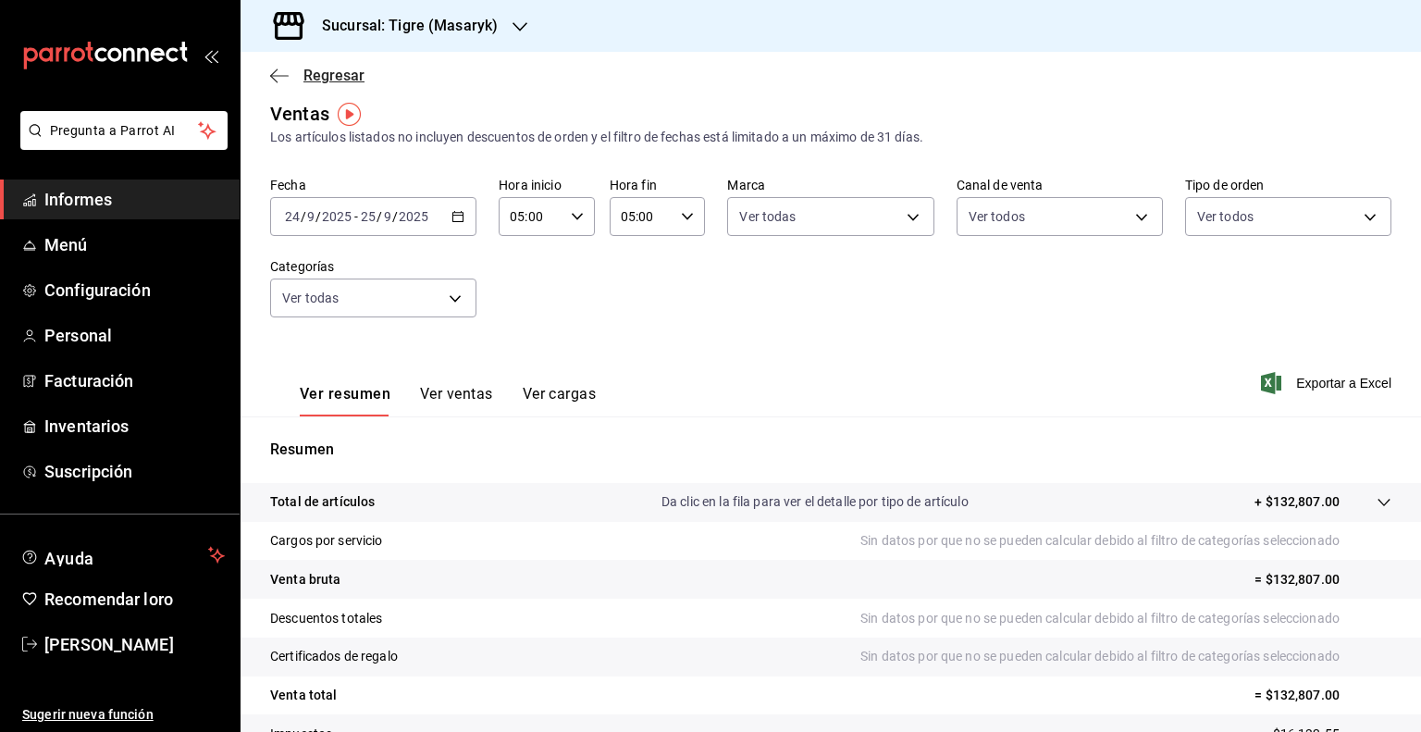
click at [273, 69] on icon "button" at bounding box center [279, 76] width 19 height 17
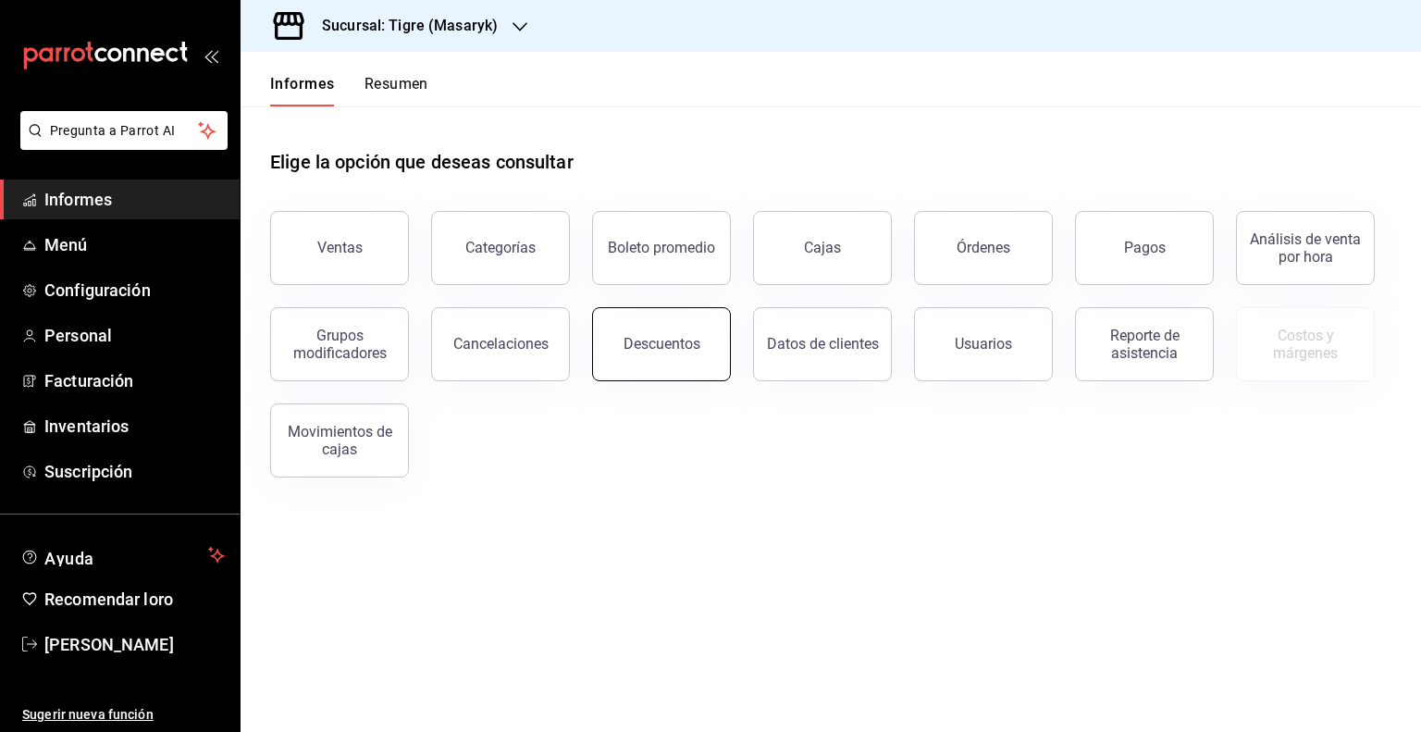
click at [625, 321] on button "Descuentos" at bounding box center [661, 344] width 139 height 74
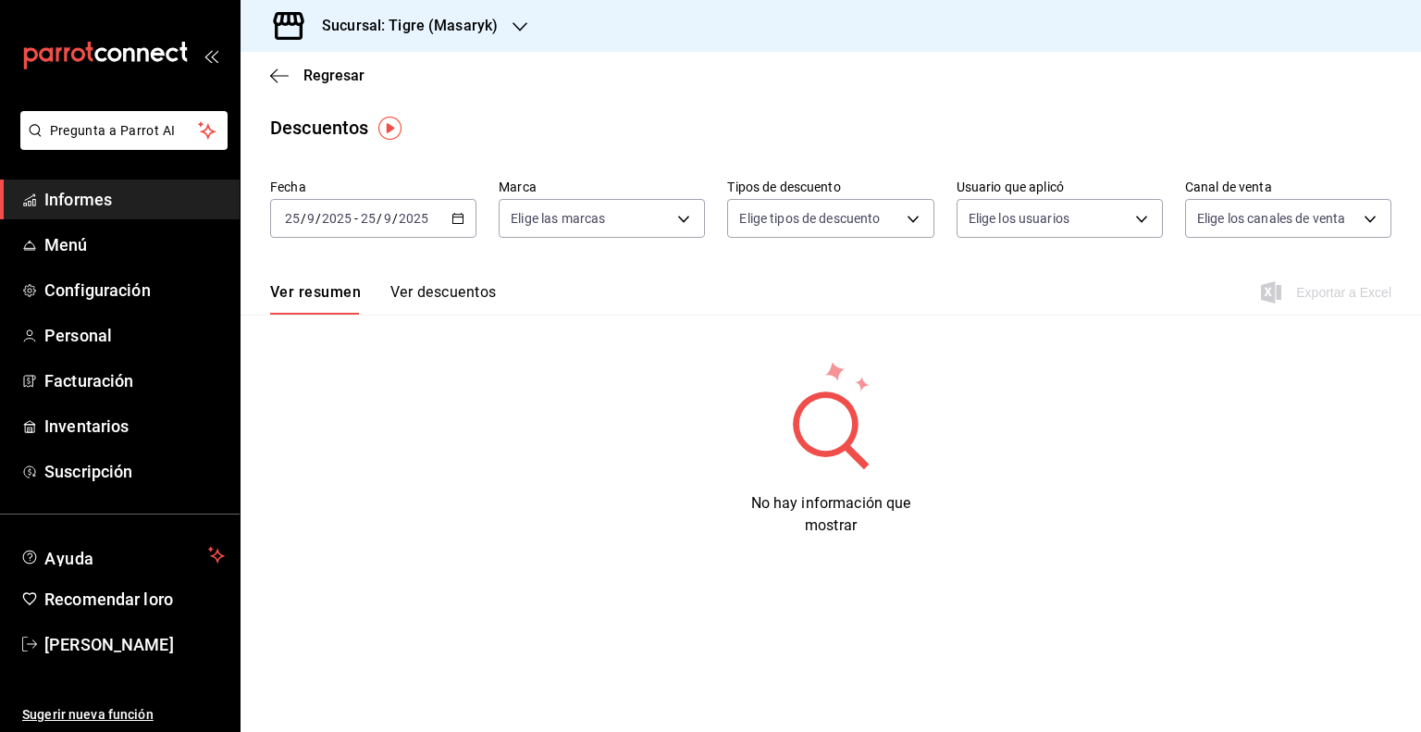
click at [459, 215] on icon "button" at bounding box center [457, 218] width 13 height 13
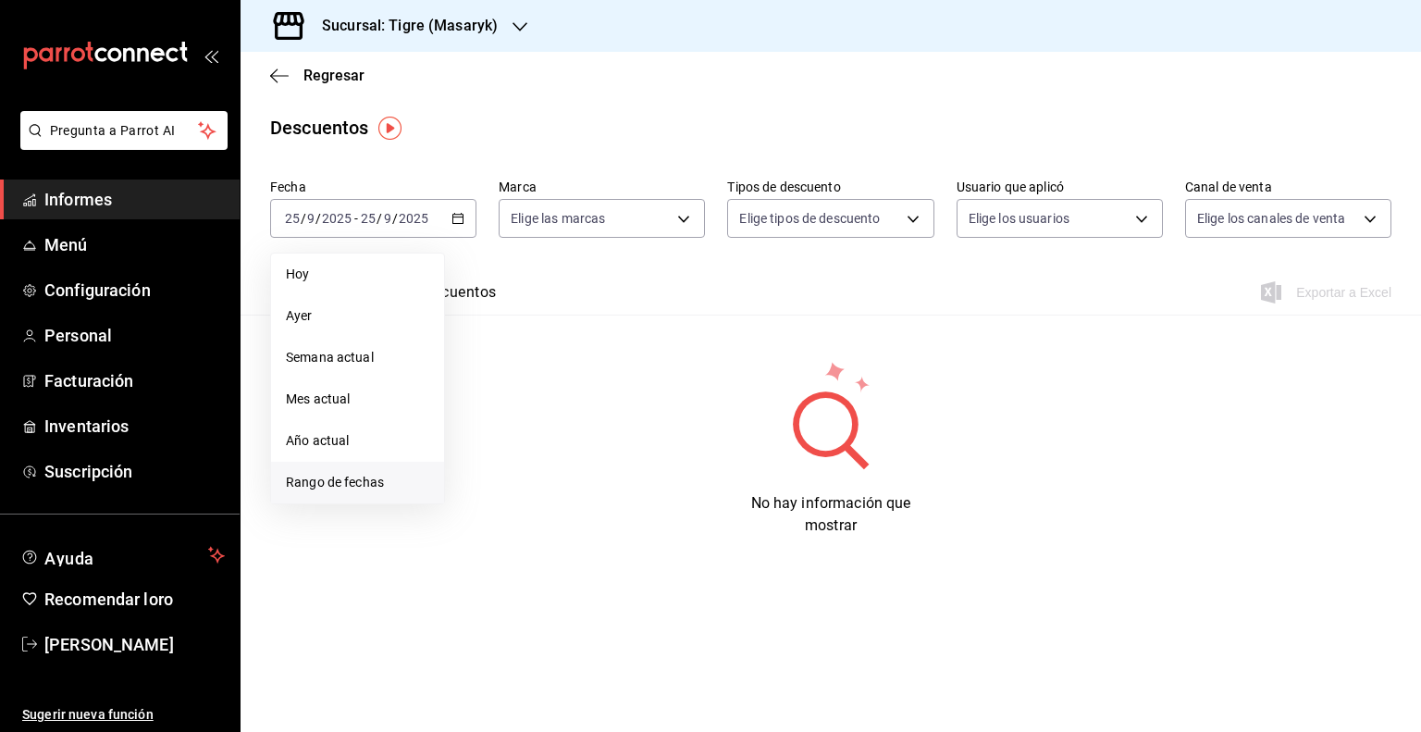
click at [378, 472] on li "Rango de fechas" at bounding box center [357, 483] width 173 height 42
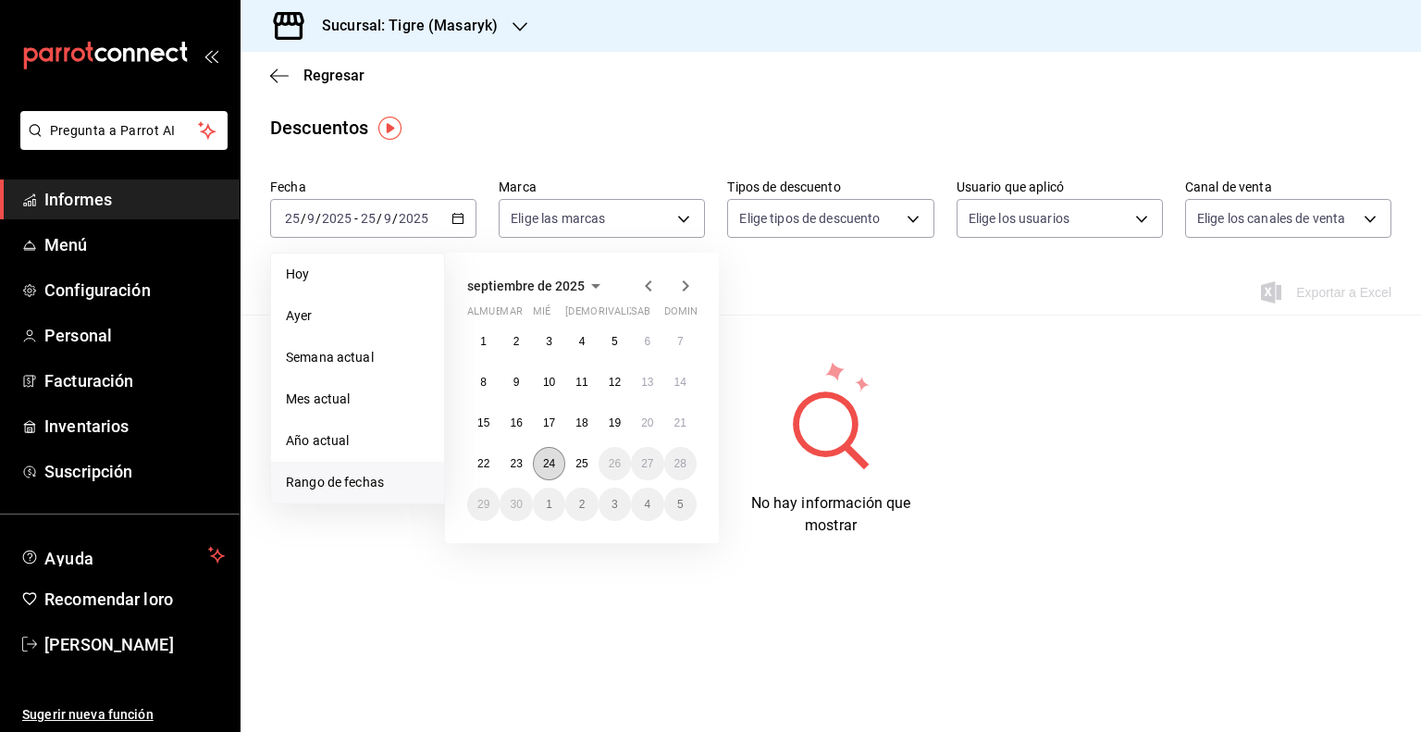
click at [548, 465] on font "24" at bounding box center [549, 463] width 12 height 13
click at [581, 461] on div "1 2 3 4 5 6 7 8 9 10 11 12 13 14 15 16 17 18 19 20 21 22 23 24 25 26 27 28 29 3…" at bounding box center [581, 423] width 229 height 196
click at [581, 461] on font "25" at bounding box center [581, 463] width 12 height 13
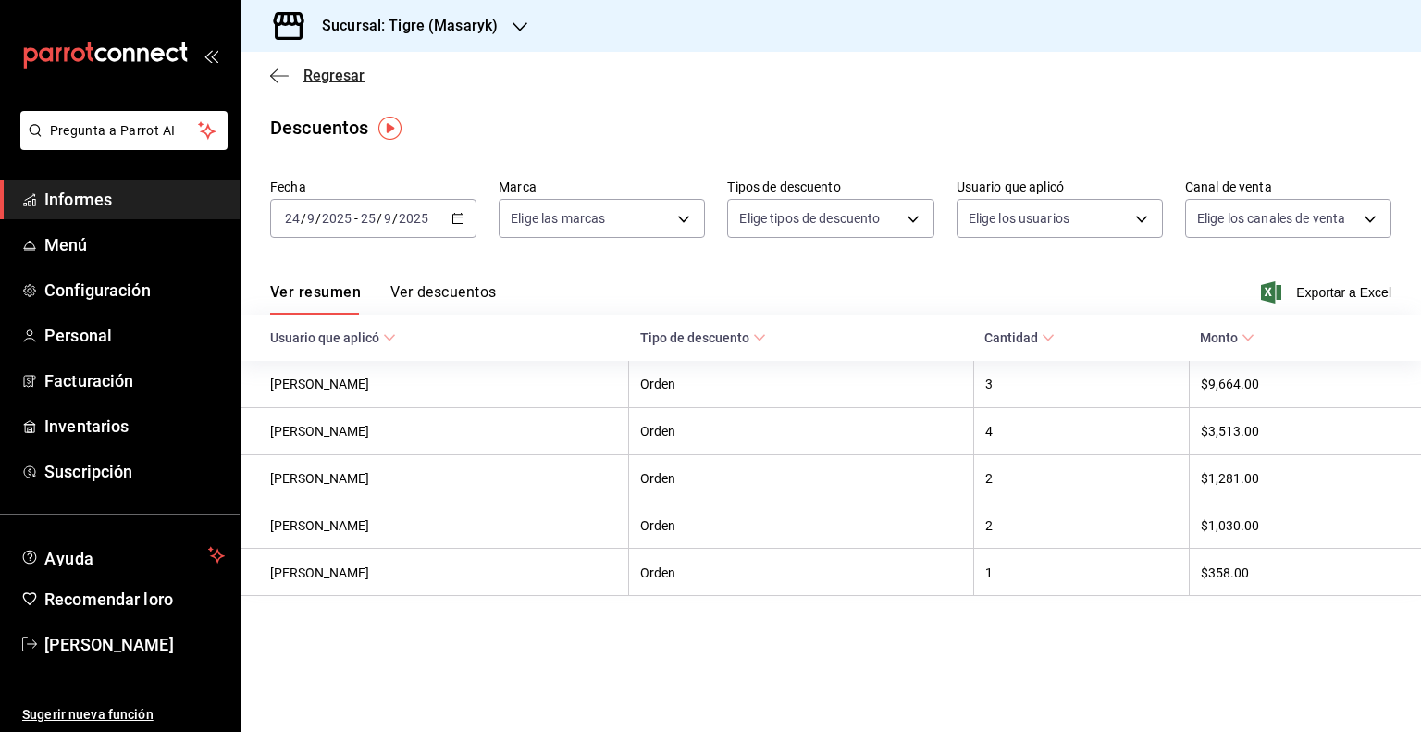
click at [276, 83] on div "Regresar" at bounding box center [831, 75] width 1180 height 47
click at [276, 83] on icon "button" at bounding box center [279, 76] width 19 height 17
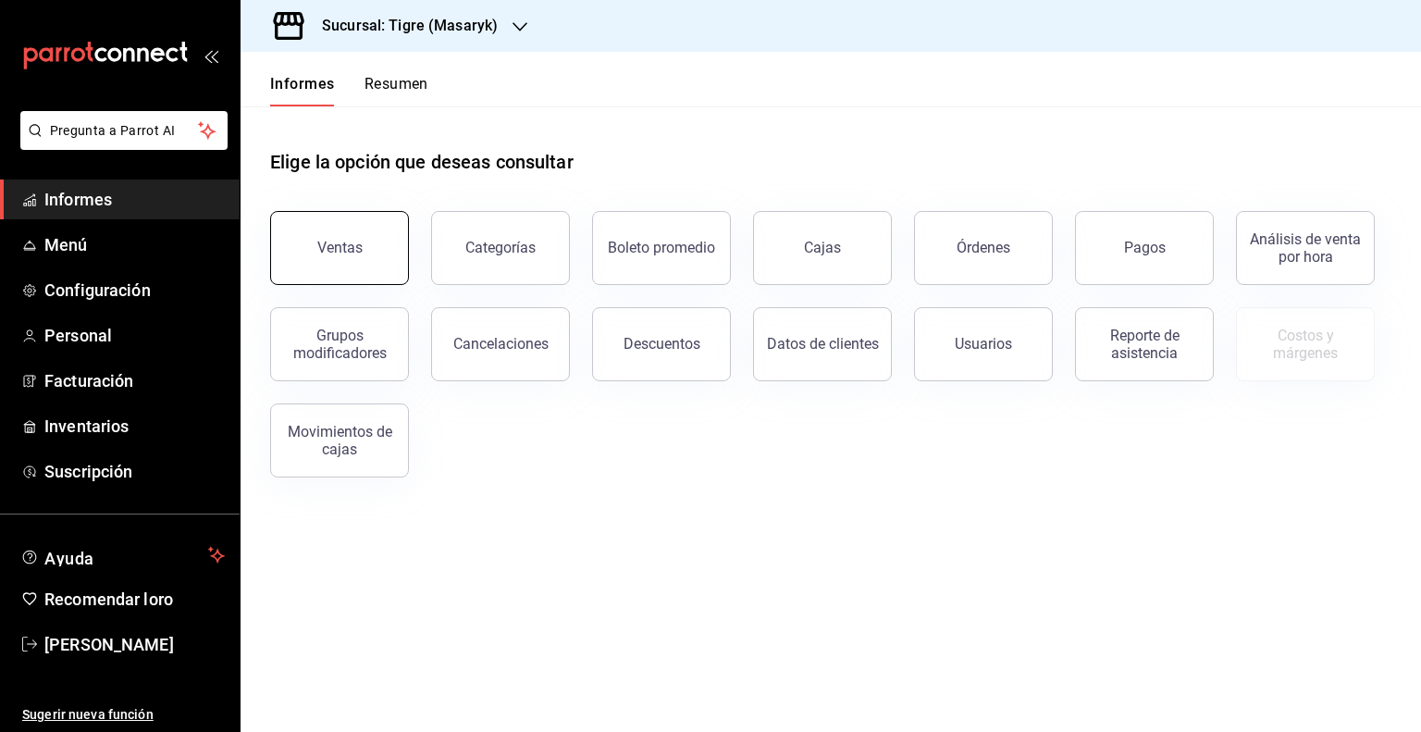
click at [318, 257] on button "Ventas" at bounding box center [339, 248] width 139 height 74
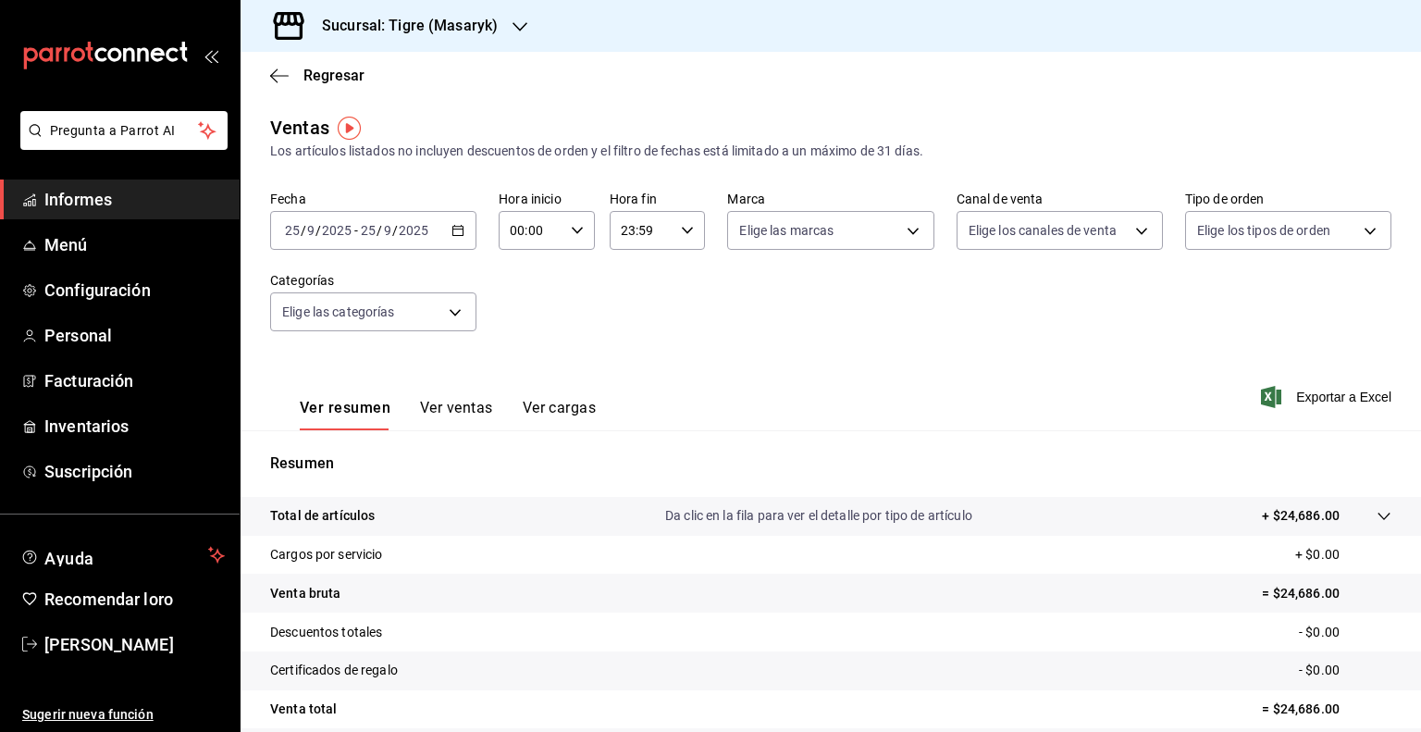
click at [455, 234] on icon "button" at bounding box center [457, 230] width 13 height 13
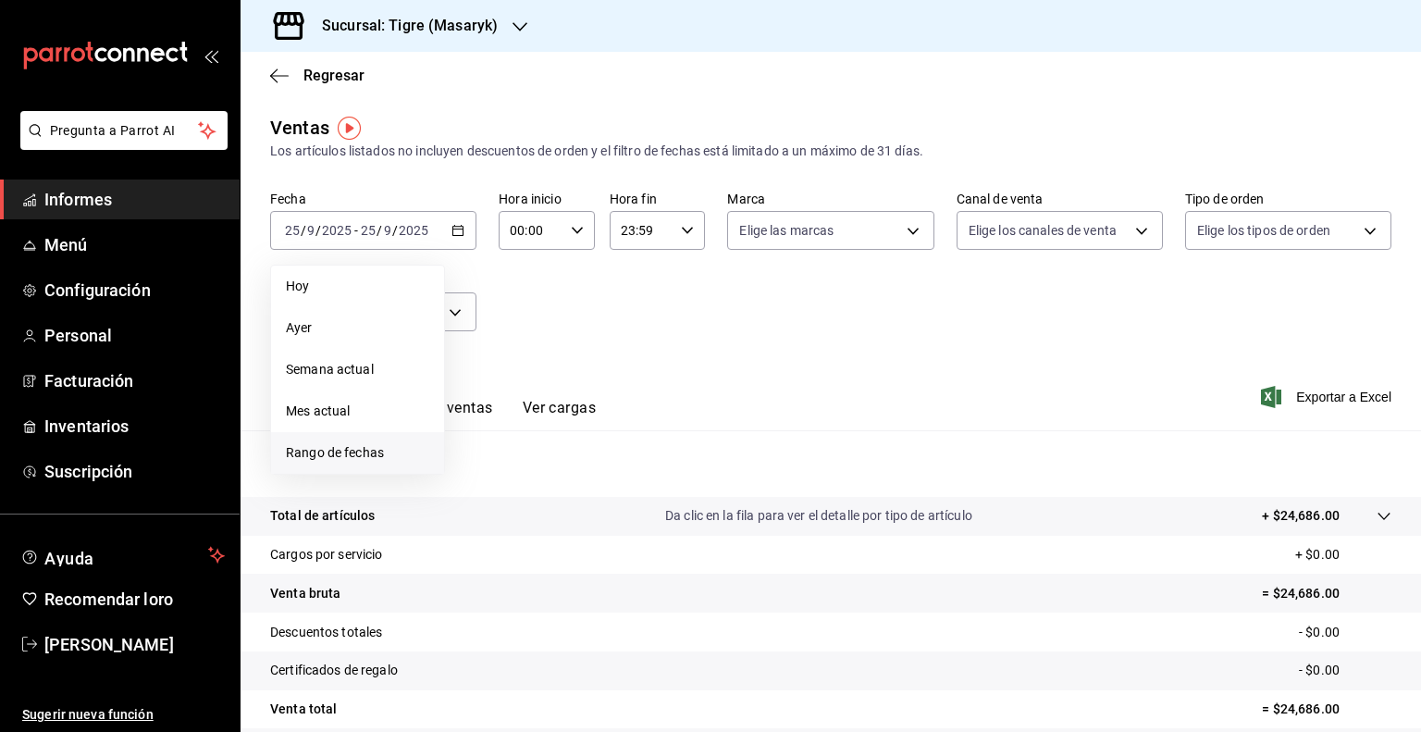
click at [358, 456] on font "Rango de fechas" at bounding box center [335, 452] width 98 height 15
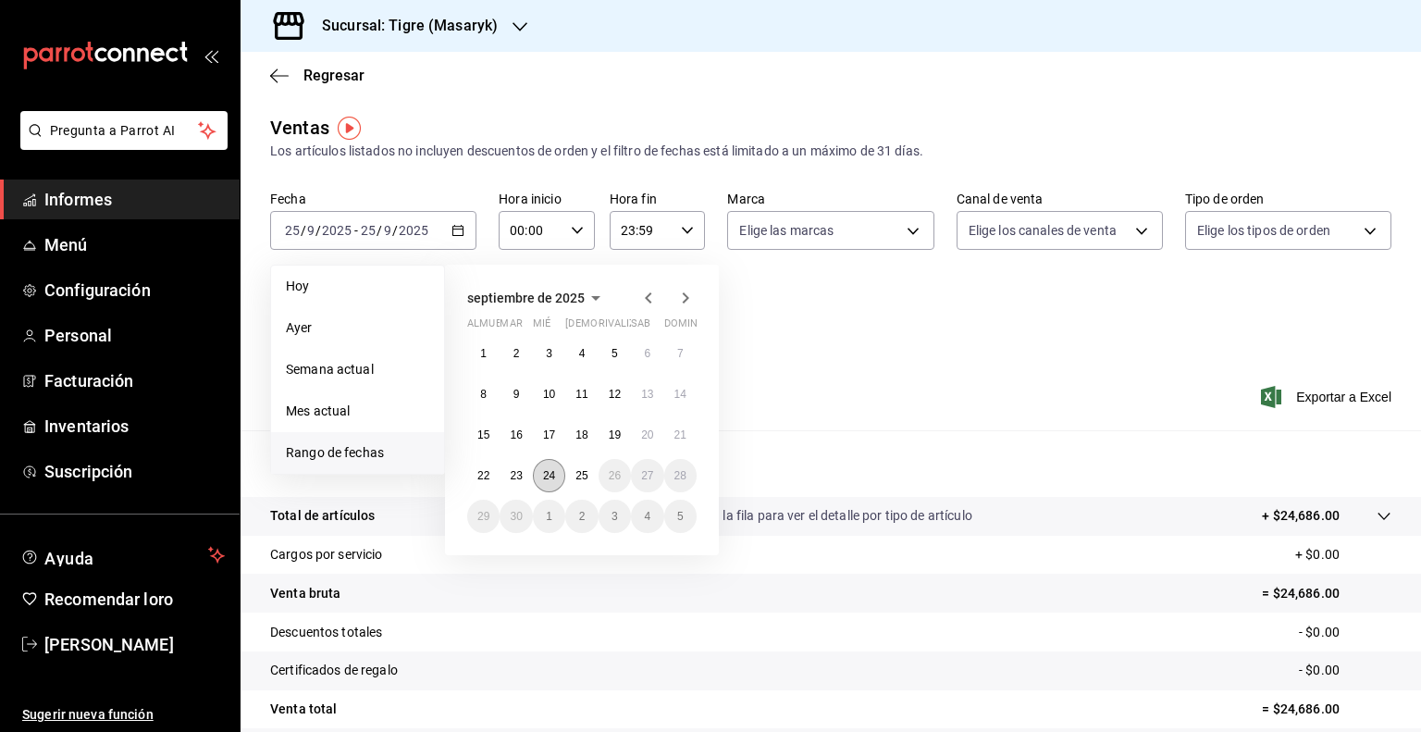
click at [554, 470] on font "24" at bounding box center [549, 475] width 12 height 13
click at [573, 469] on button "25" at bounding box center [581, 475] width 32 height 33
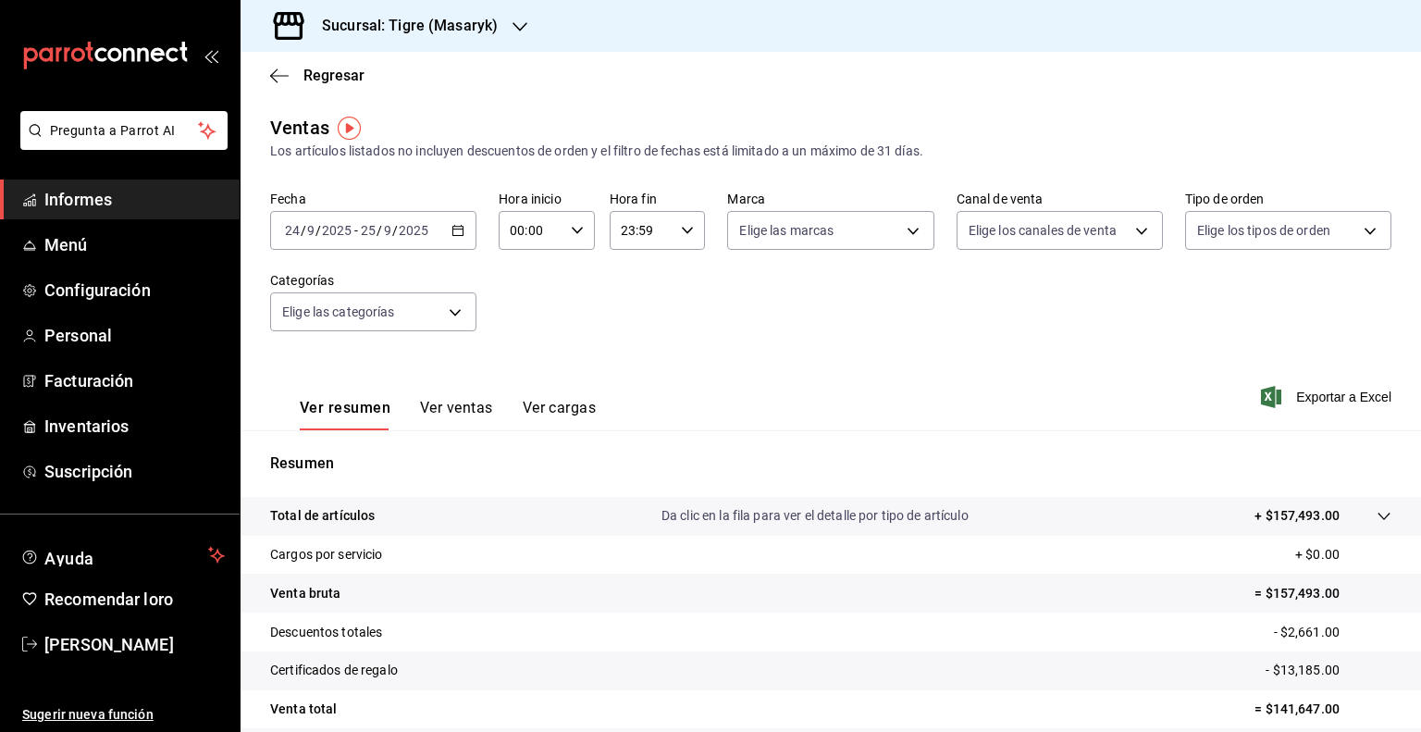
click at [582, 225] on div "00:00 Hora inicio" at bounding box center [547, 230] width 96 height 39
click at [539, 364] on div "04" at bounding box center [519, 383] width 47 height 44
click at [522, 373] on button "05" at bounding box center [520, 379] width 40 height 37
type input "05:00"
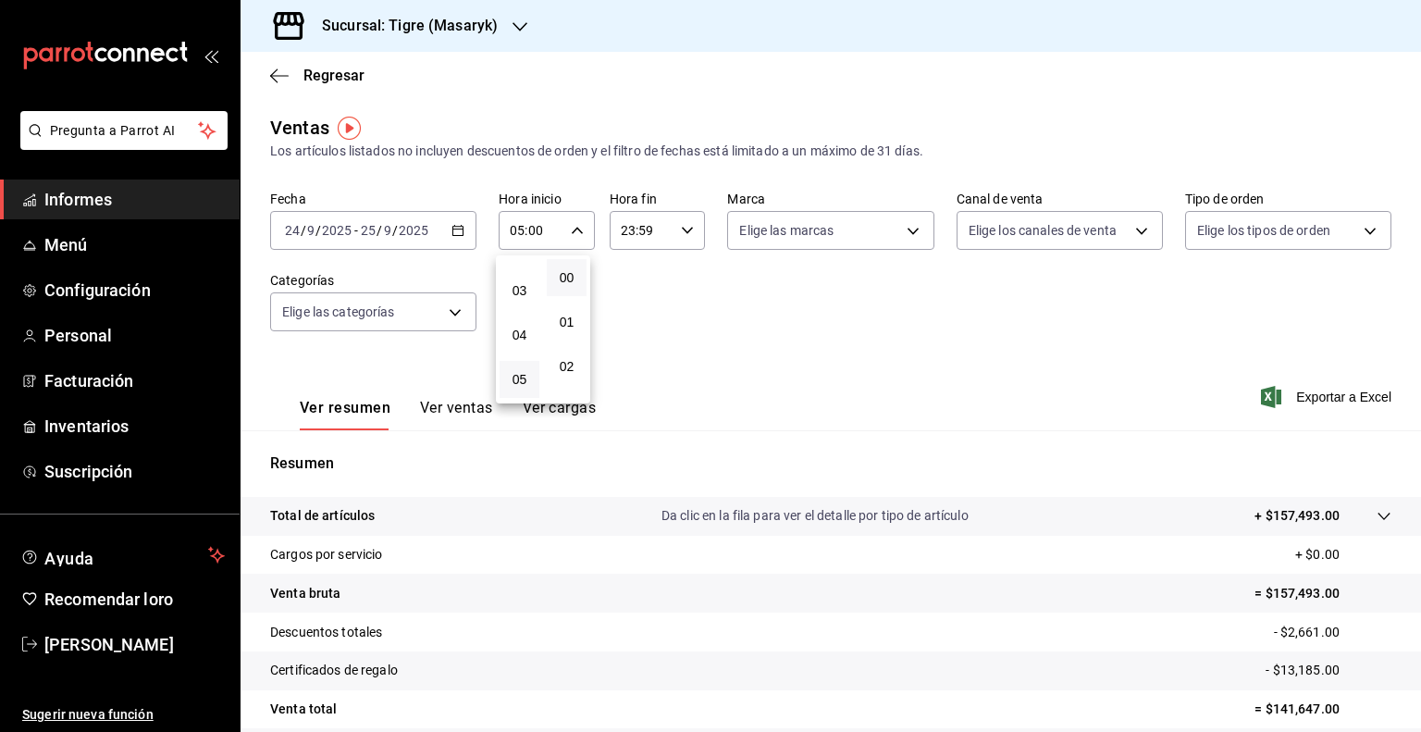
click at [666, 235] on div at bounding box center [710, 366] width 1421 height 732
click at [685, 233] on icon "button" at bounding box center [687, 230] width 13 height 13
click at [624, 321] on font "05" at bounding box center [629, 325] width 15 height 15
click at [671, 288] on button "00" at bounding box center [676, 277] width 40 height 37
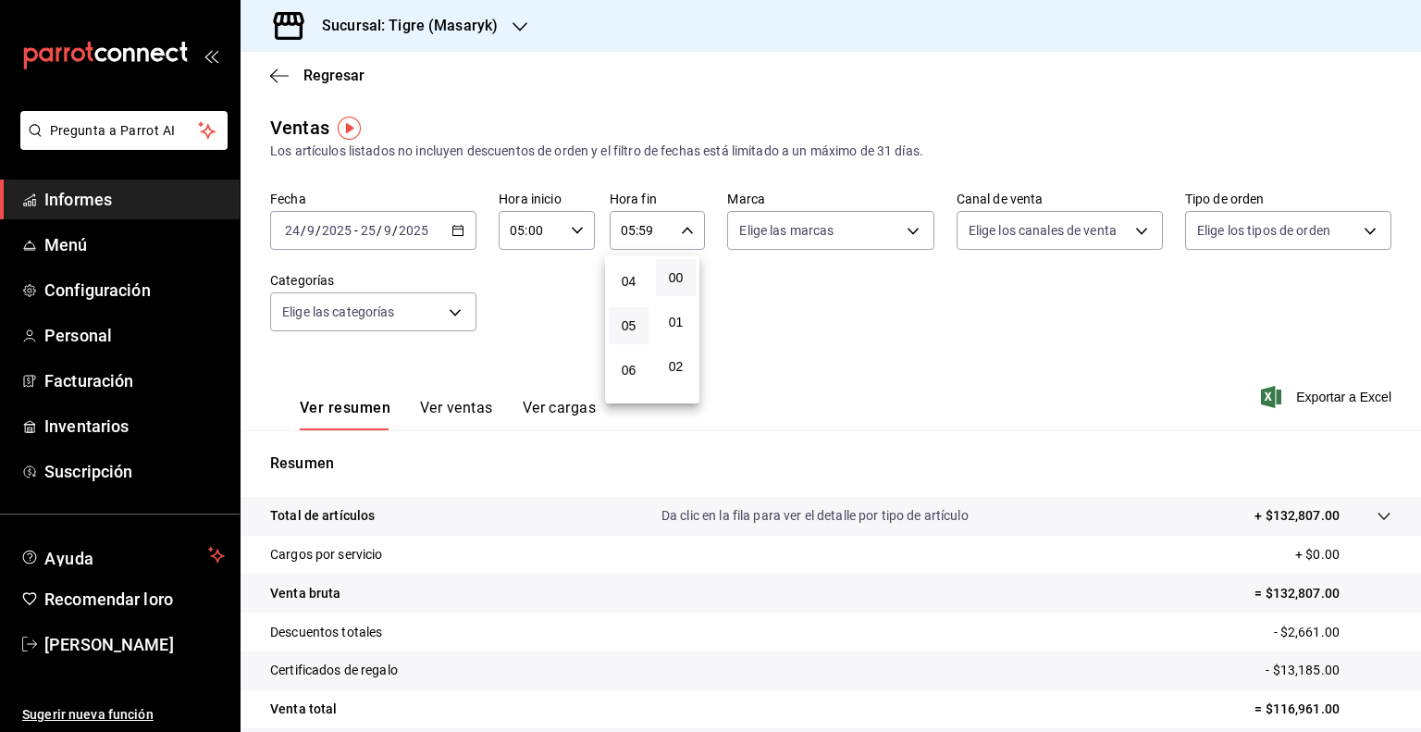
type input "05:00"
drag, startPoint x: 1278, startPoint y: 384, endPoint x: 1294, endPoint y: 391, distance: 18.2
click at [1294, 391] on div at bounding box center [710, 366] width 1421 height 732
click at [1296, 391] on font "Exportar a Excel" at bounding box center [1343, 396] width 95 height 15
